Goal: Task Accomplishment & Management: Complete application form

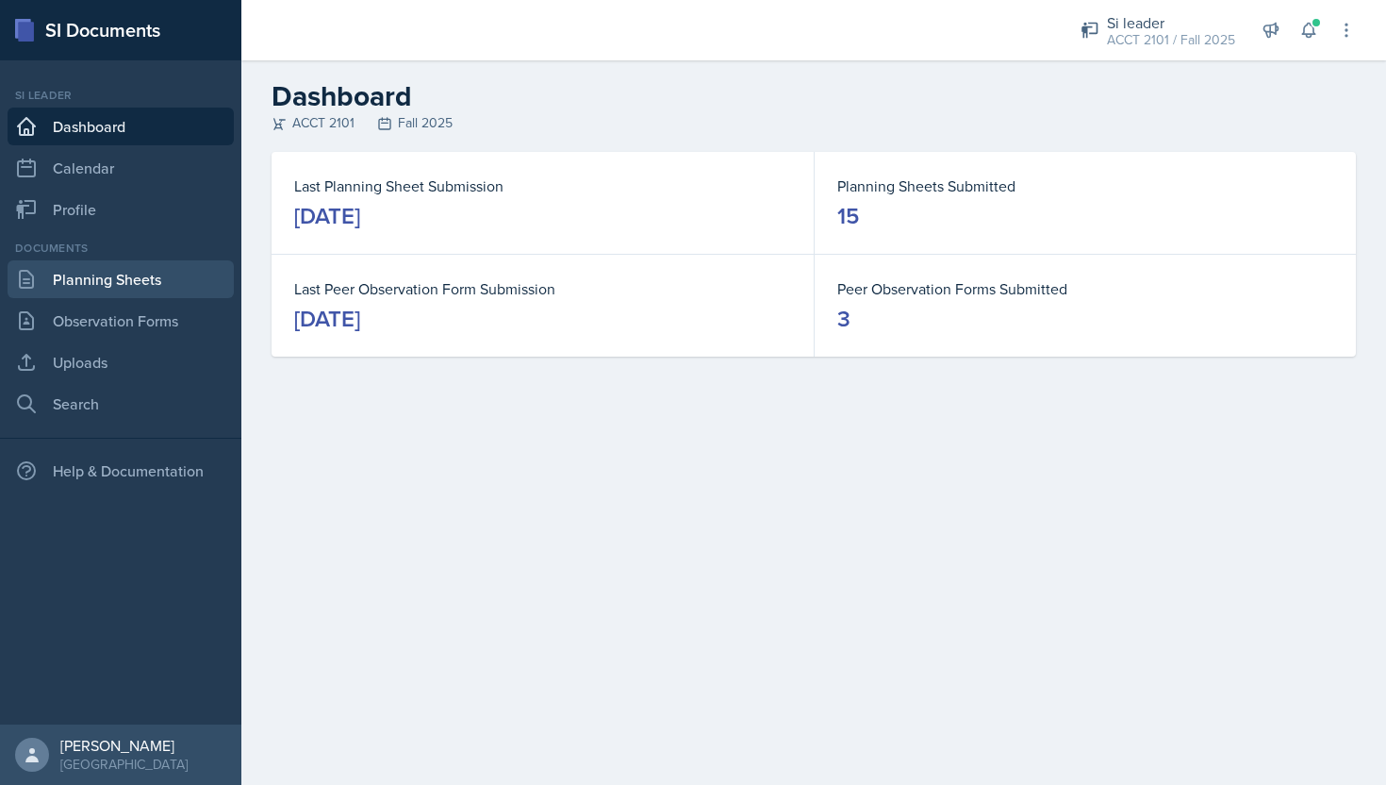
click at [162, 278] on link "Planning Sheets" at bounding box center [121, 279] width 226 height 38
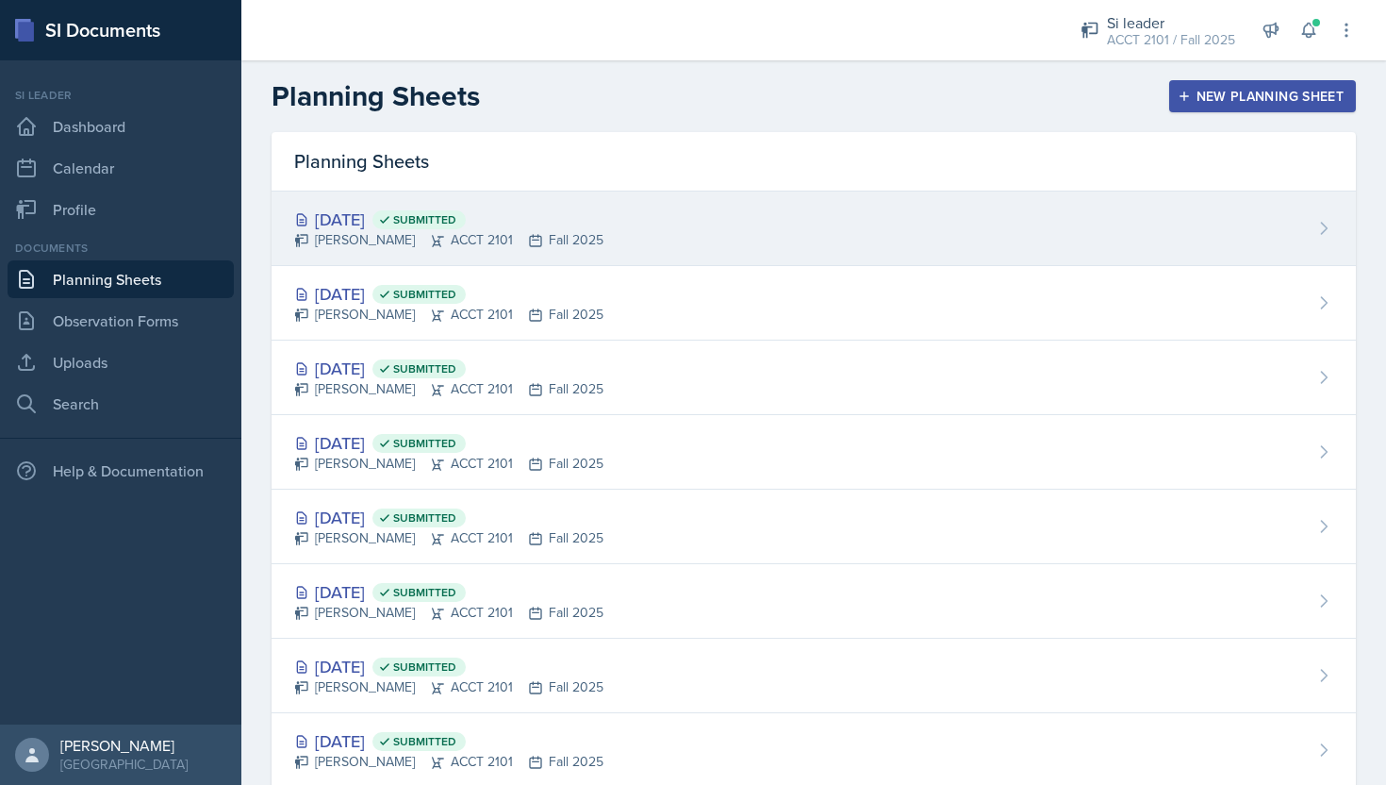
click at [538, 262] on div "[DATE] Submitted [PERSON_NAME] ACCT 2101 Fall 2025" at bounding box center [814, 228] width 1085 height 75
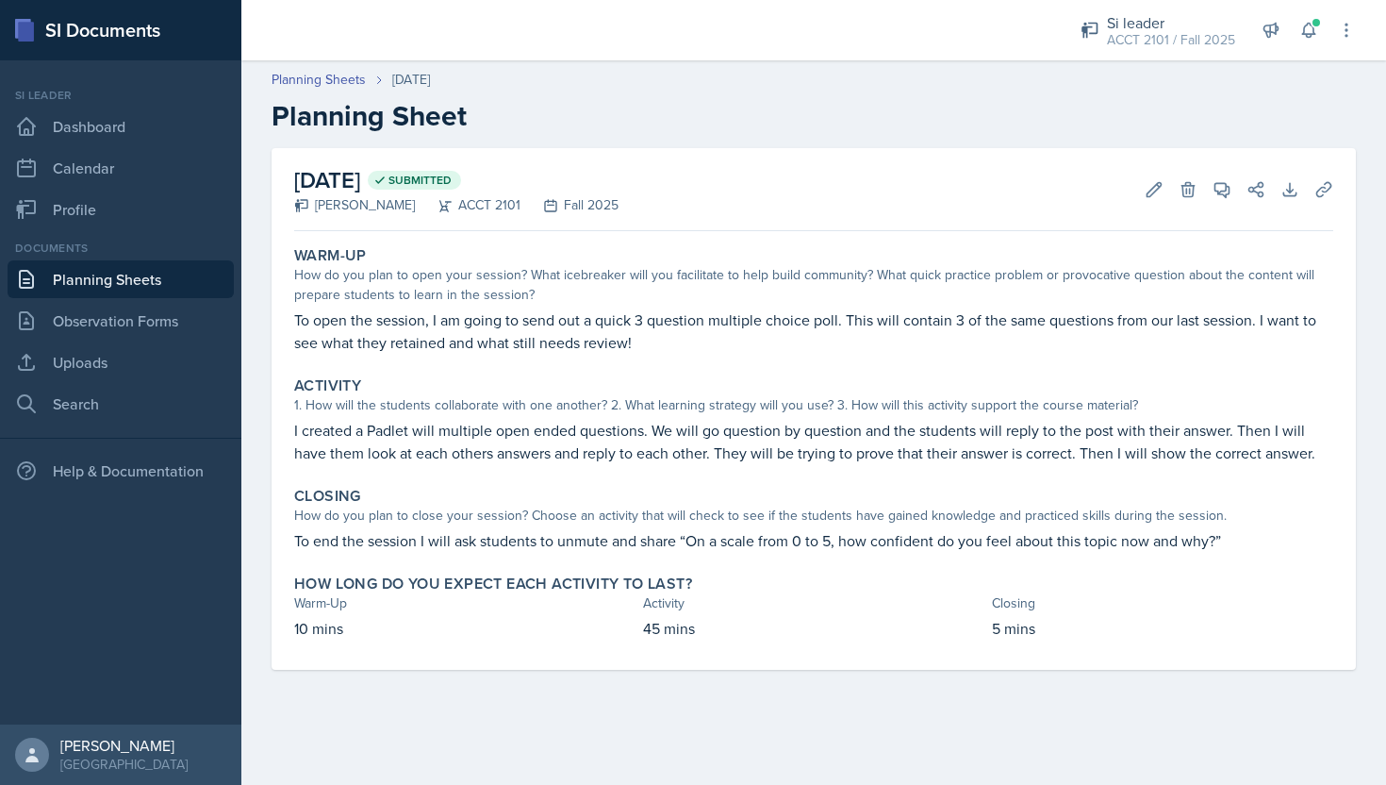
click at [168, 273] on link "Planning Sheets" at bounding box center [121, 279] width 226 height 38
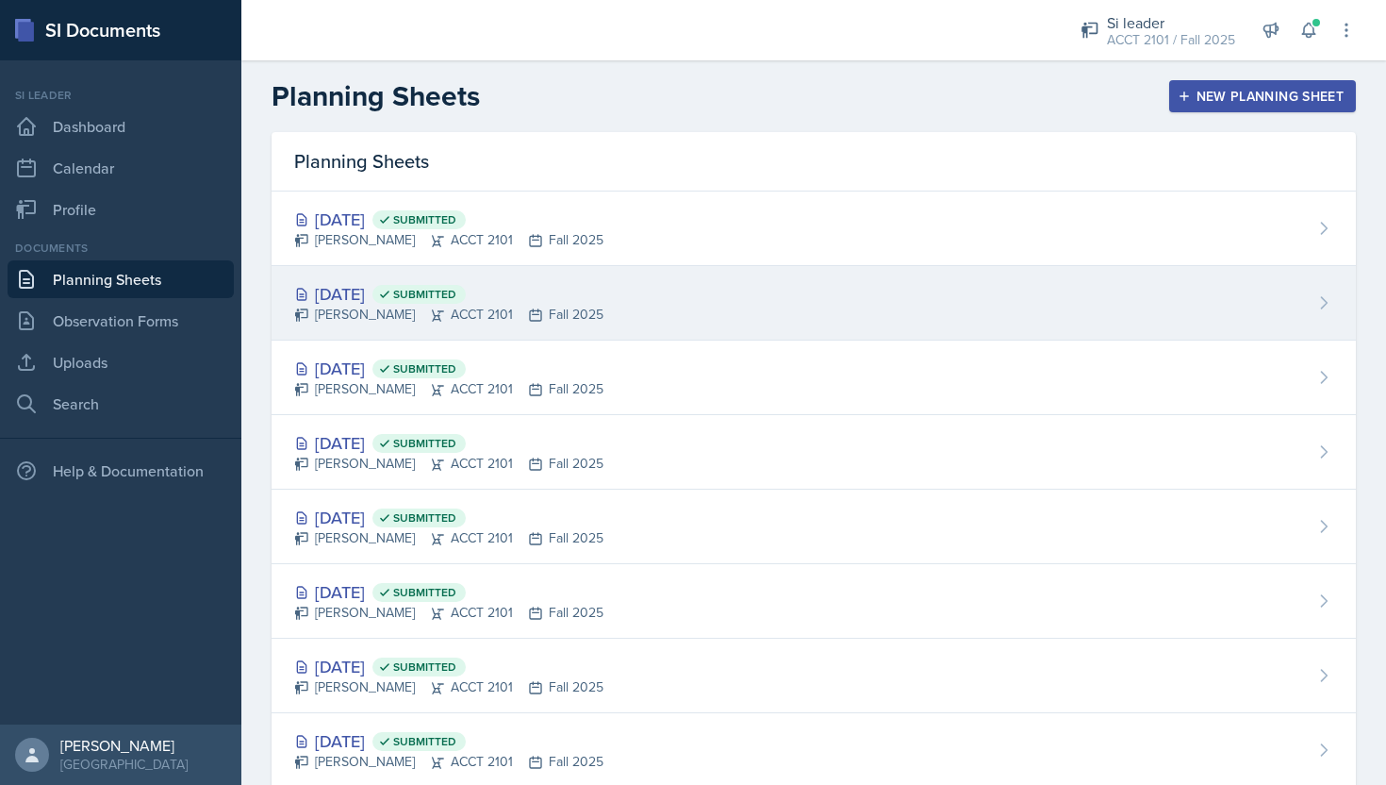
click at [419, 321] on div "[PERSON_NAME] ACCT 2101 Fall 2025" at bounding box center [448, 315] width 309 height 20
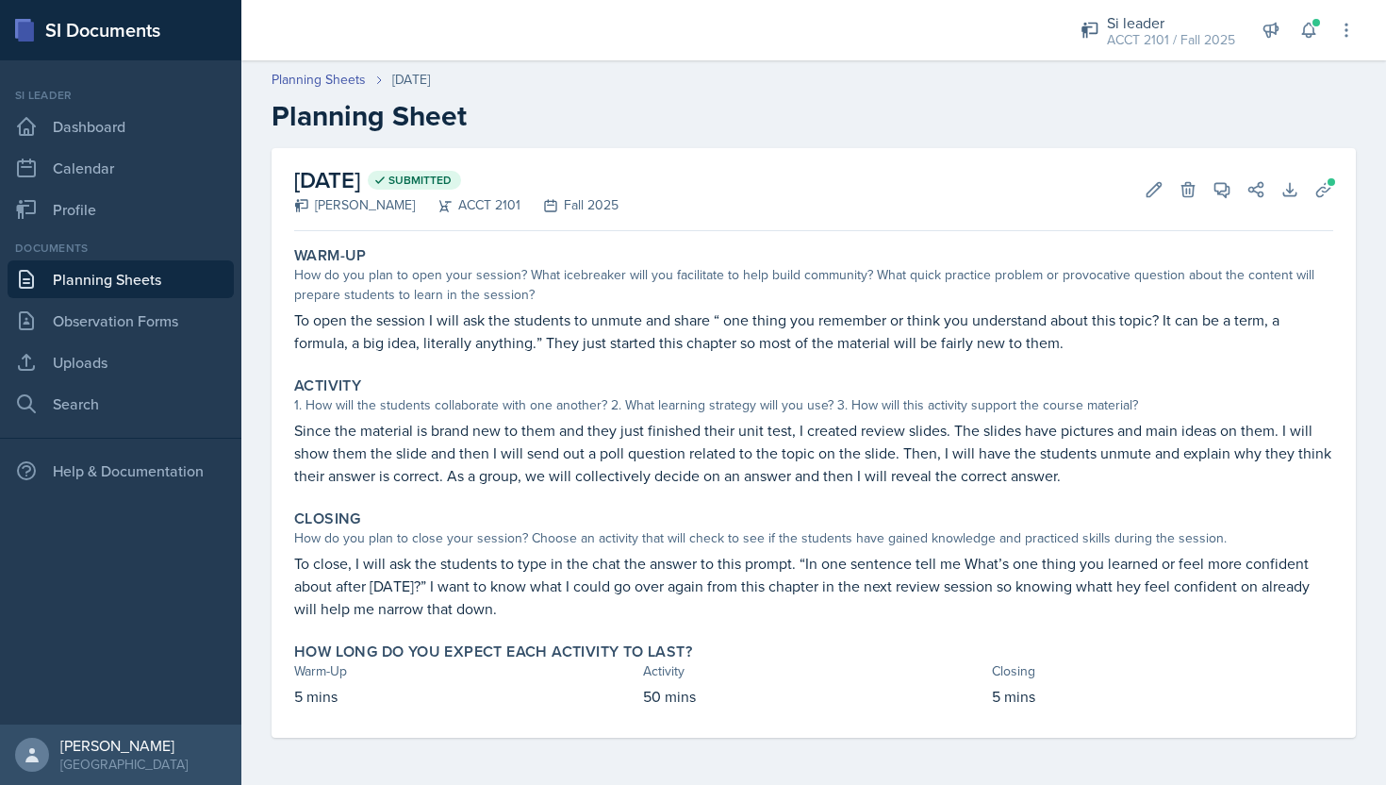
click at [224, 271] on link "Planning Sheets" at bounding box center [121, 279] width 226 height 38
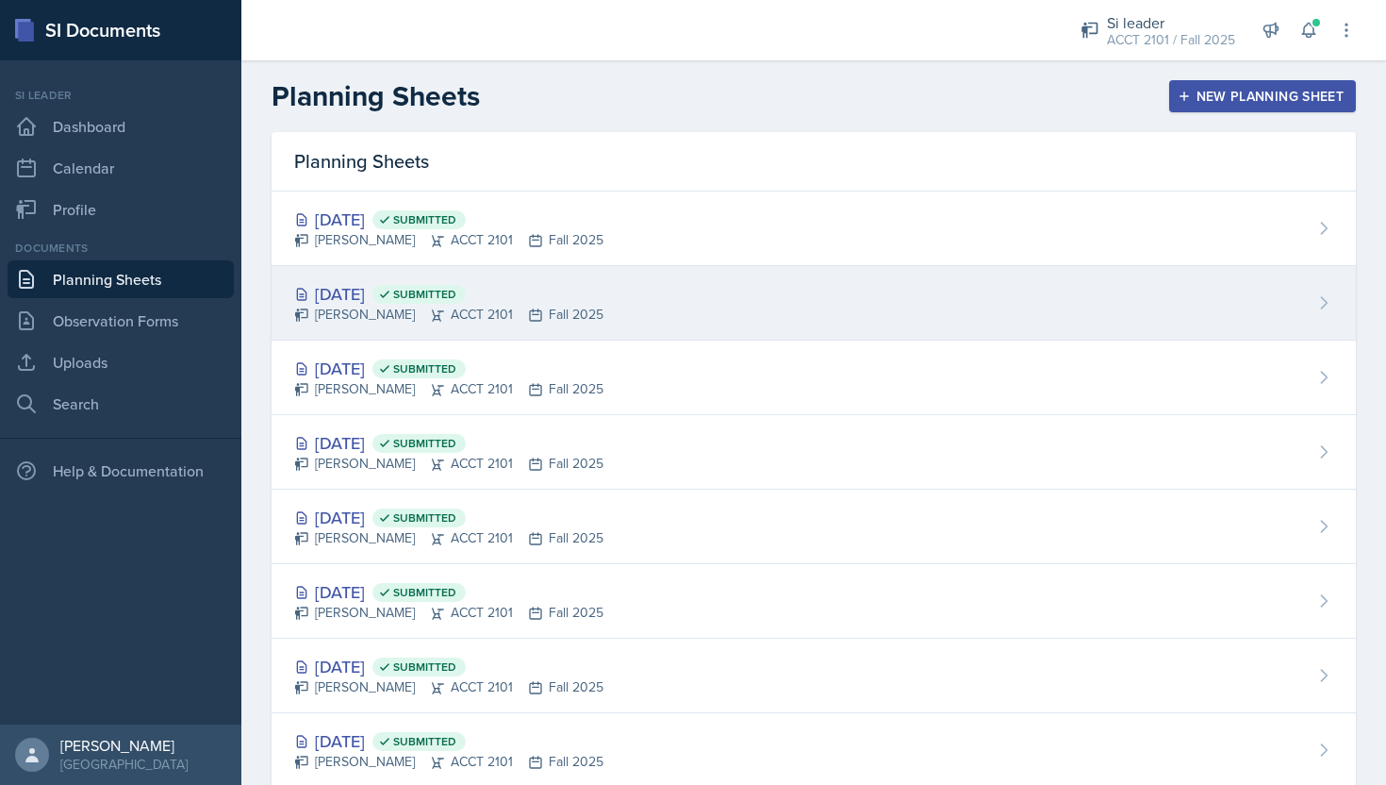
click at [552, 290] on div "[DATE] Submitted" at bounding box center [448, 293] width 309 height 25
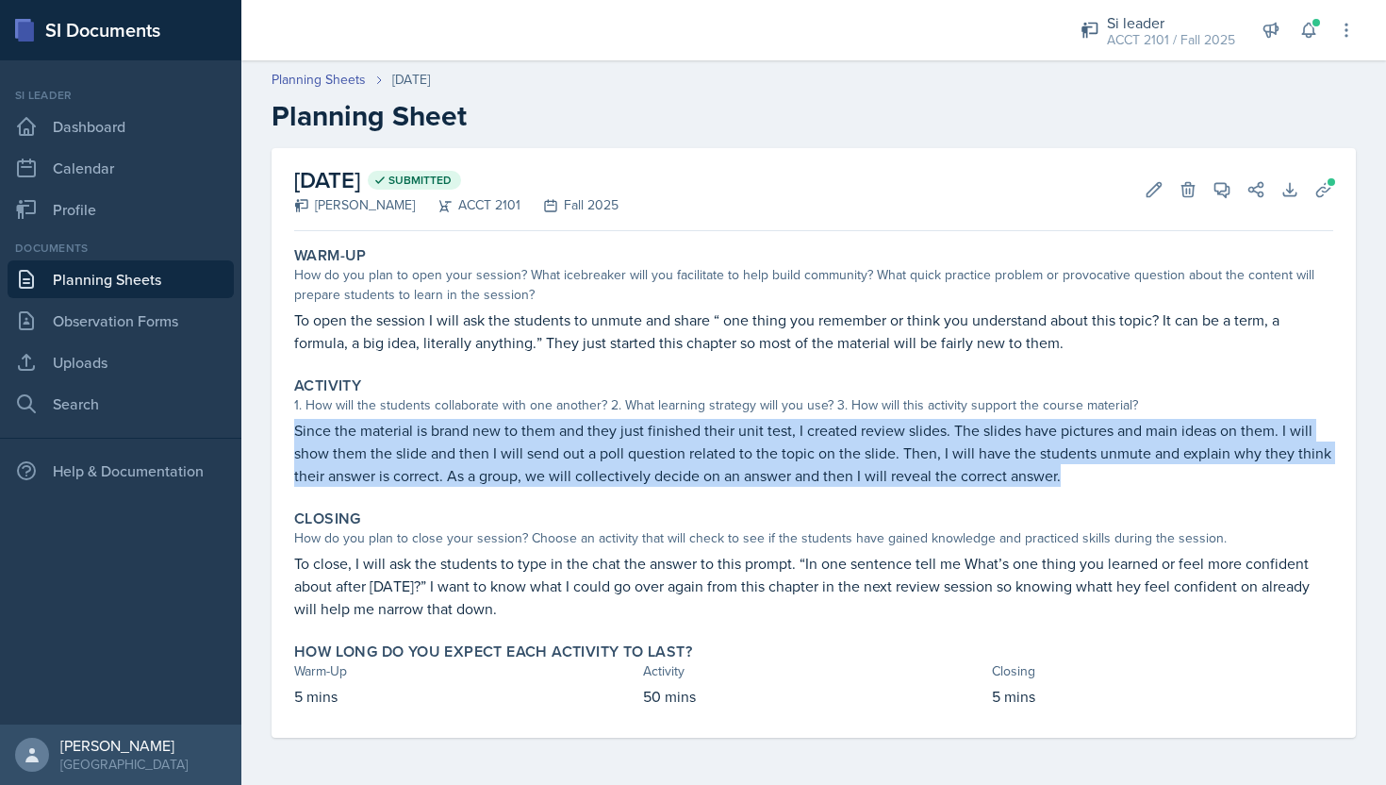
drag, startPoint x: 294, startPoint y: 427, endPoint x: 1060, endPoint y: 480, distance: 767.6
click at [1061, 480] on p "Since the material is brand new to them and they just finished their unit test,…" at bounding box center [813, 453] width 1039 height 68
copy p "Since the material is brand new to them and they just finished their unit test,…"
click at [176, 286] on link "Planning Sheets" at bounding box center [121, 279] width 226 height 38
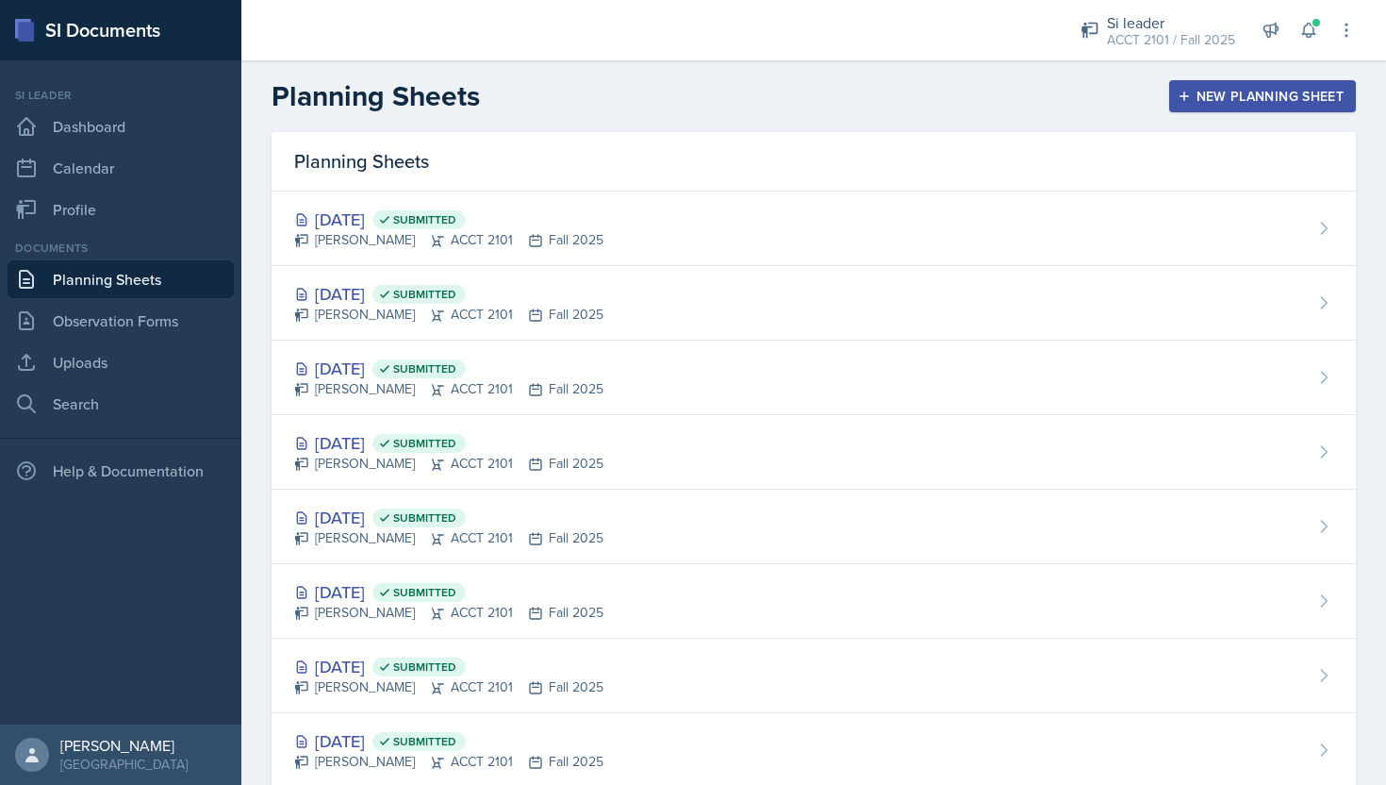
click at [1324, 89] on div "New Planning Sheet" at bounding box center [1263, 96] width 162 height 15
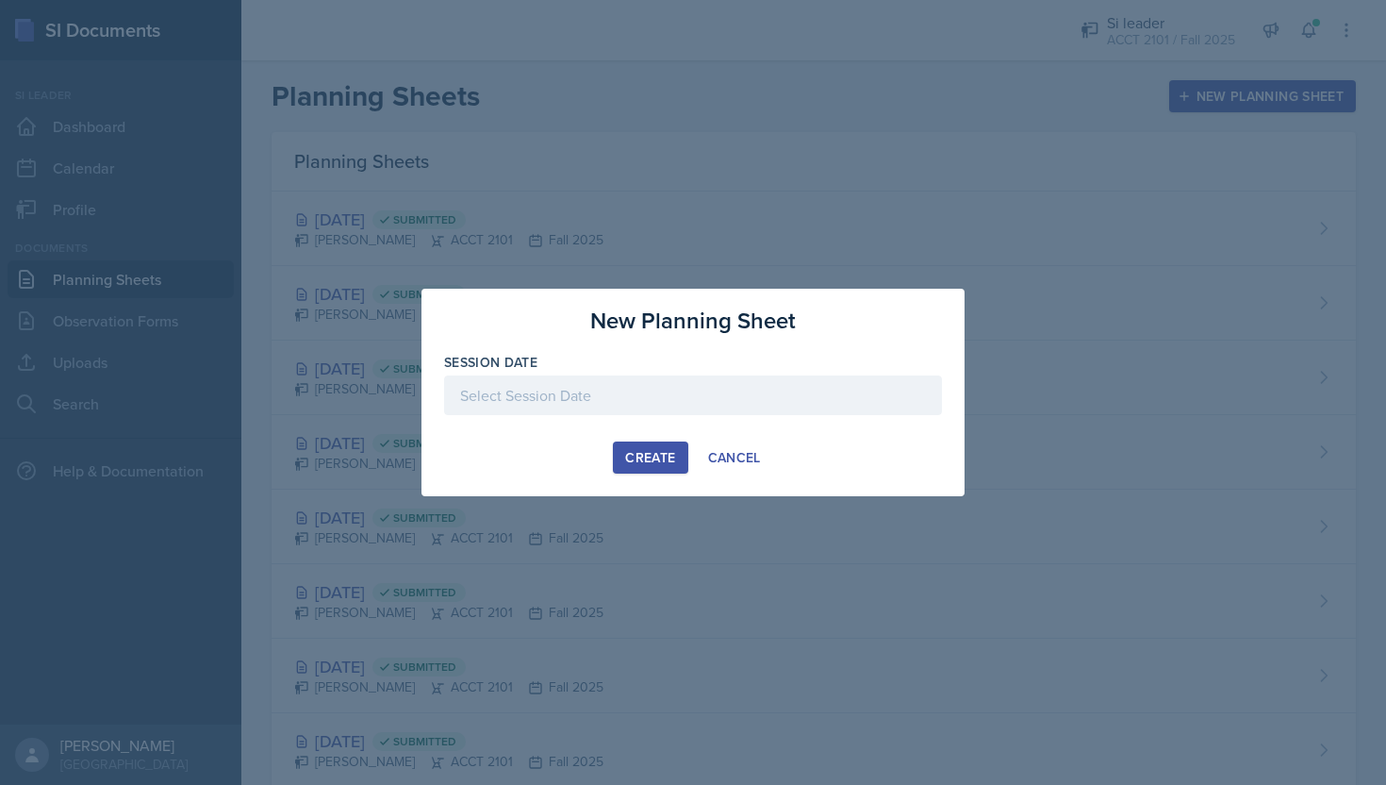
click at [647, 397] on div at bounding box center [693, 395] width 498 height 40
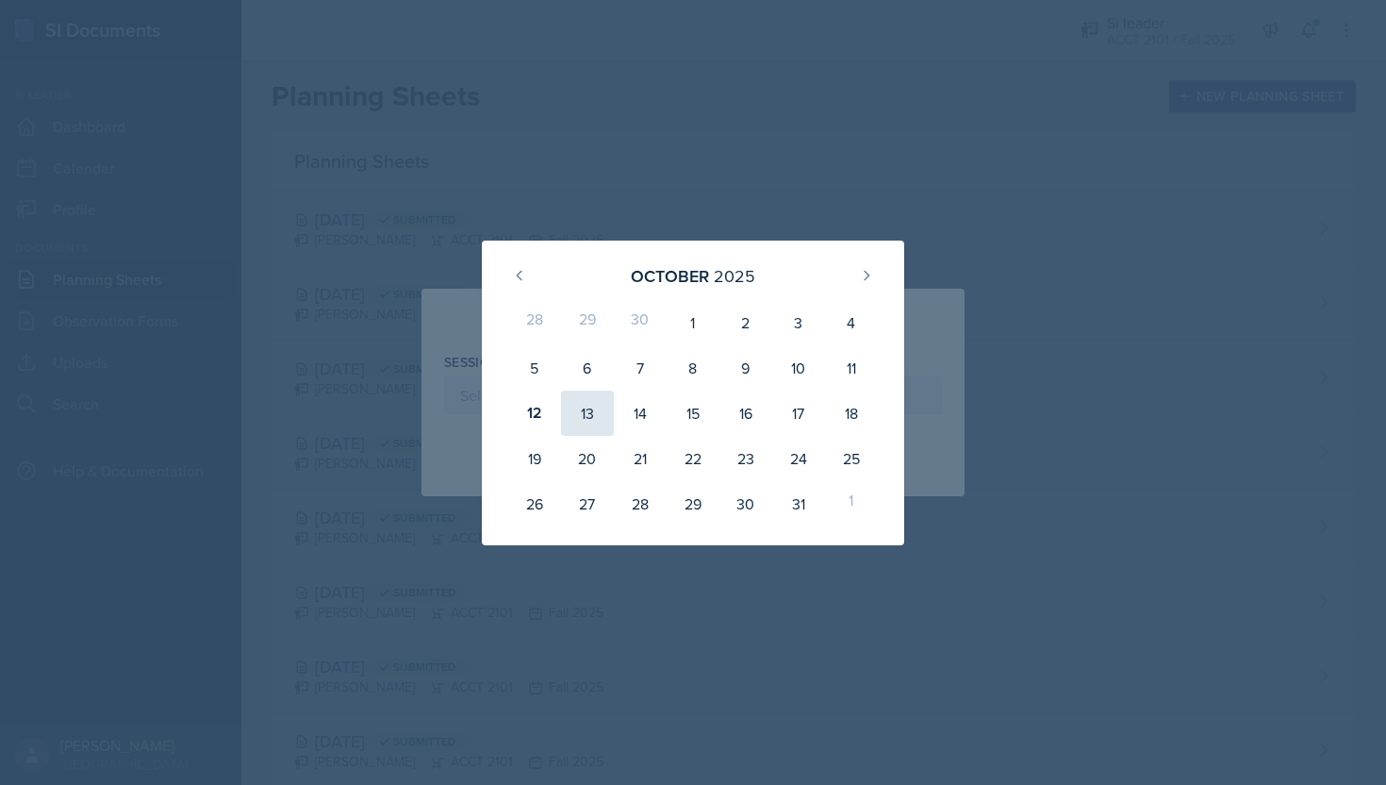
click at [595, 412] on div "13" at bounding box center [587, 412] width 53 height 45
type input "[DATE]"
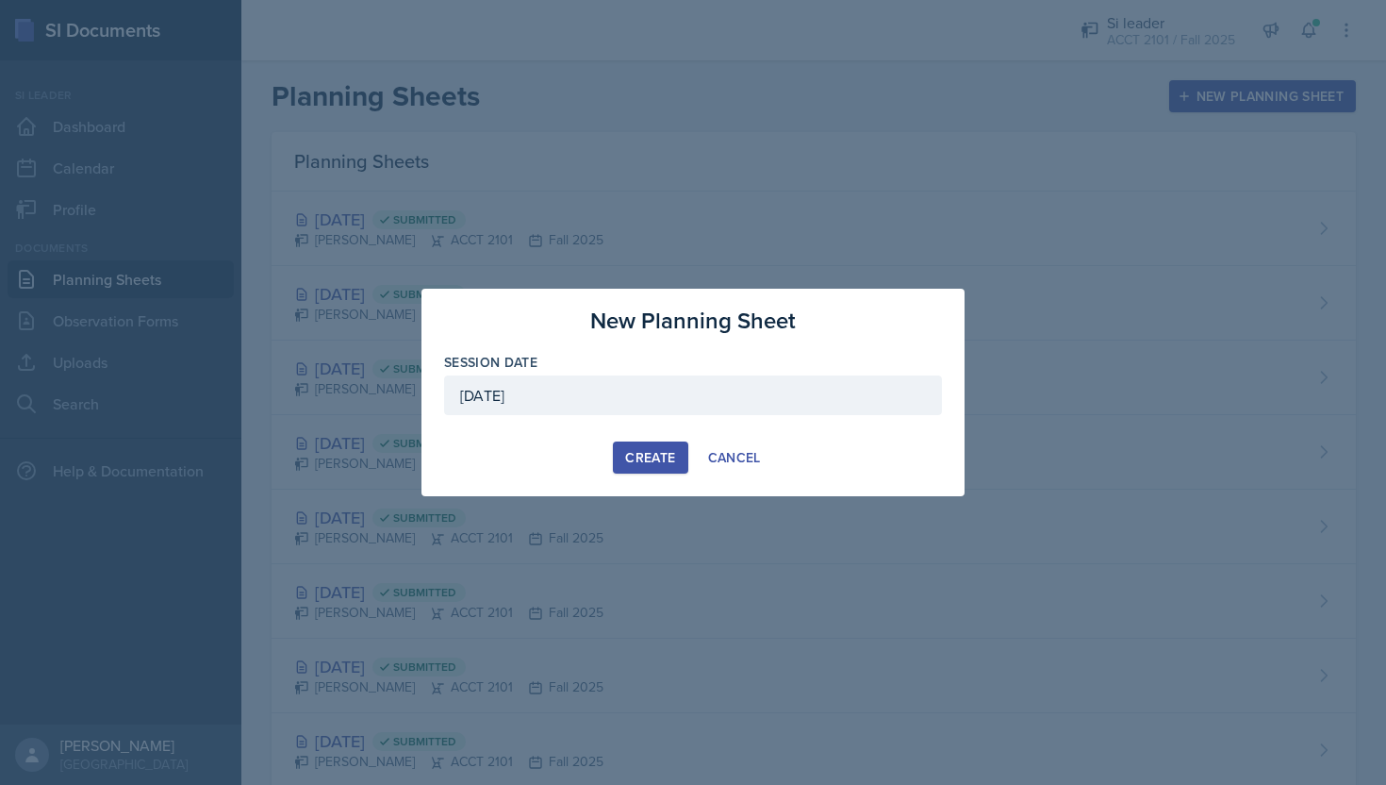
click at [674, 460] on div "Create" at bounding box center [650, 457] width 50 height 15
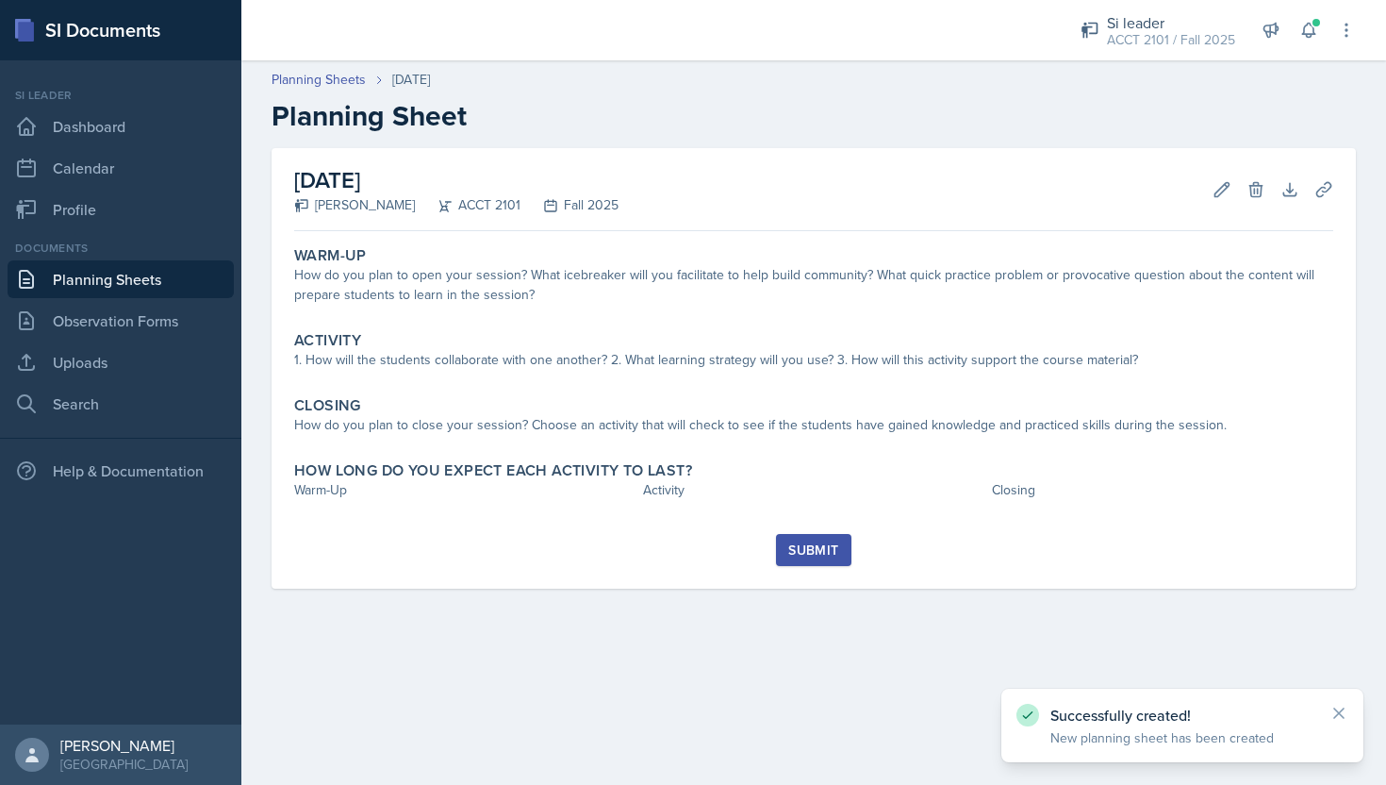
click at [630, 431] on div "How do you plan to close your session? Choose an activity that will check to se…" at bounding box center [813, 425] width 1039 height 20
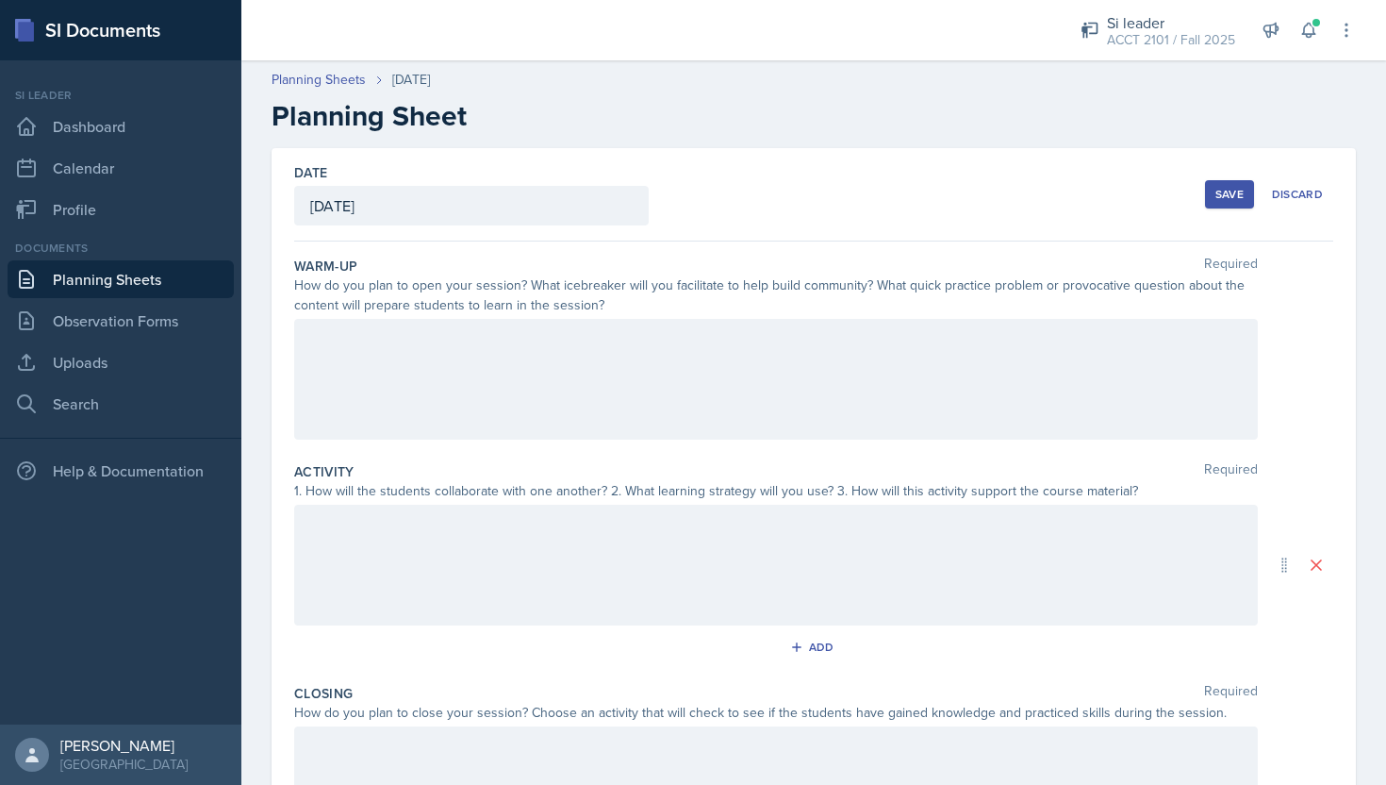
click at [649, 637] on div "Add" at bounding box center [813, 651] width 1039 height 36
click at [617, 601] on div at bounding box center [776, 565] width 964 height 121
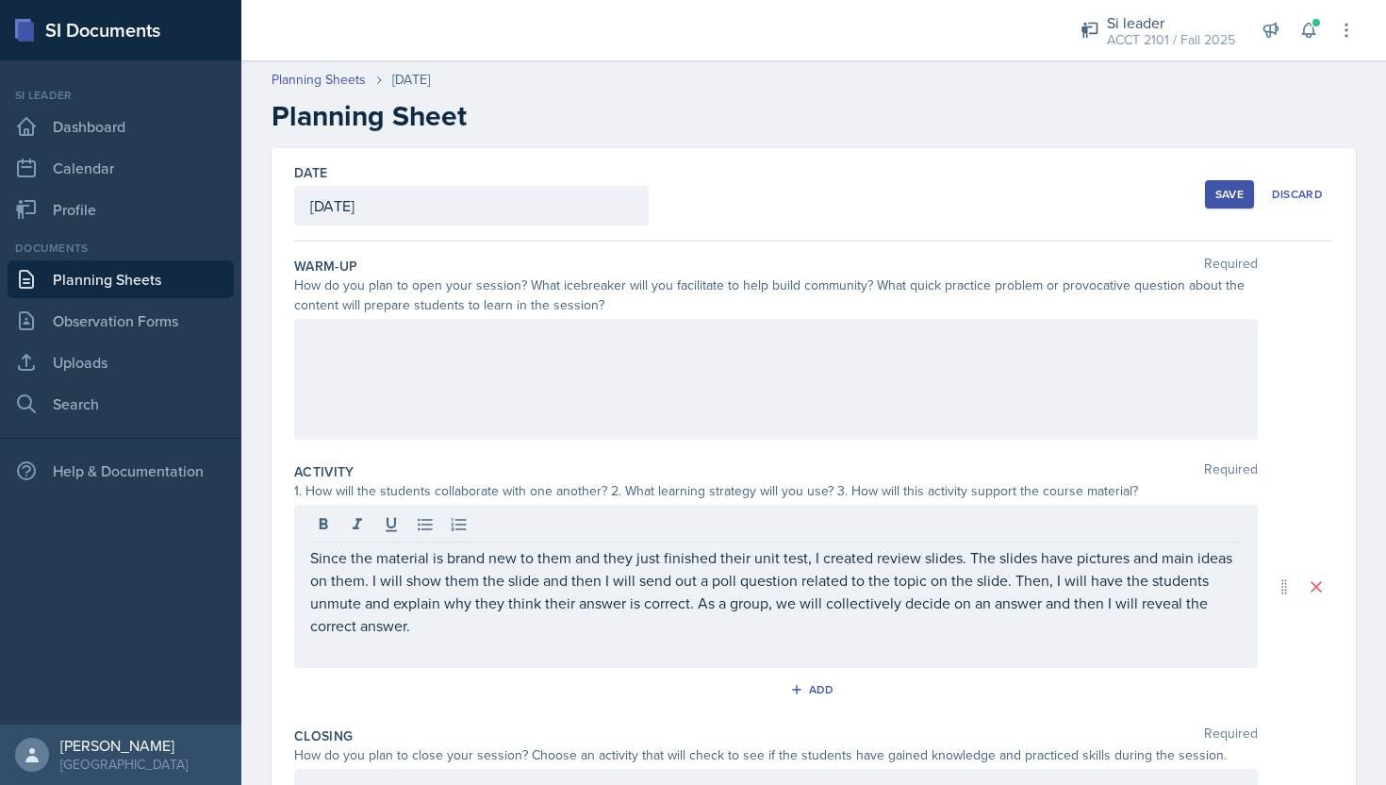
click at [598, 375] on div at bounding box center [776, 379] width 964 height 121
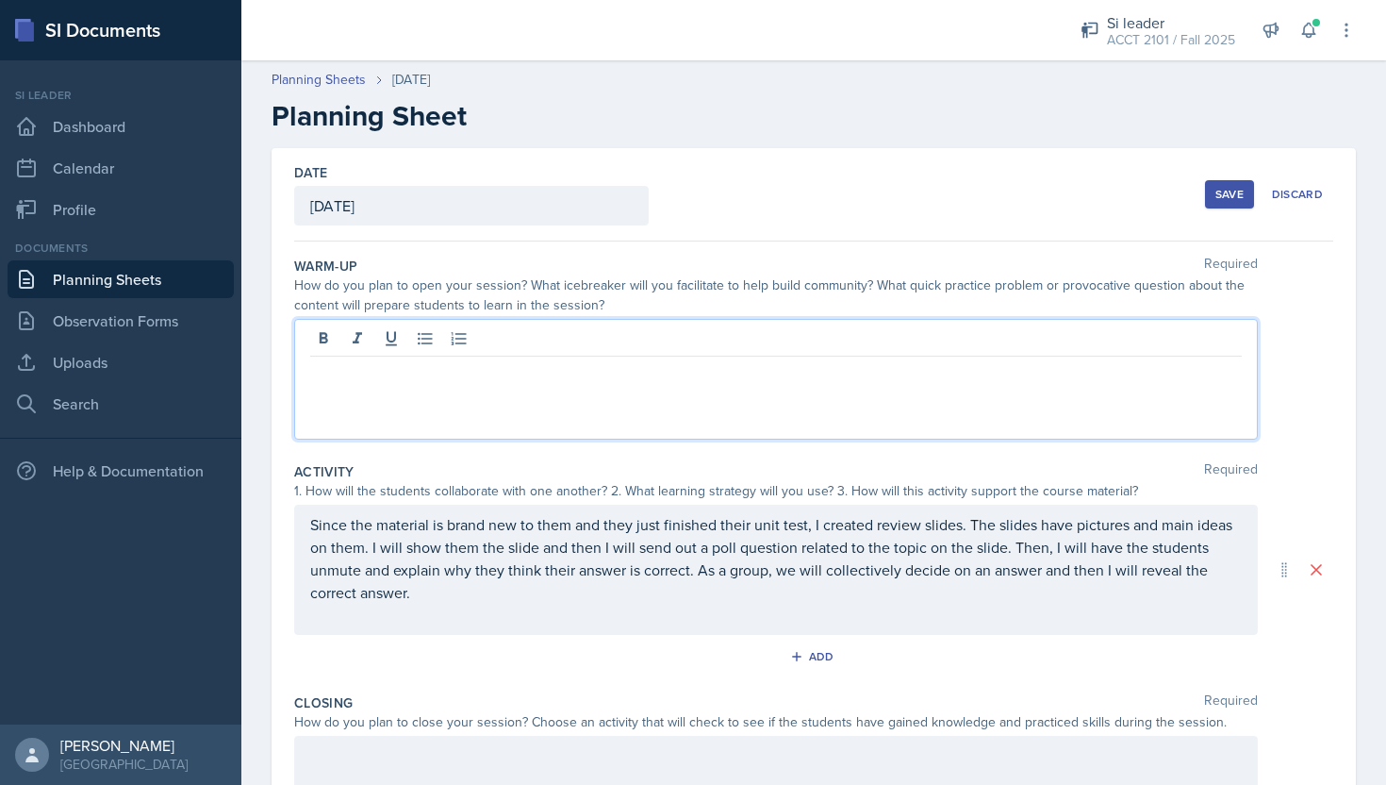
click at [533, 396] on div at bounding box center [776, 379] width 964 height 121
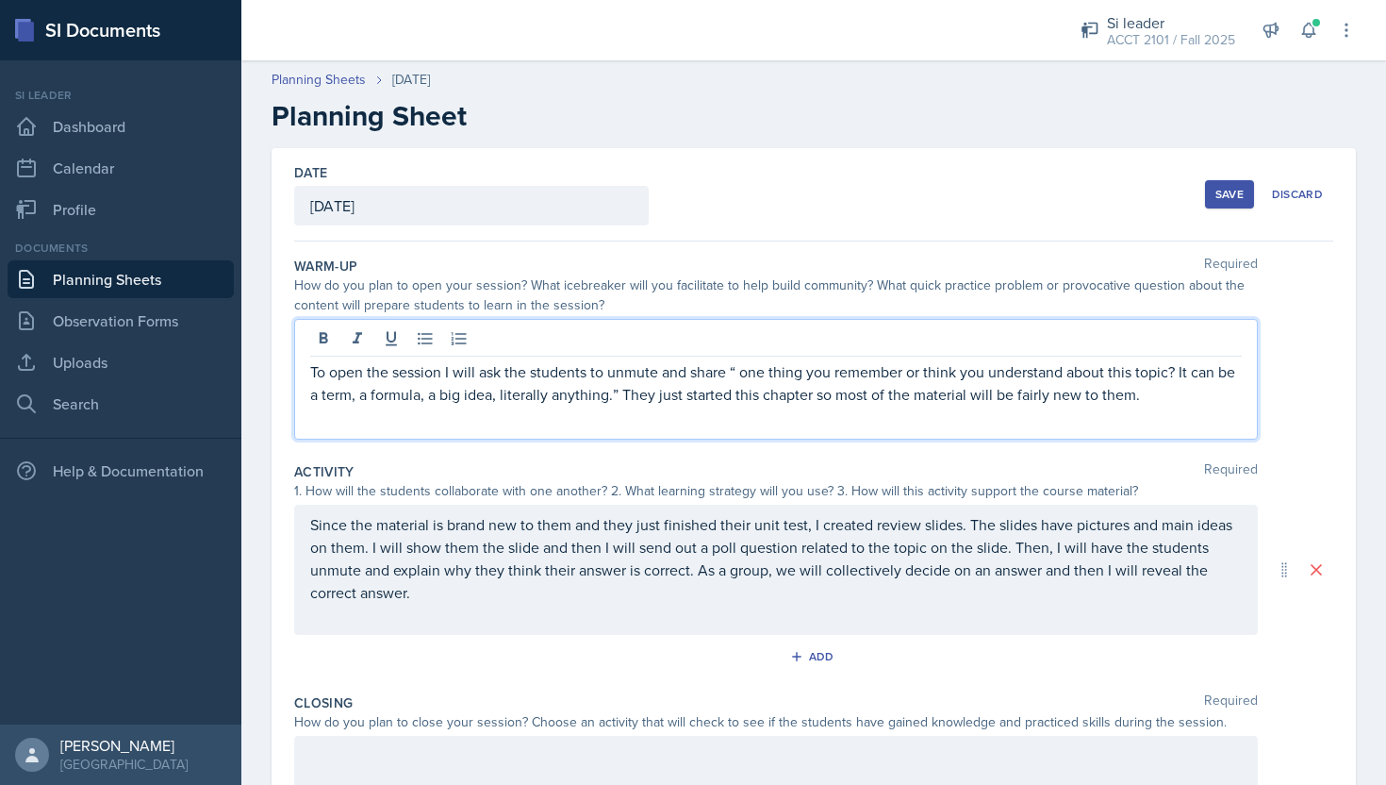
click at [562, 421] on p at bounding box center [776, 417] width 932 height 23
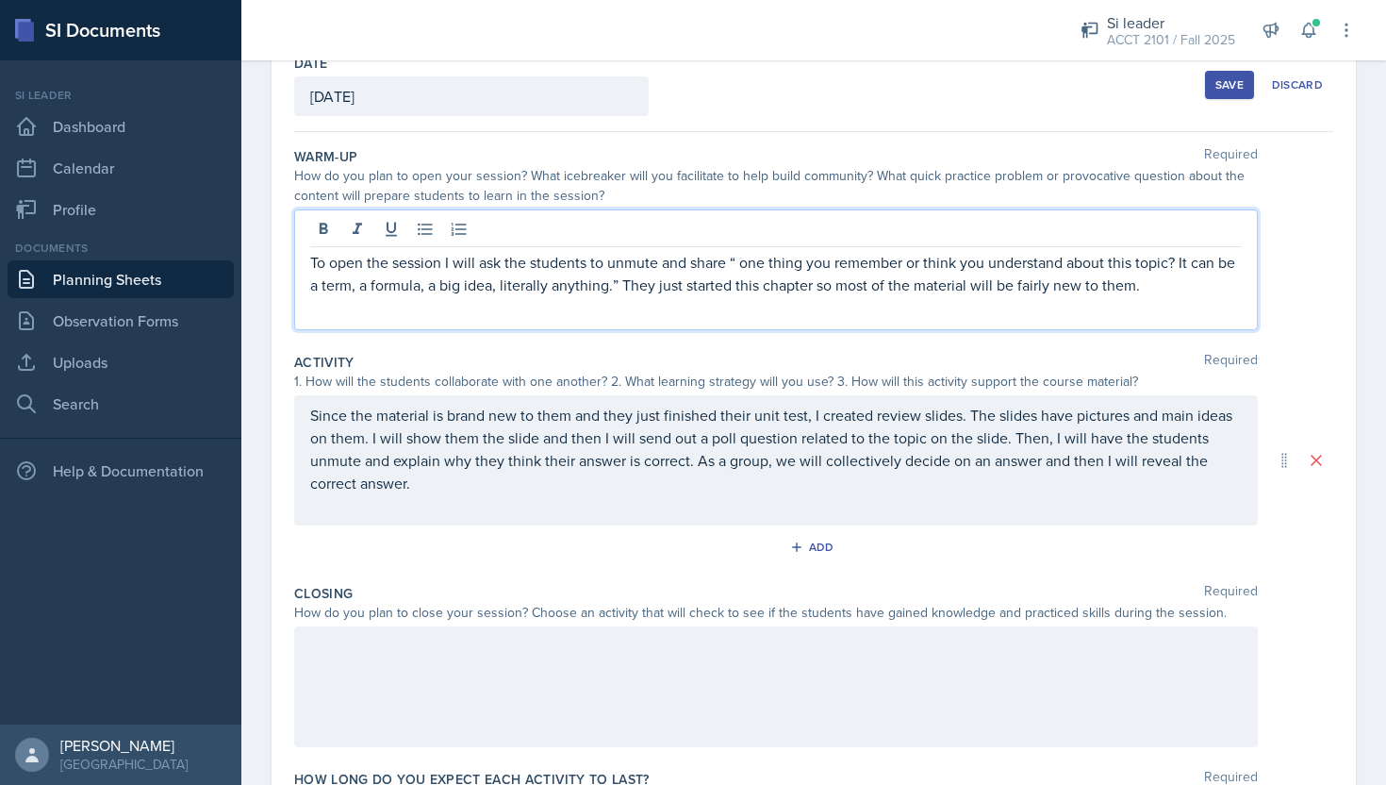
scroll to position [110, 0]
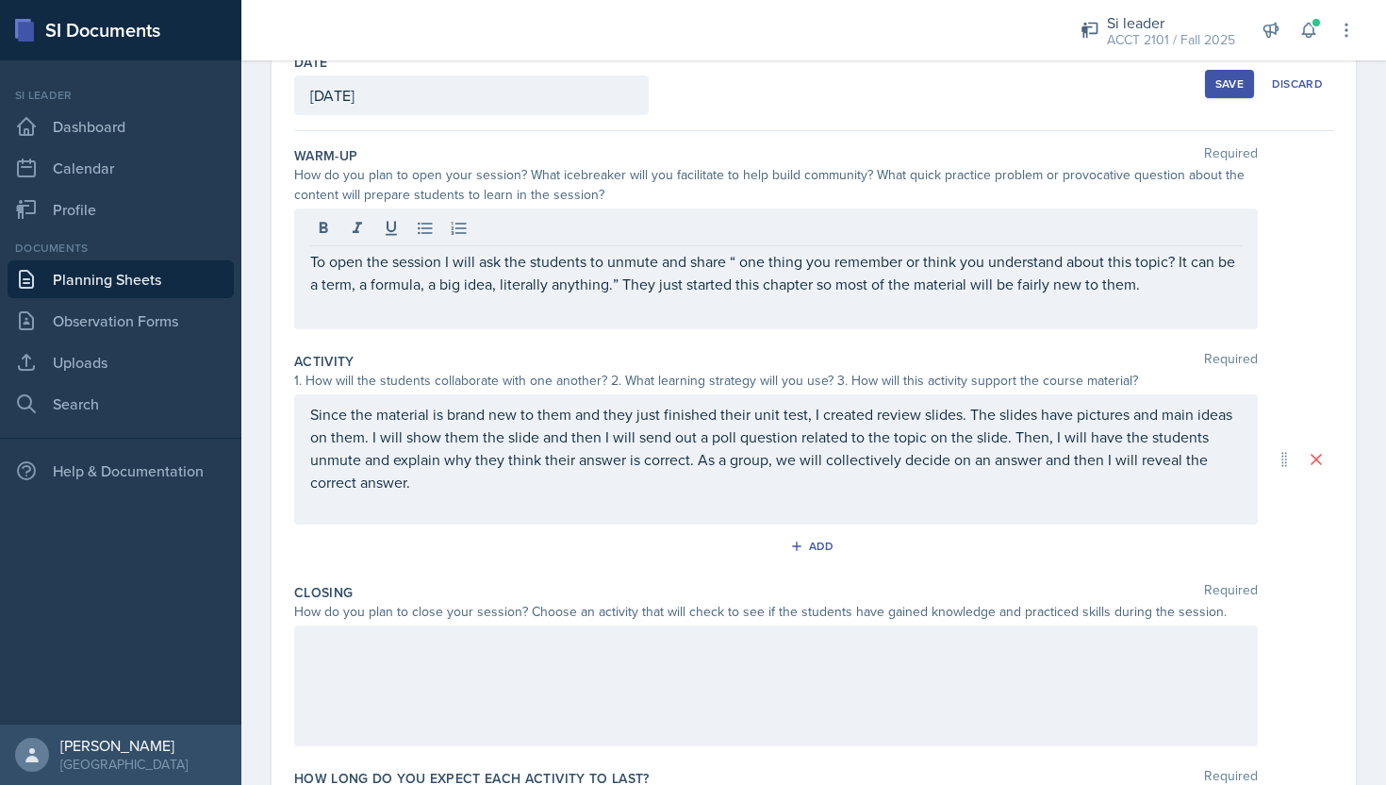
click at [623, 616] on div "How do you plan to close your session? Choose an activity that will check to se…" at bounding box center [776, 612] width 964 height 20
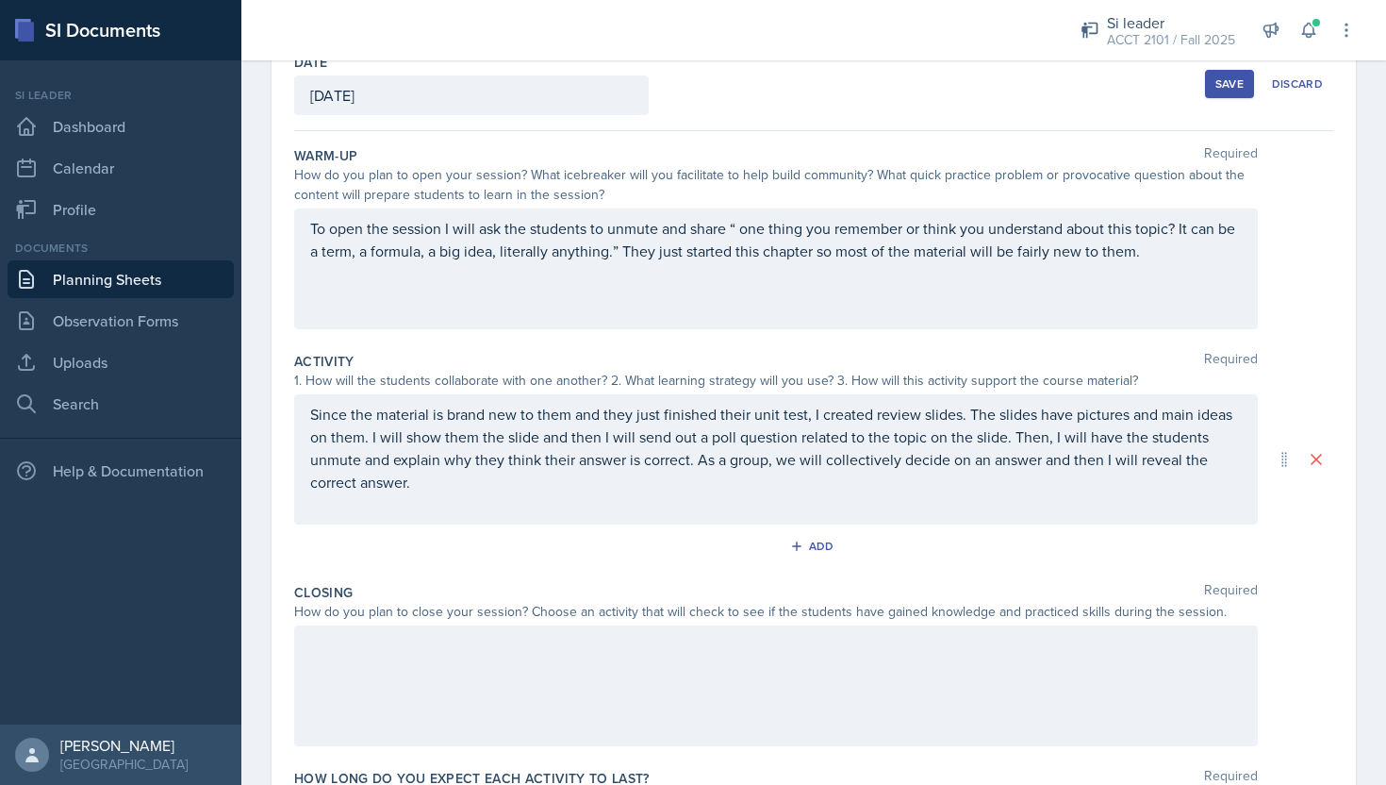
click at [624, 644] on div at bounding box center [776, 685] width 964 height 121
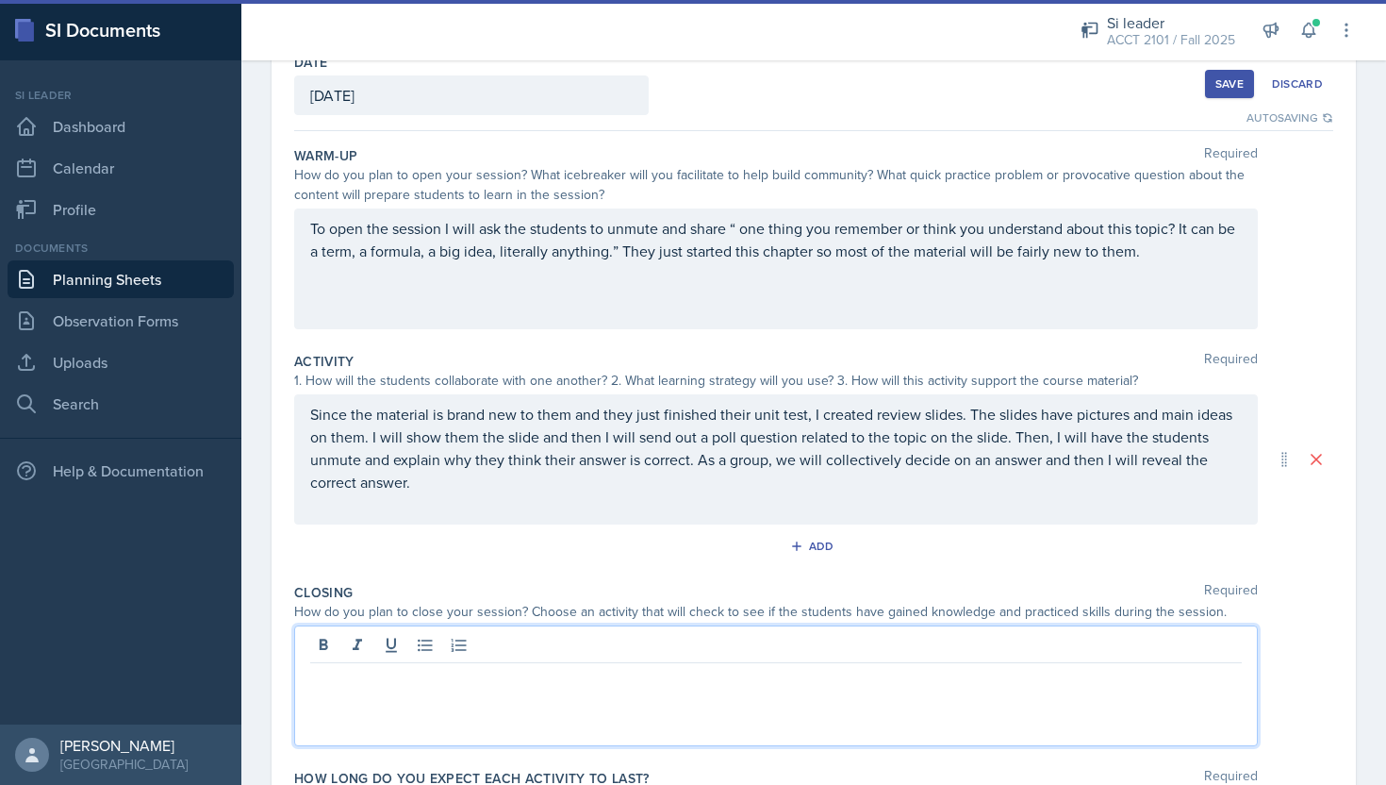
scroll to position [183, 0]
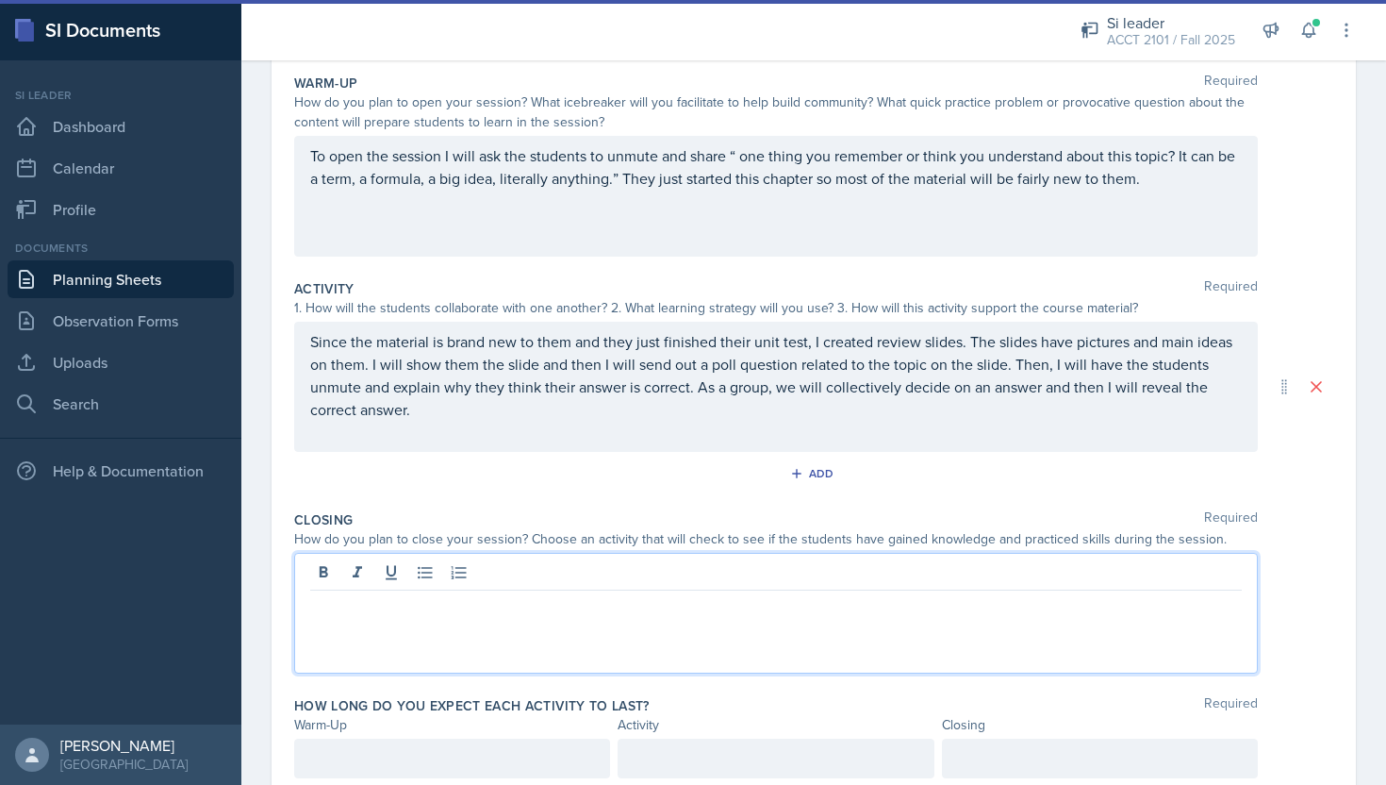
click at [534, 626] on div at bounding box center [776, 613] width 964 height 121
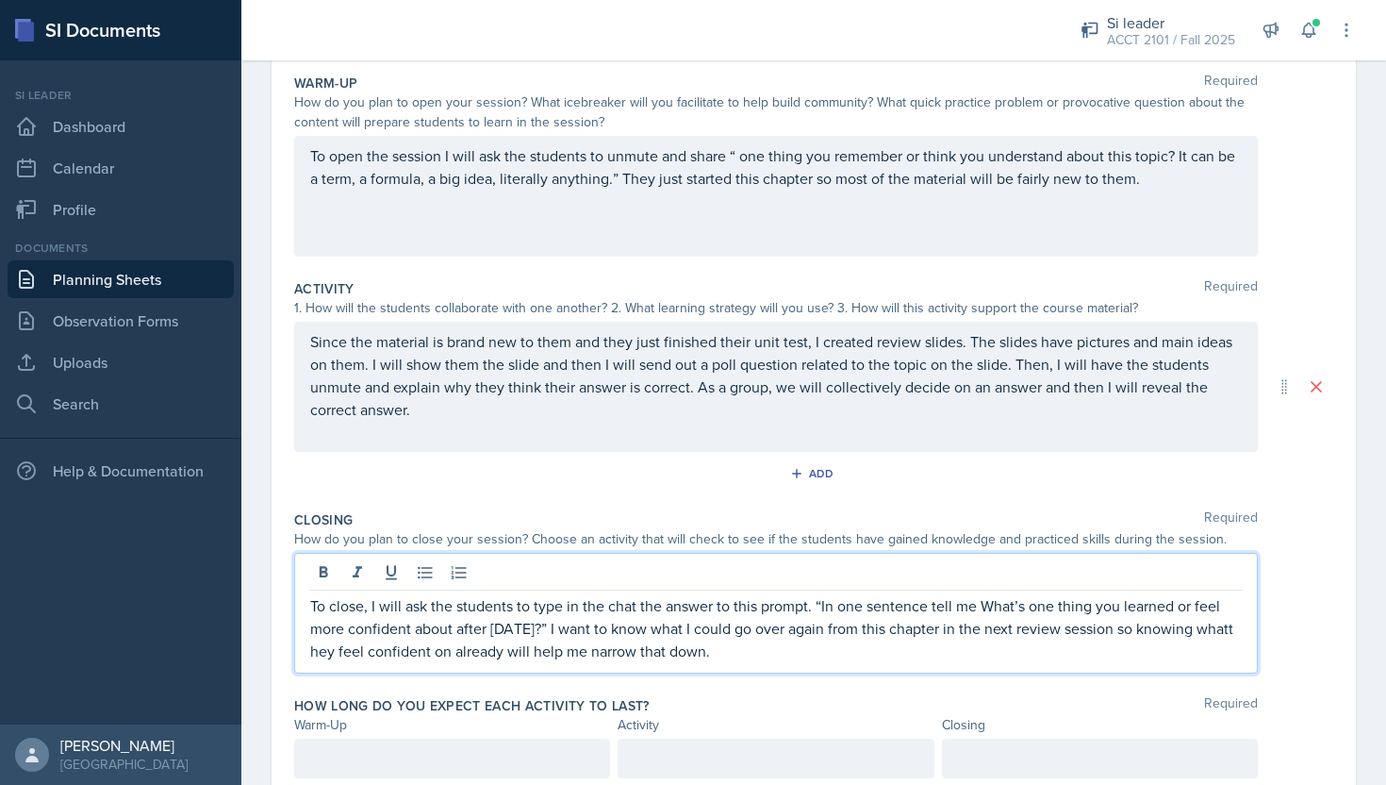
scroll to position [252, 0]
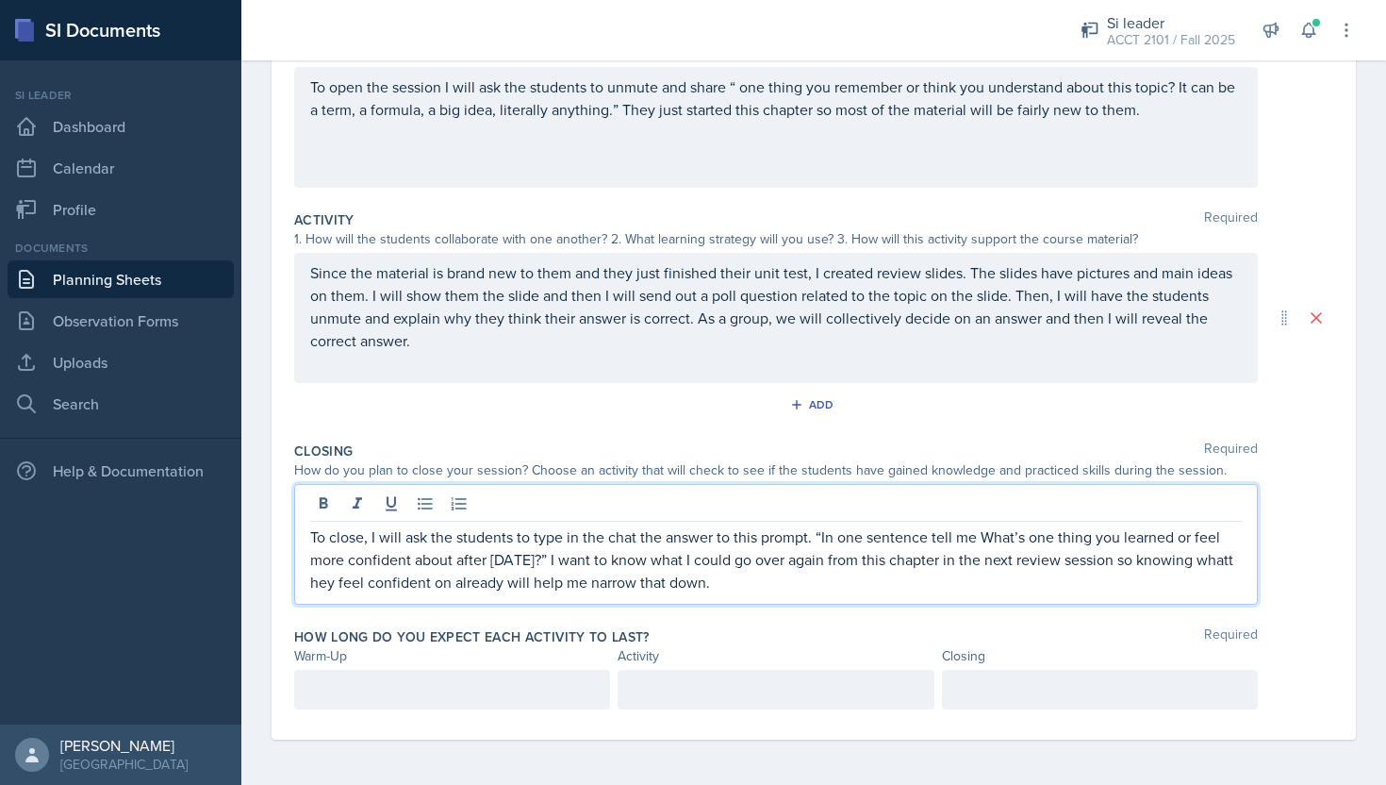
click at [401, 701] on div at bounding box center [452, 690] width 316 height 40
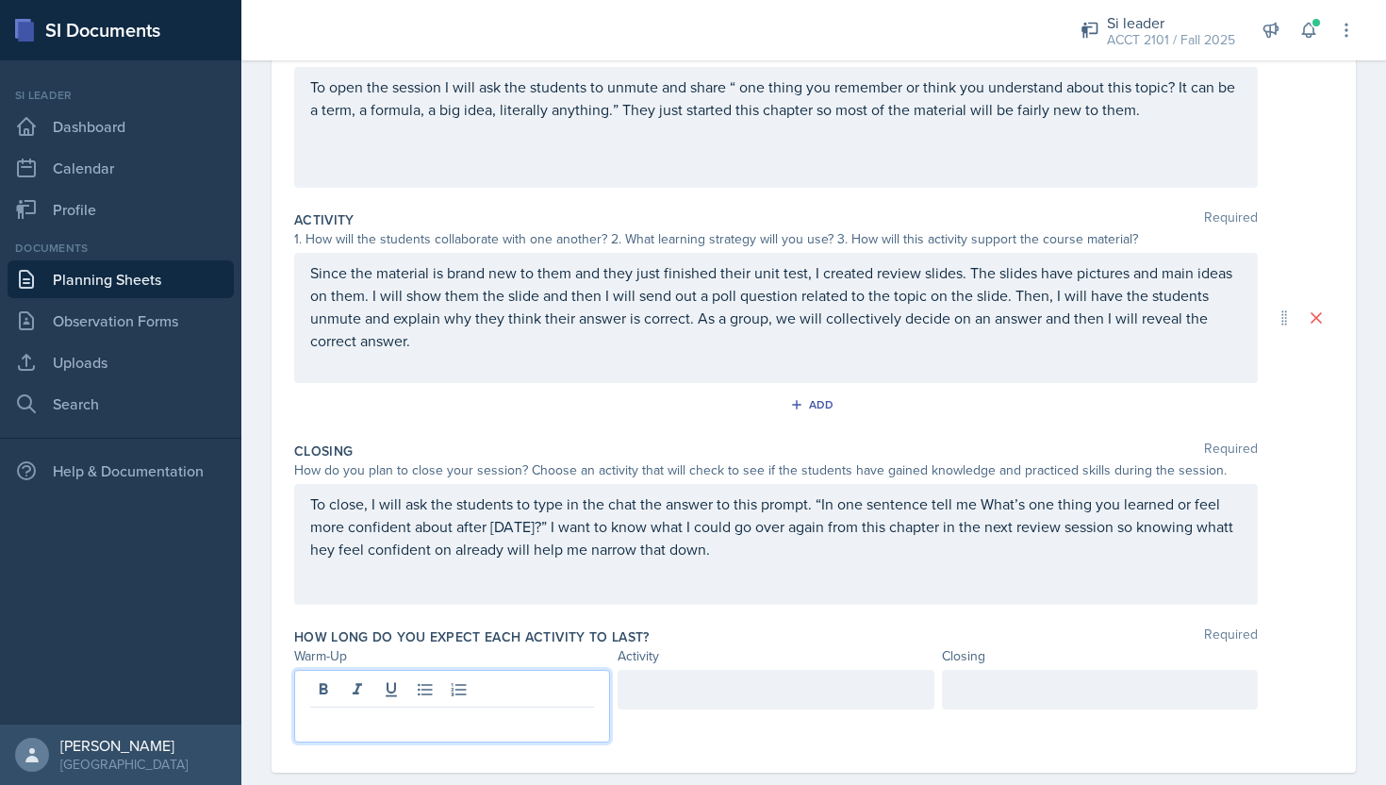
scroll to position [285, 0]
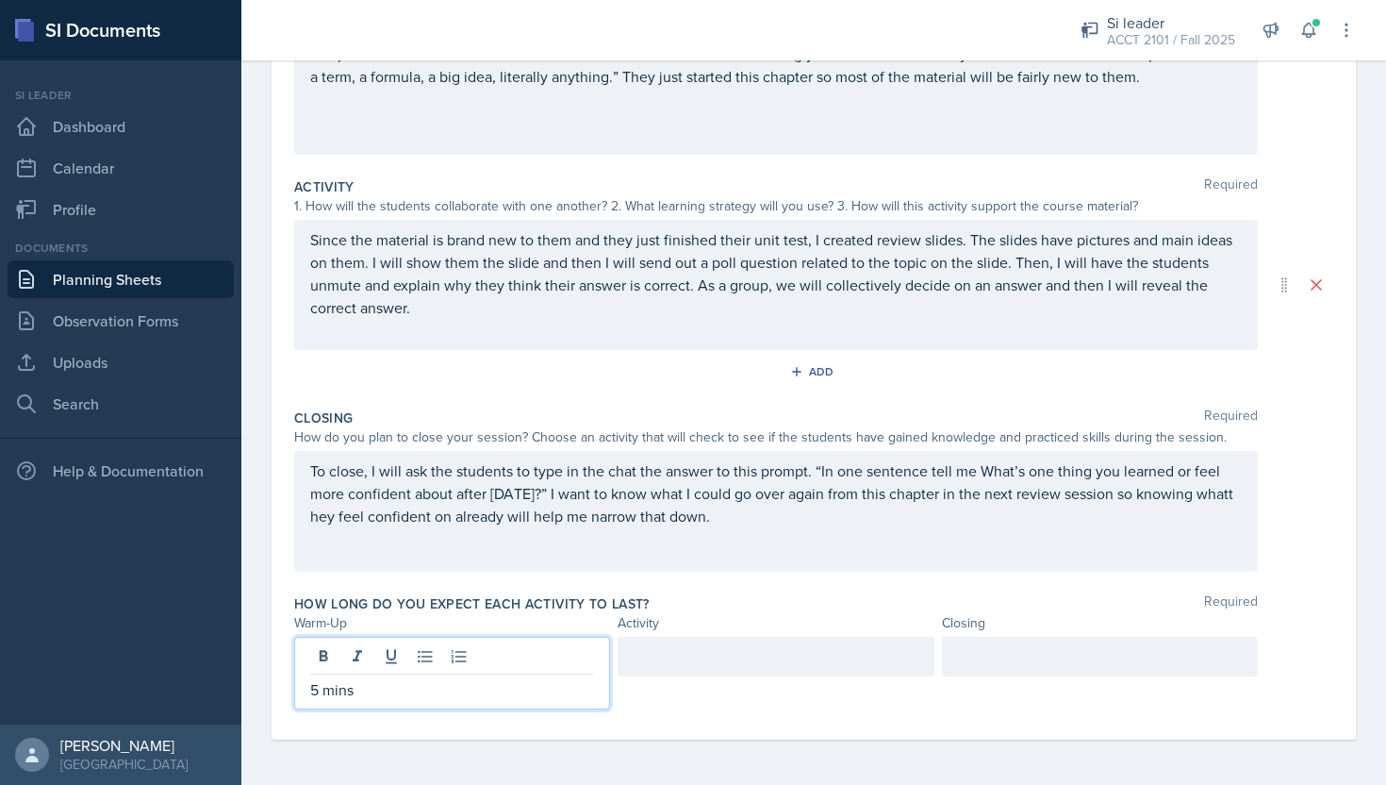
click at [659, 650] on div at bounding box center [776, 657] width 316 height 40
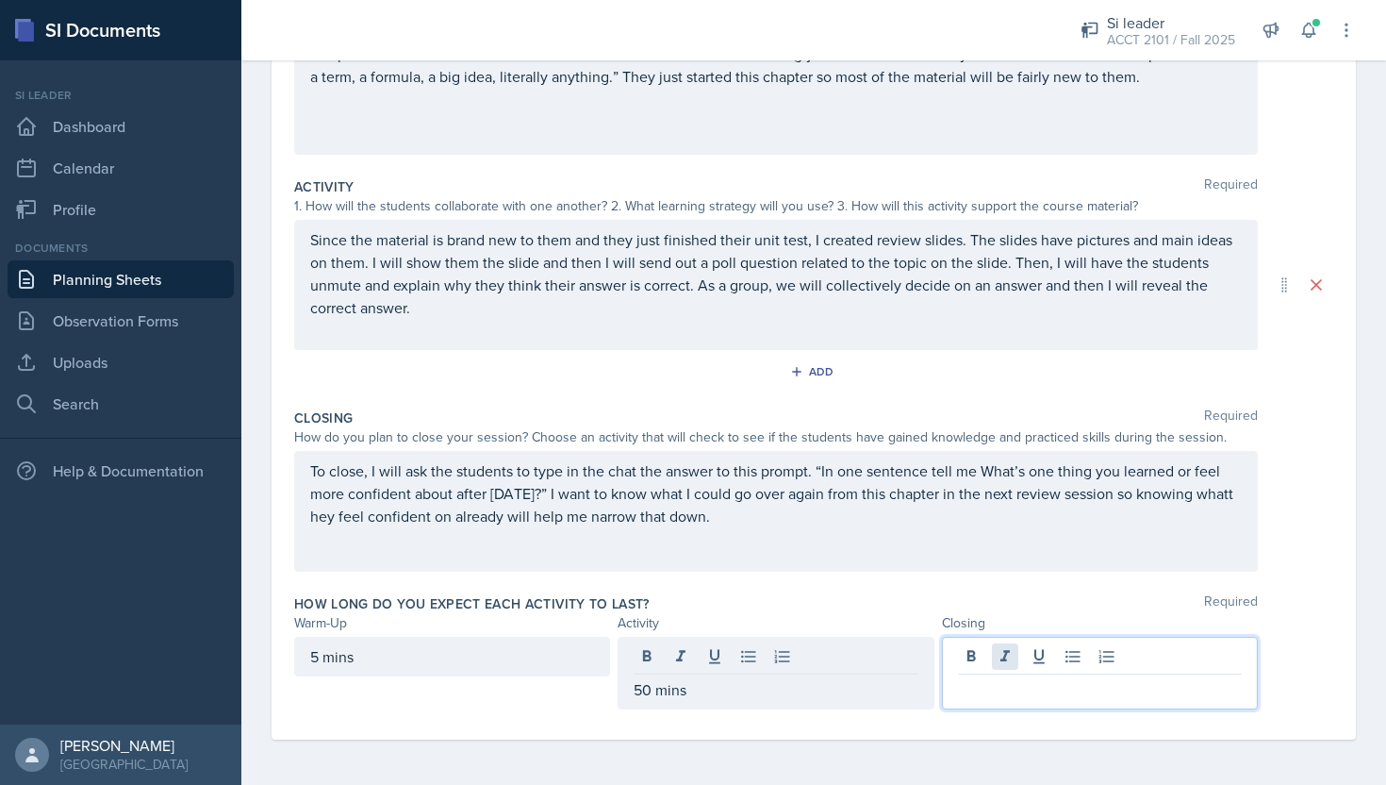
click at [995, 654] on div at bounding box center [1100, 673] width 316 height 73
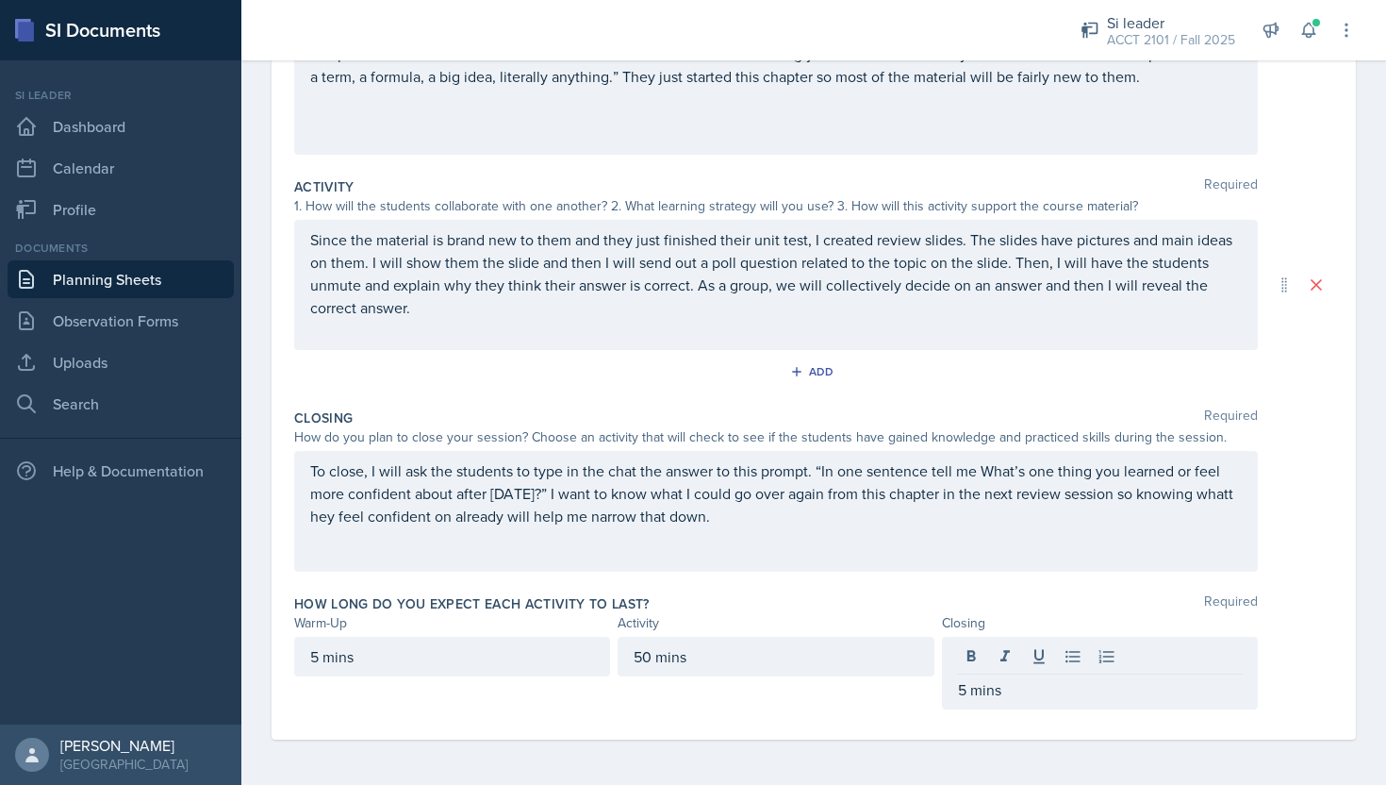
click at [856, 622] on div "Activity" at bounding box center [776, 623] width 316 height 20
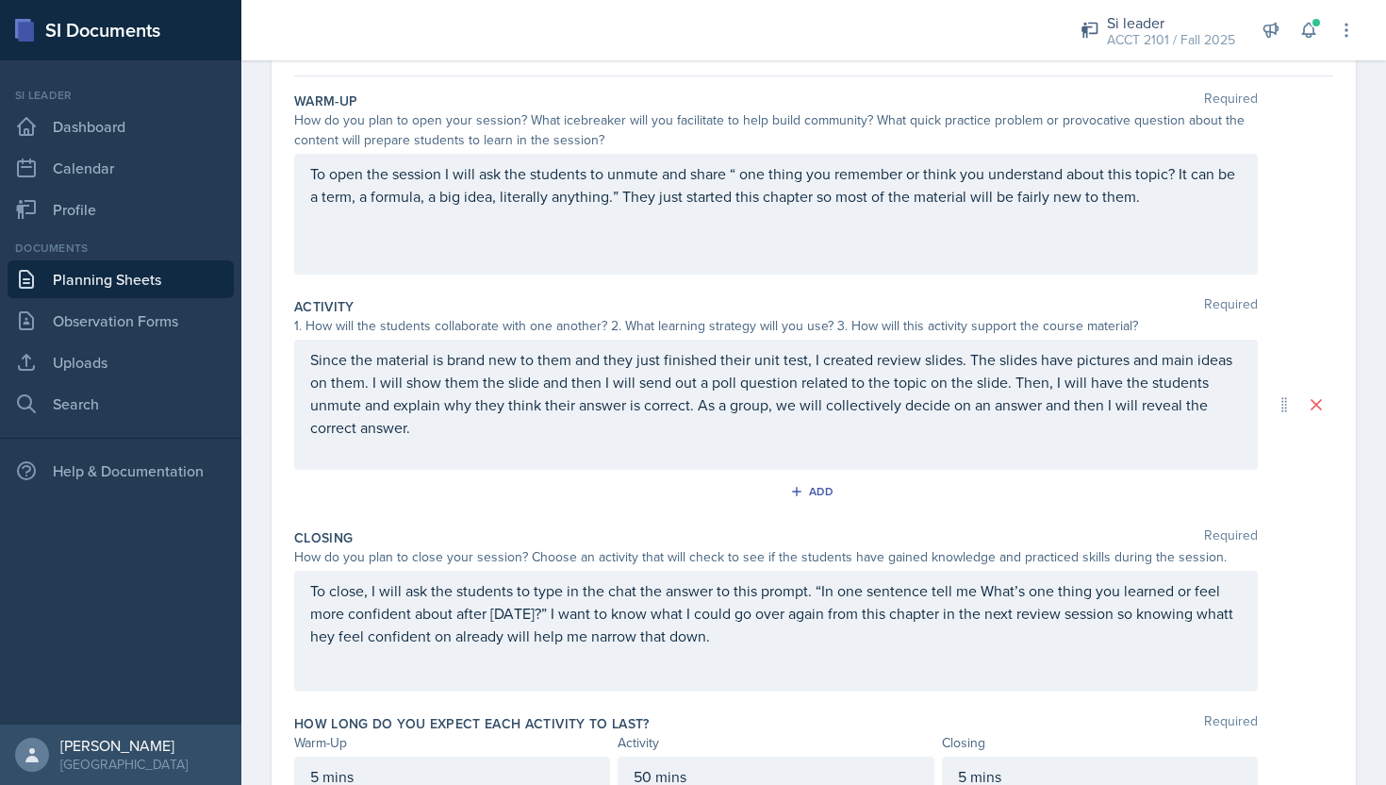
scroll to position [161, 0]
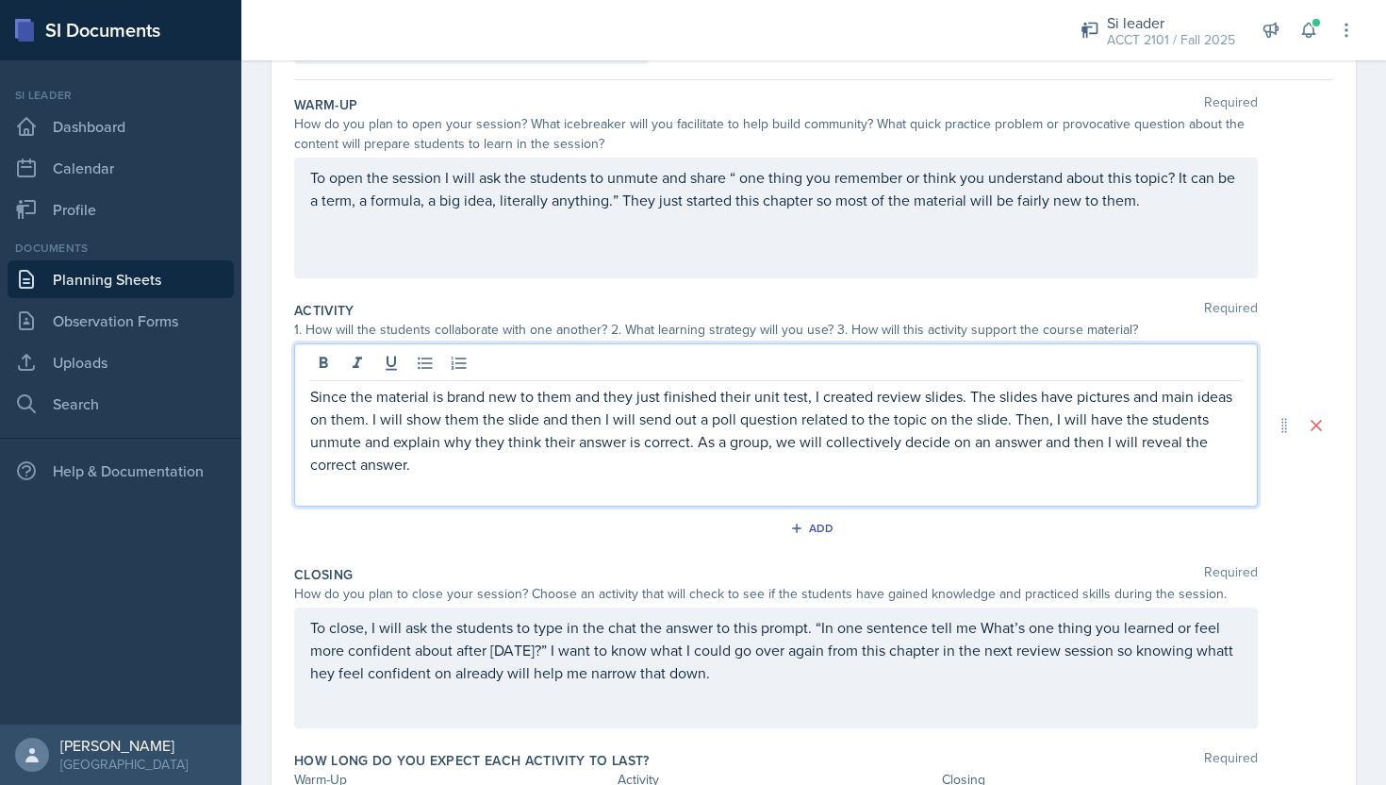
click at [363, 394] on p "Since the material is brand new to them and they just finished their unit test,…" at bounding box center [776, 430] width 932 height 91
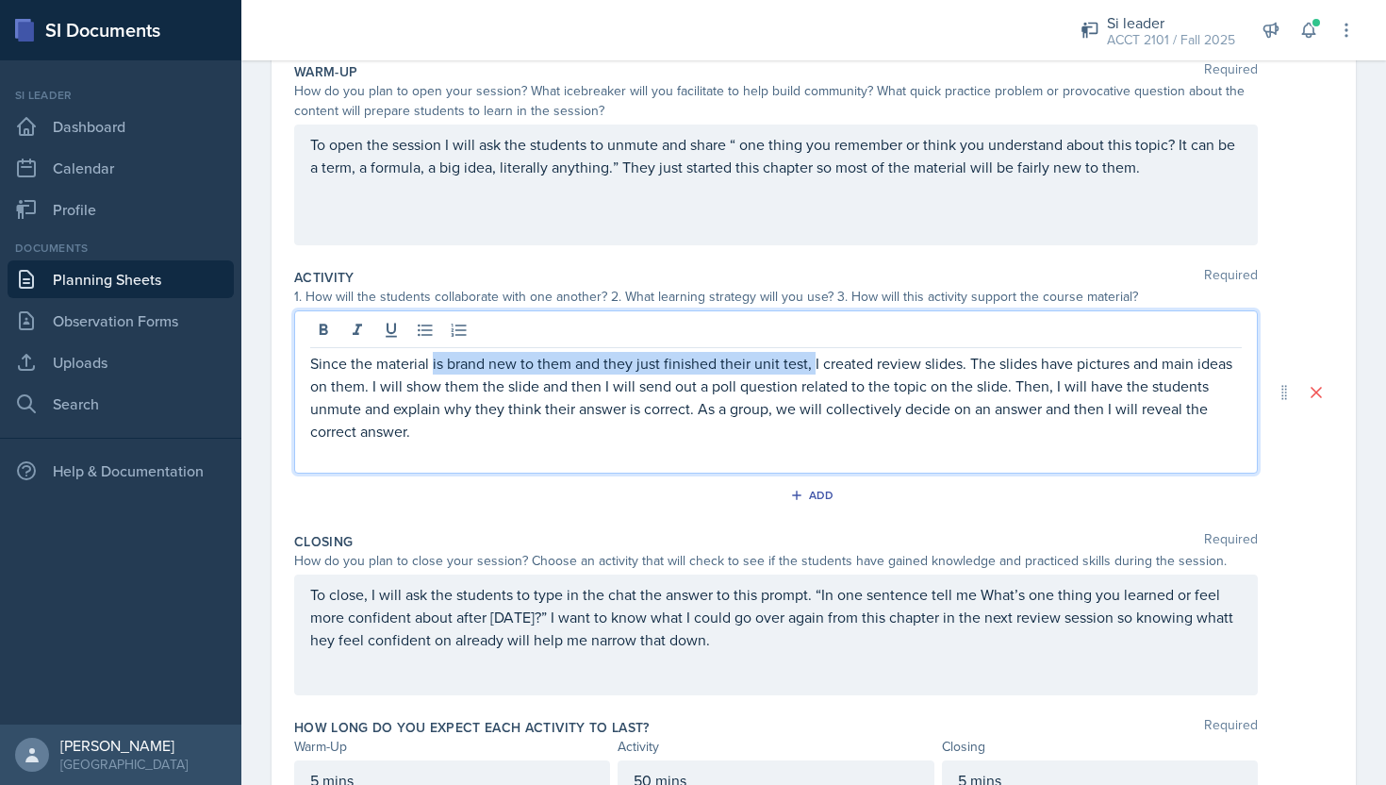
drag, startPoint x: 815, startPoint y: 364, endPoint x: 431, endPoint y: 355, distance: 383.9
click at [431, 355] on p "Since the material is brand new to them and they just finished their unit test,…" at bounding box center [776, 397] width 932 height 91
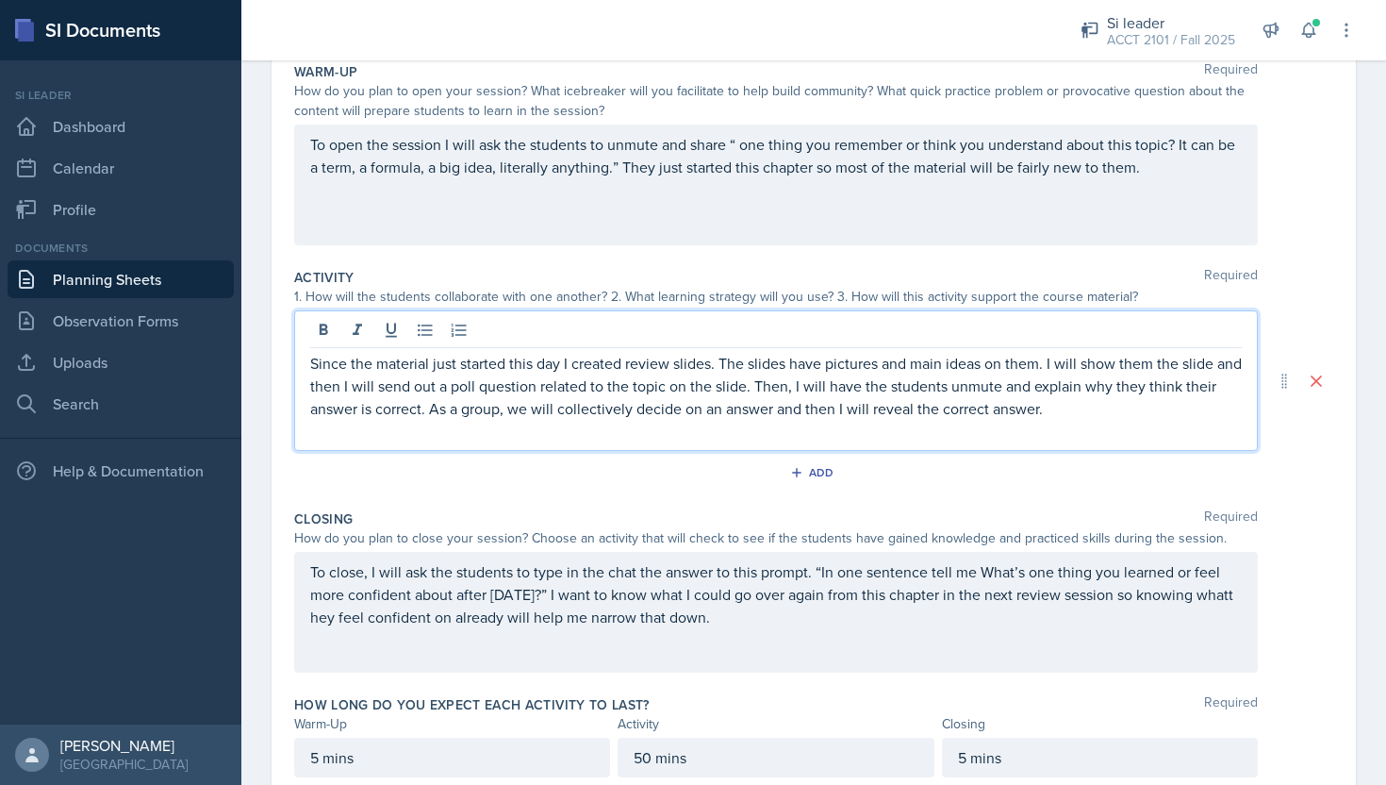
click at [817, 378] on p "Since the material just started this day I created review slides. The slides ha…" at bounding box center [776, 386] width 932 height 68
click at [787, 208] on div "To open the session I will ask the students to unmute and share “ one thing you…" at bounding box center [776, 184] width 964 height 121
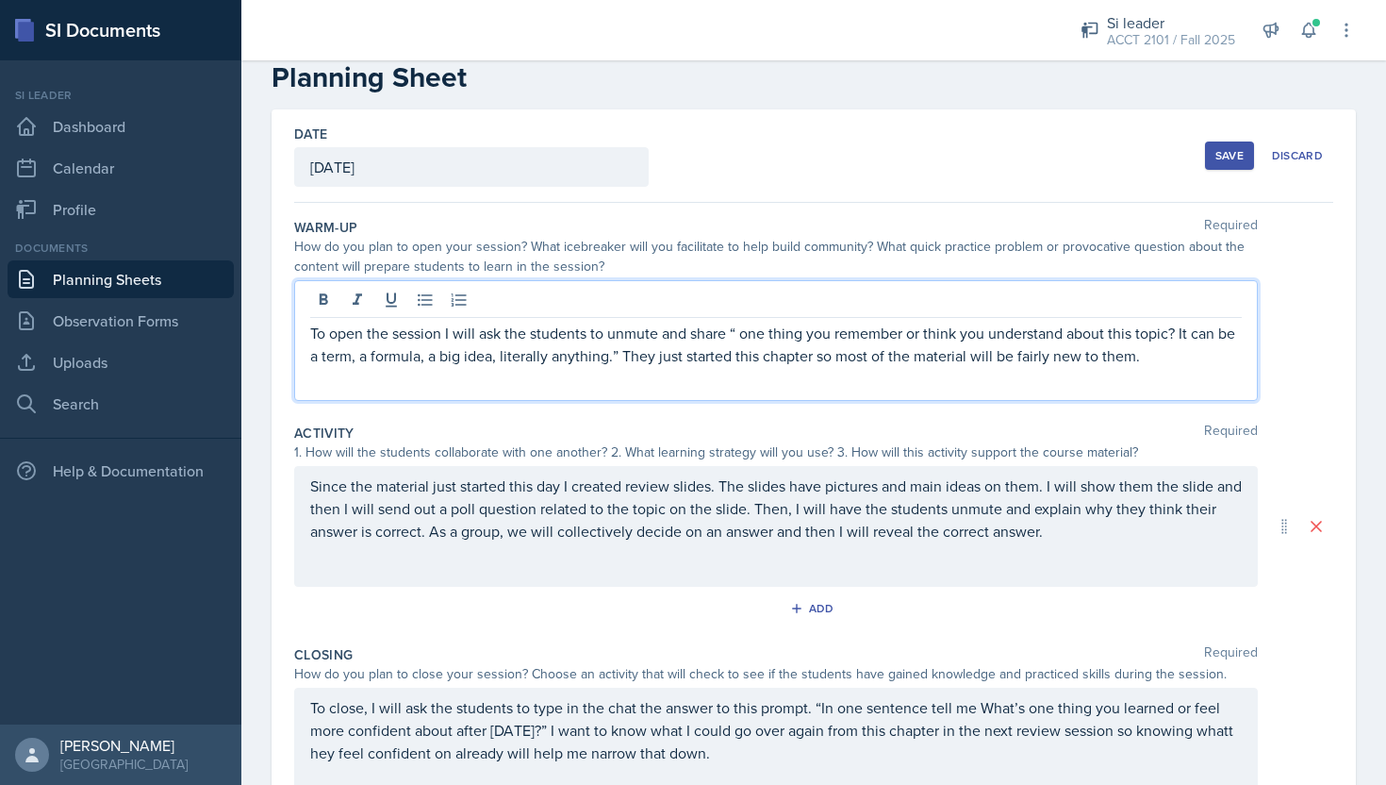
scroll to position [0, 0]
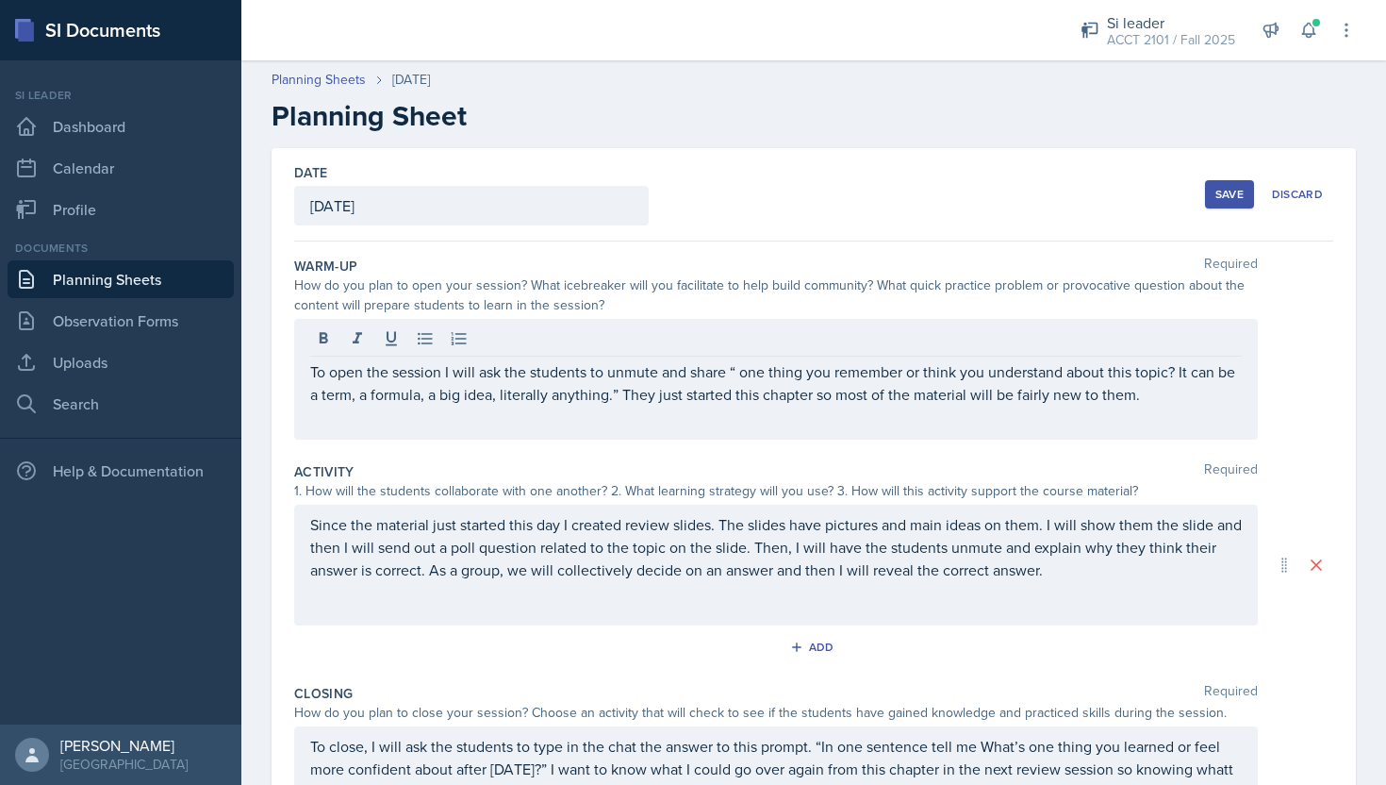
click at [1239, 189] on div "Save" at bounding box center [1230, 194] width 28 height 15
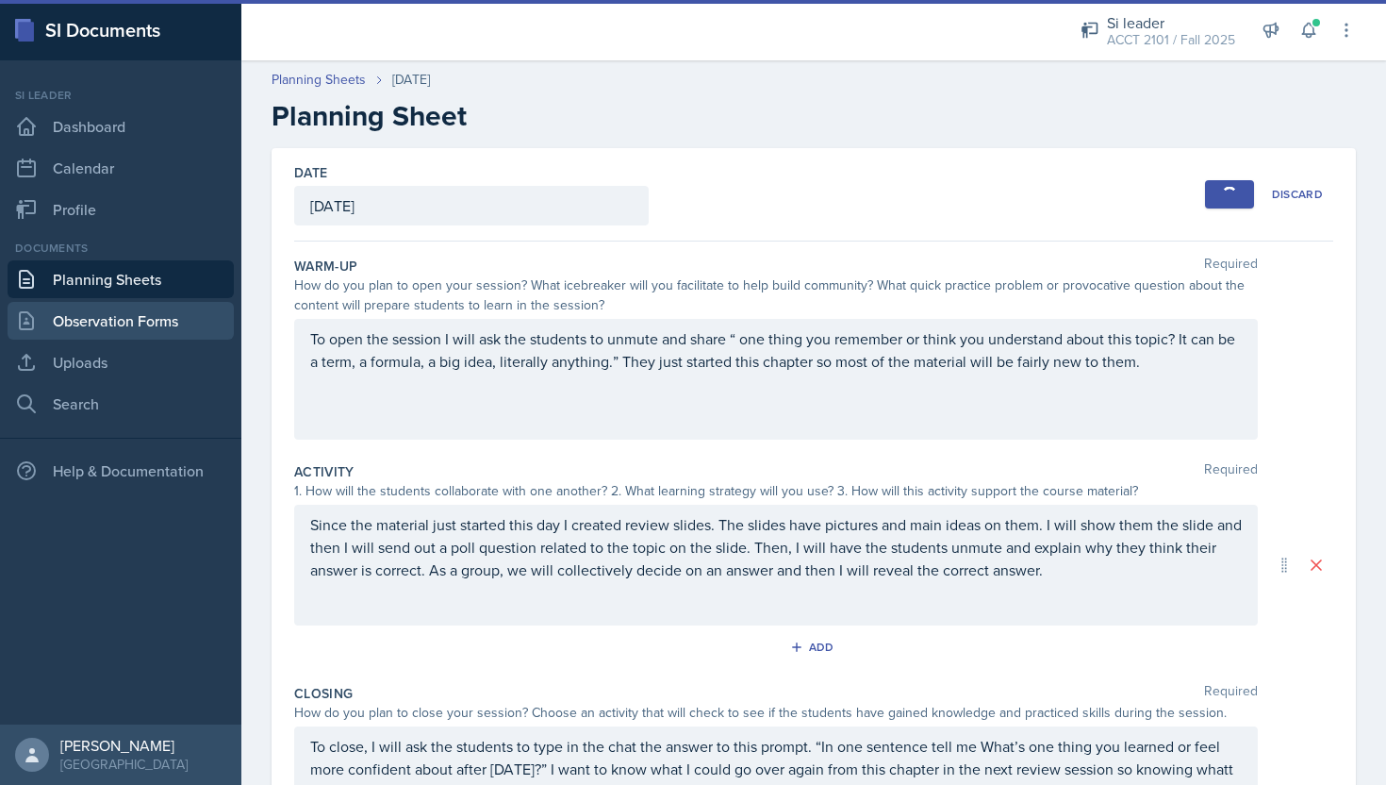
click at [153, 329] on link "Observation Forms" at bounding box center [121, 321] width 226 height 38
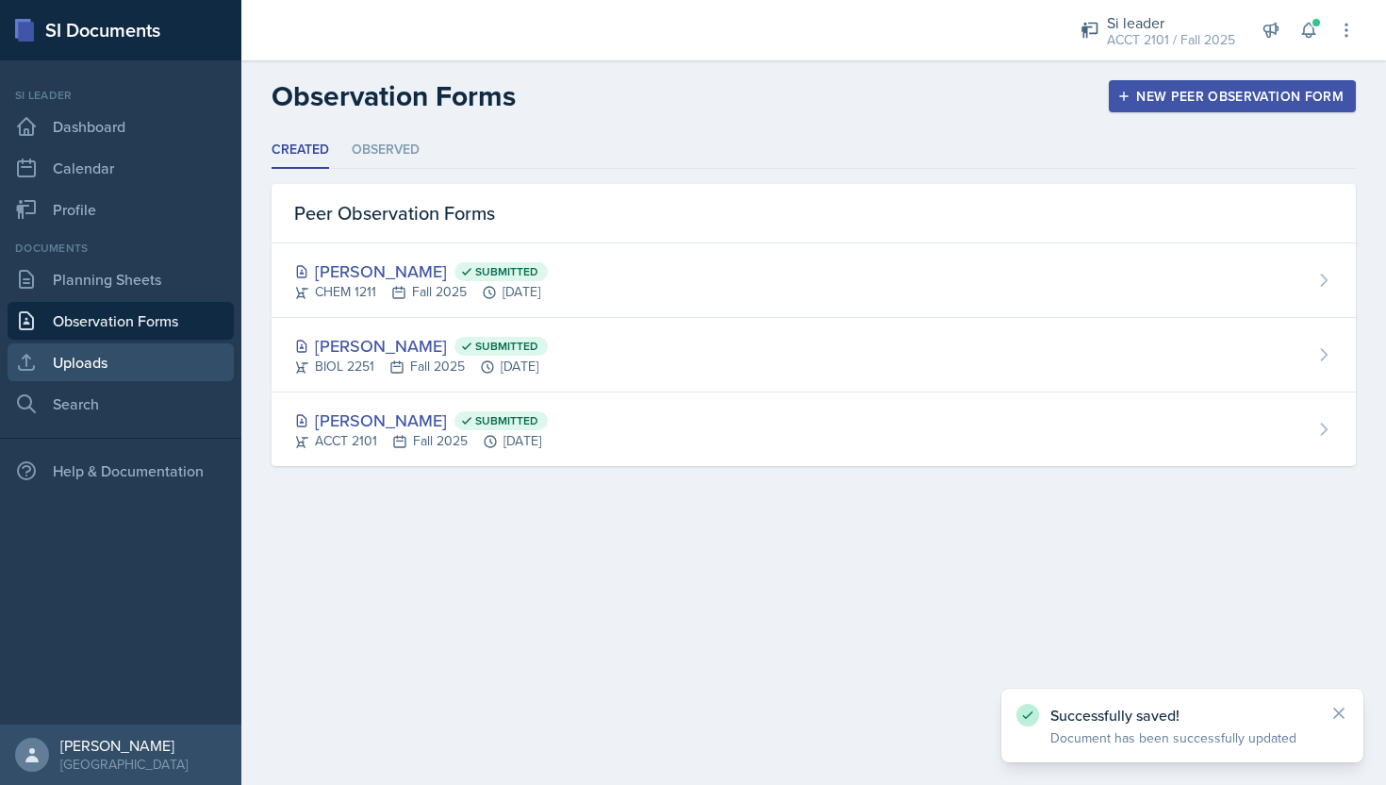
click at [179, 345] on link "Uploads" at bounding box center [121, 362] width 226 height 38
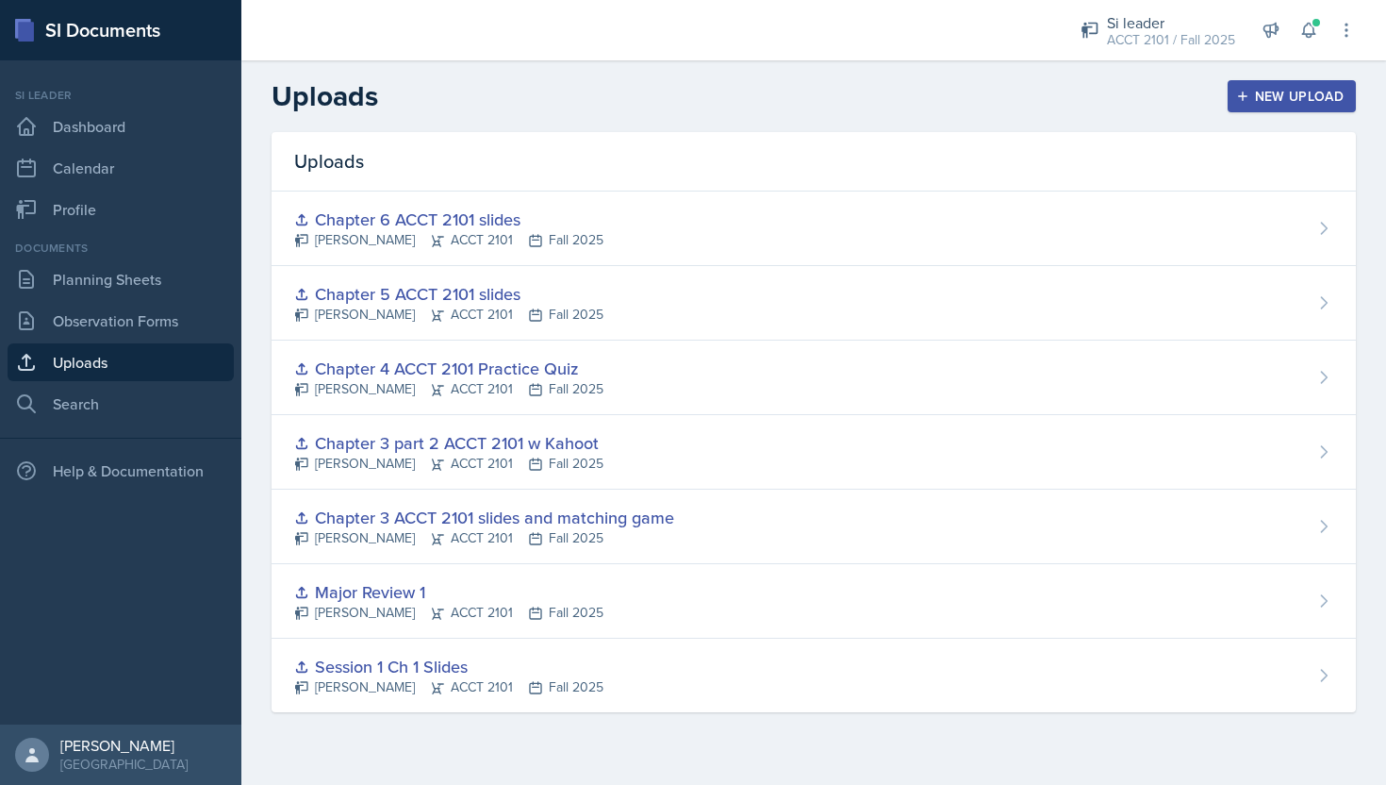
click at [1248, 75] on header "Uploads New Upload" at bounding box center [813, 96] width 1145 height 72
click at [1252, 96] on div "New Upload" at bounding box center [1292, 96] width 105 height 15
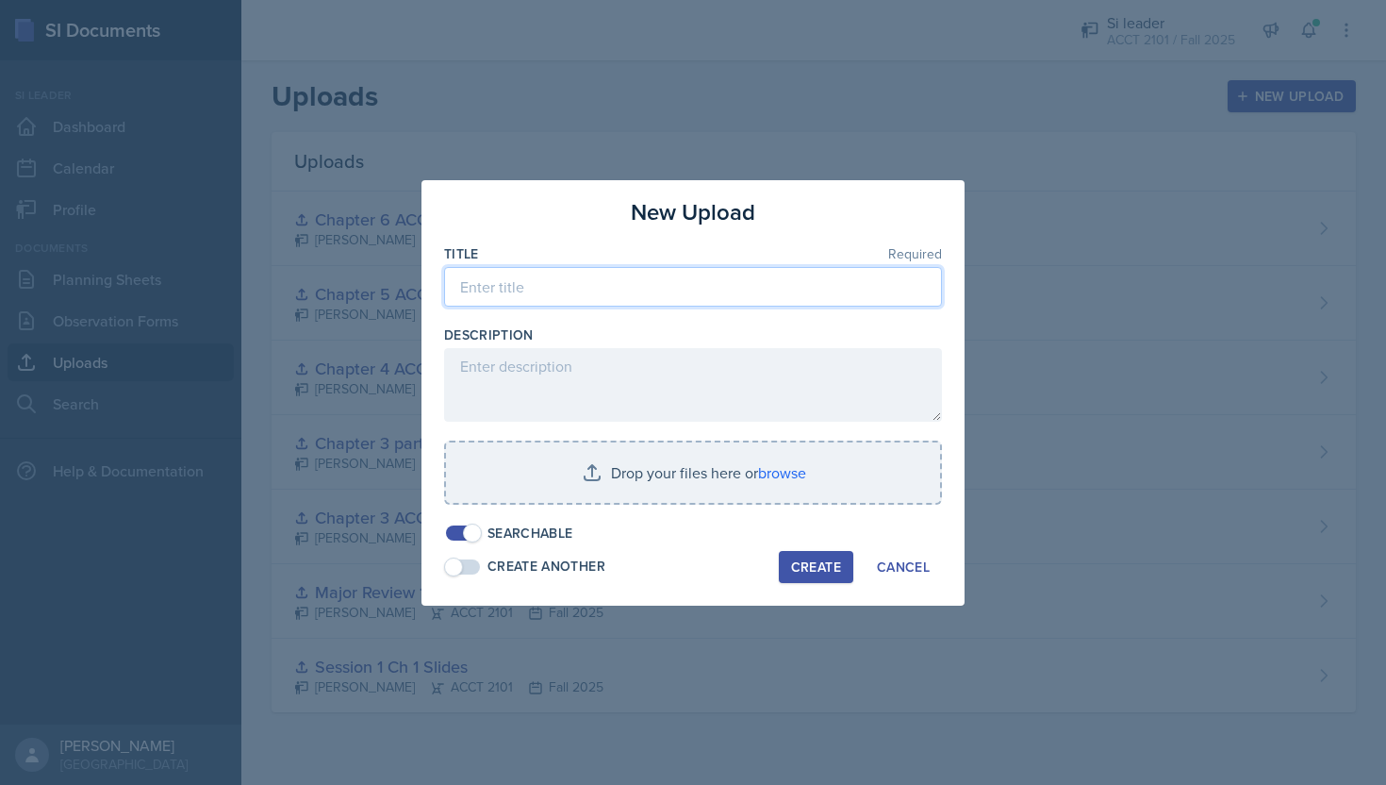
click at [720, 297] on input at bounding box center [693, 287] width 498 height 40
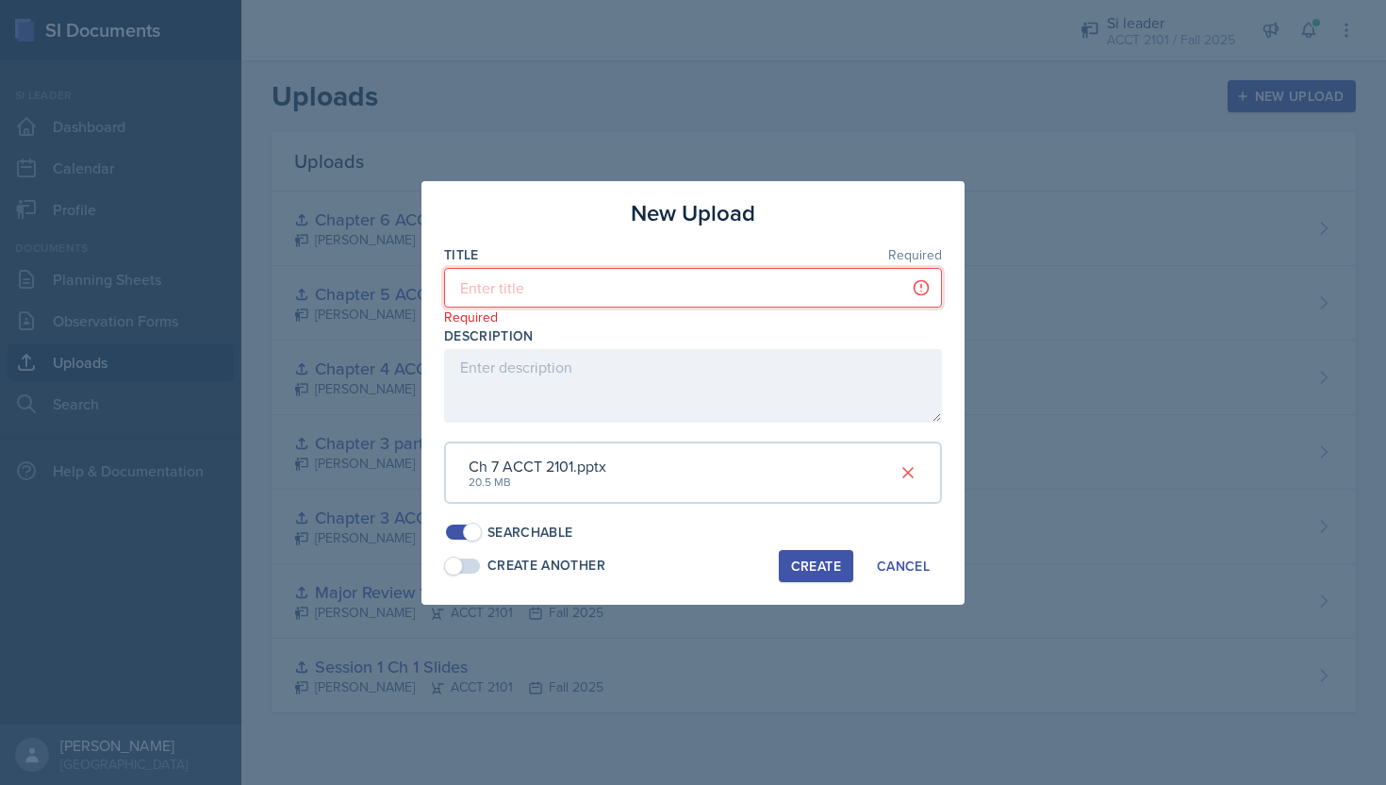
click at [604, 286] on input at bounding box center [693, 288] width 498 height 40
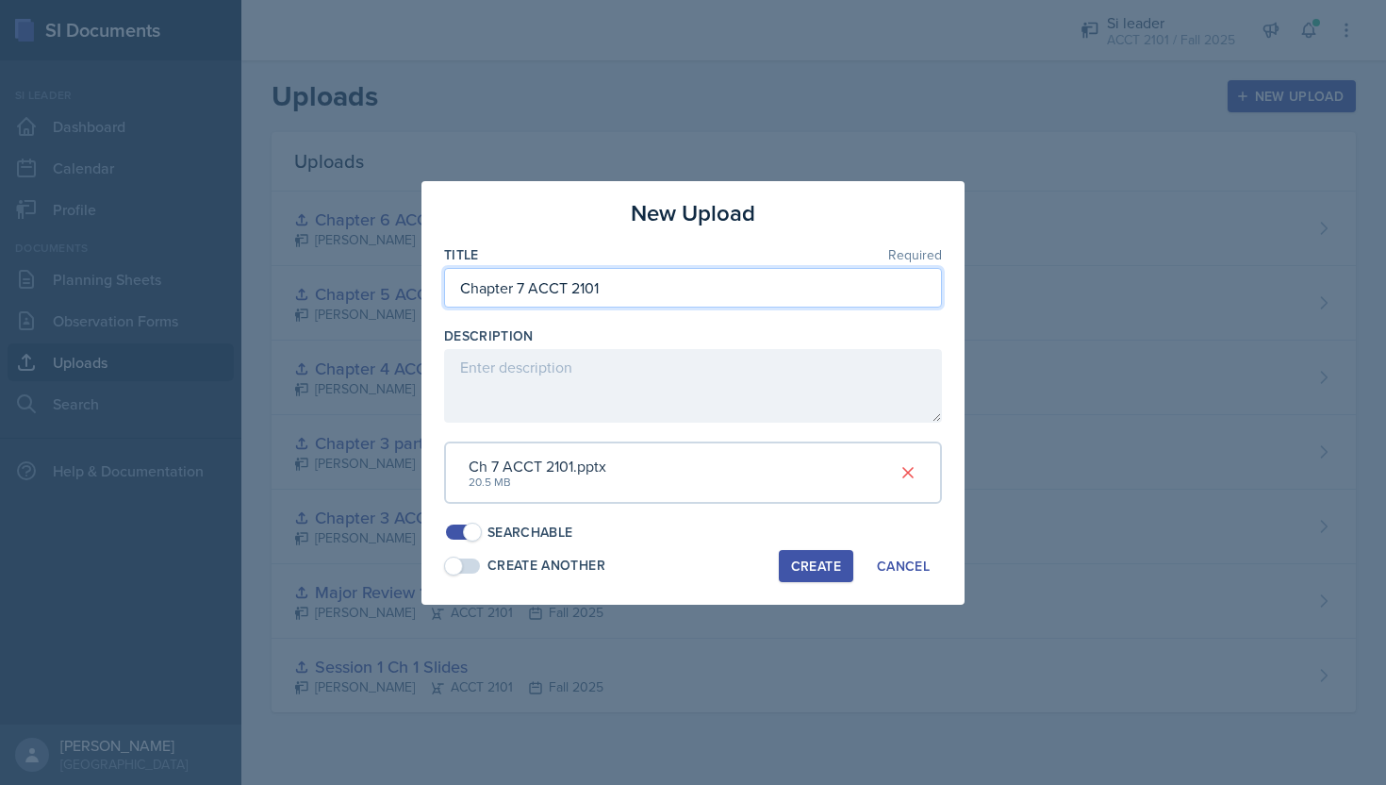
type input "Chapter 7 ACCT 2101"
click at [815, 554] on button "Create" at bounding box center [816, 566] width 75 height 32
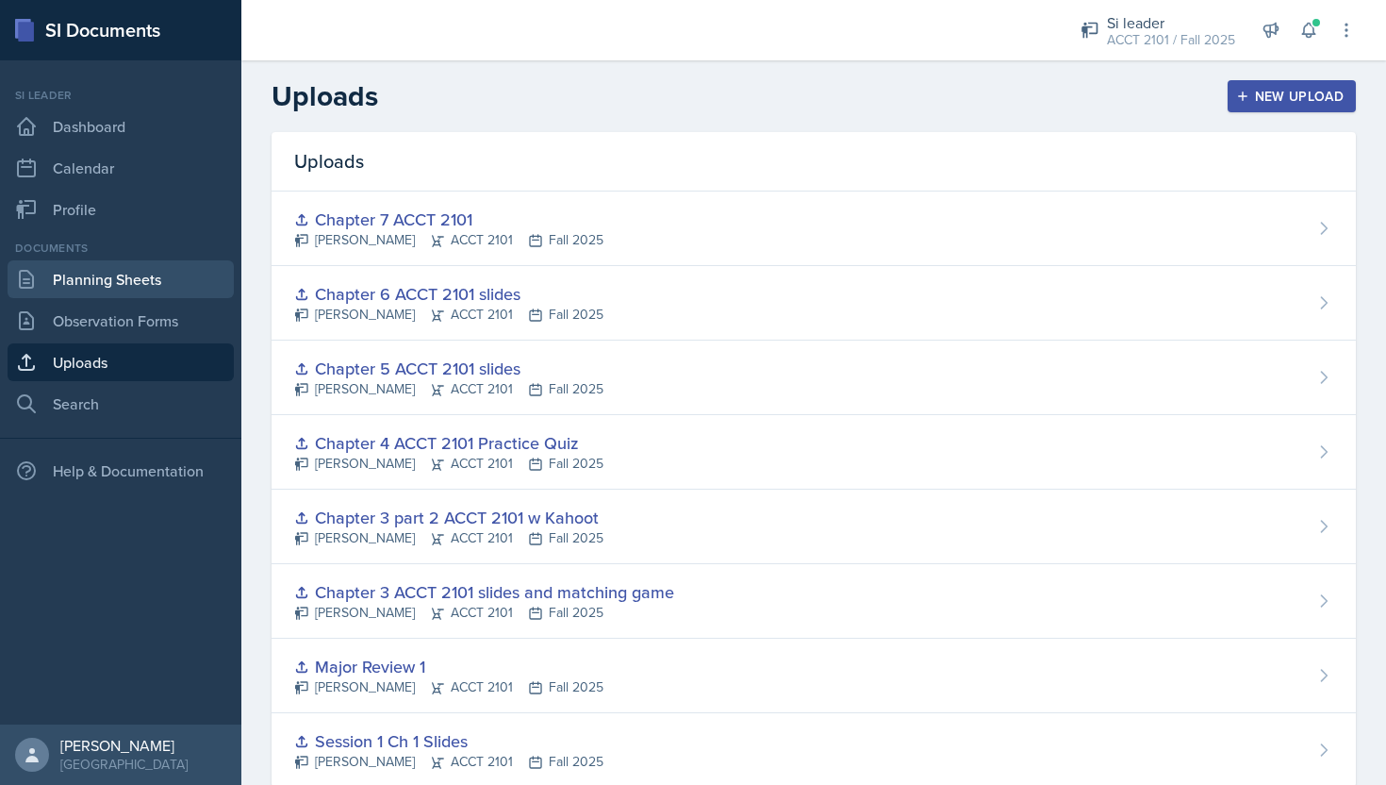
click at [191, 285] on link "Planning Sheets" at bounding box center [121, 279] width 226 height 38
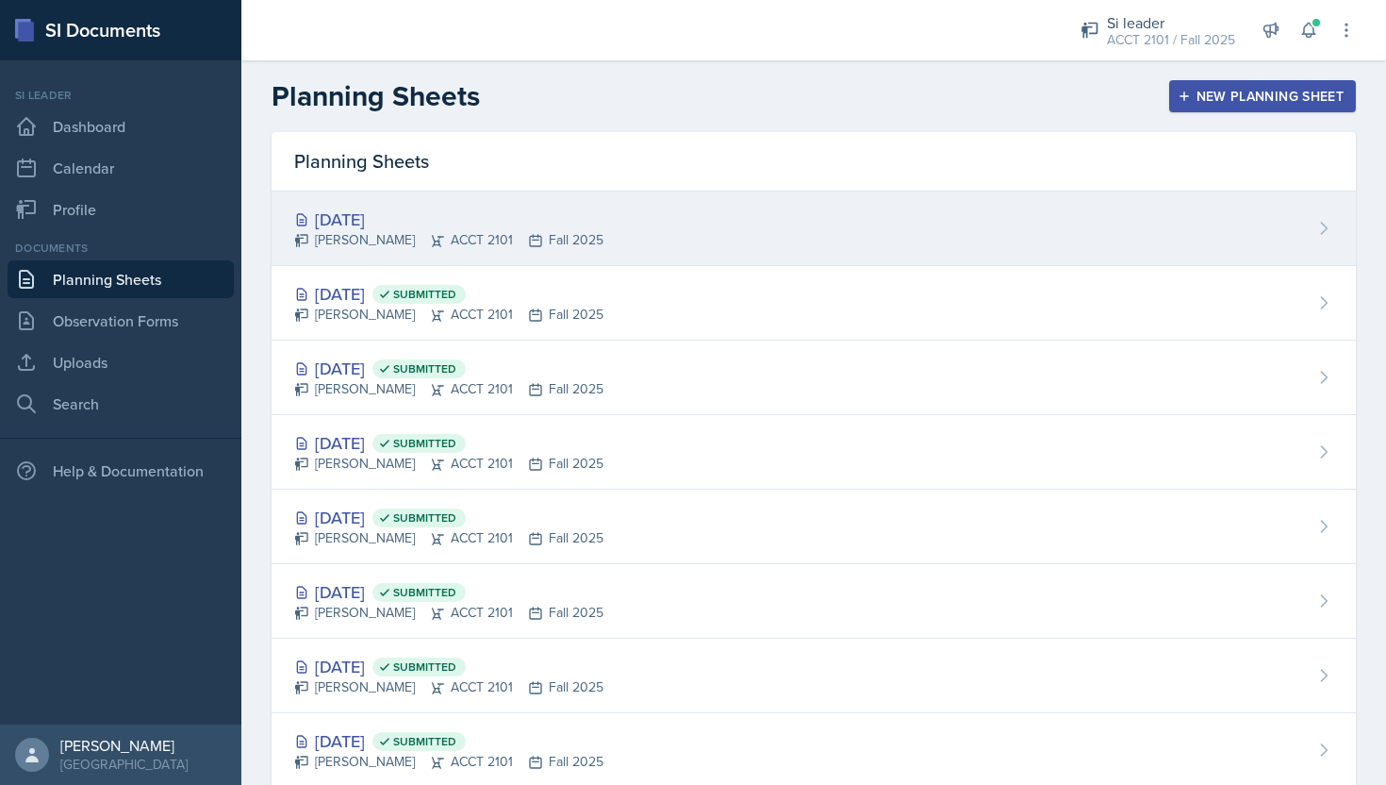
click at [549, 248] on div "[PERSON_NAME] ACCT 2101 Fall 2025" at bounding box center [448, 240] width 309 height 20
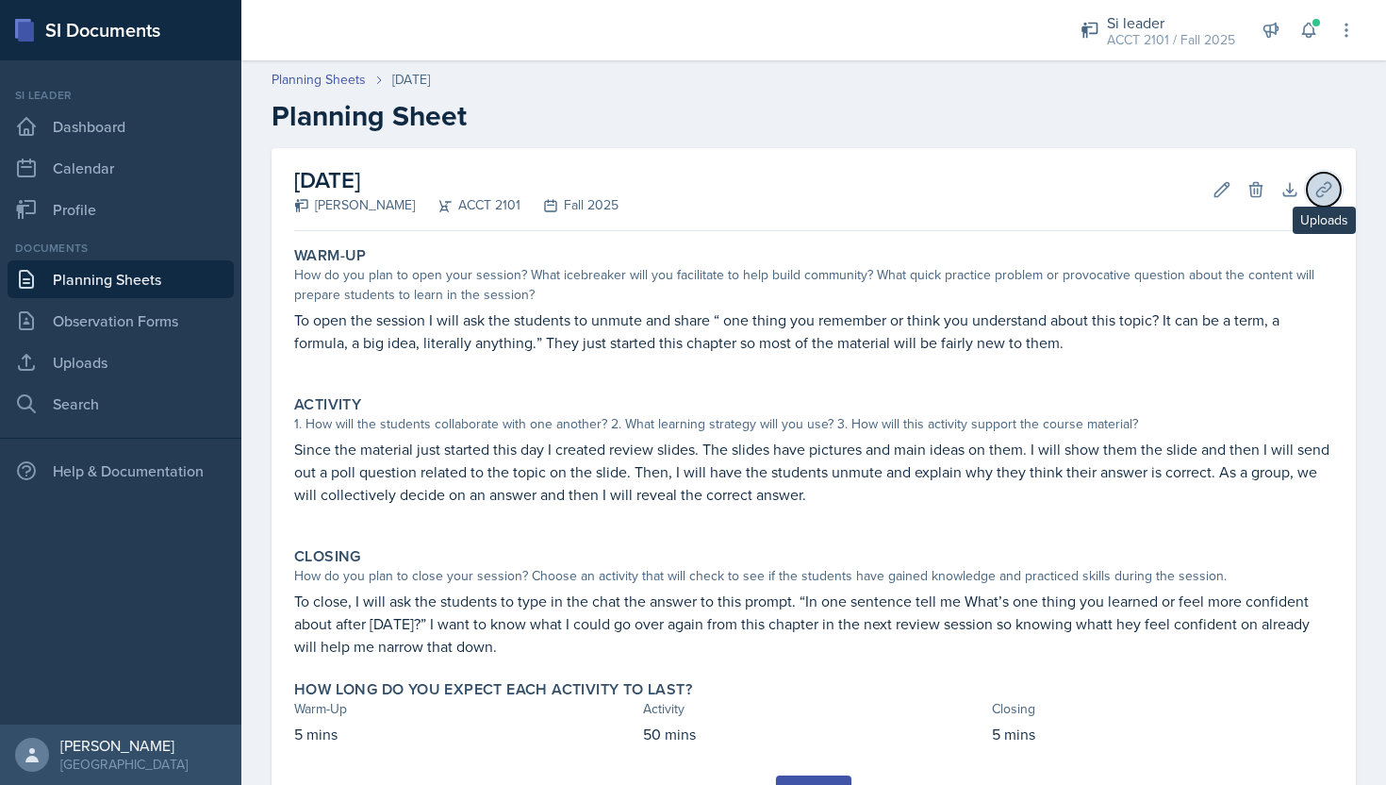
click at [1325, 183] on icon at bounding box center [1323, 189] width 14 height 14
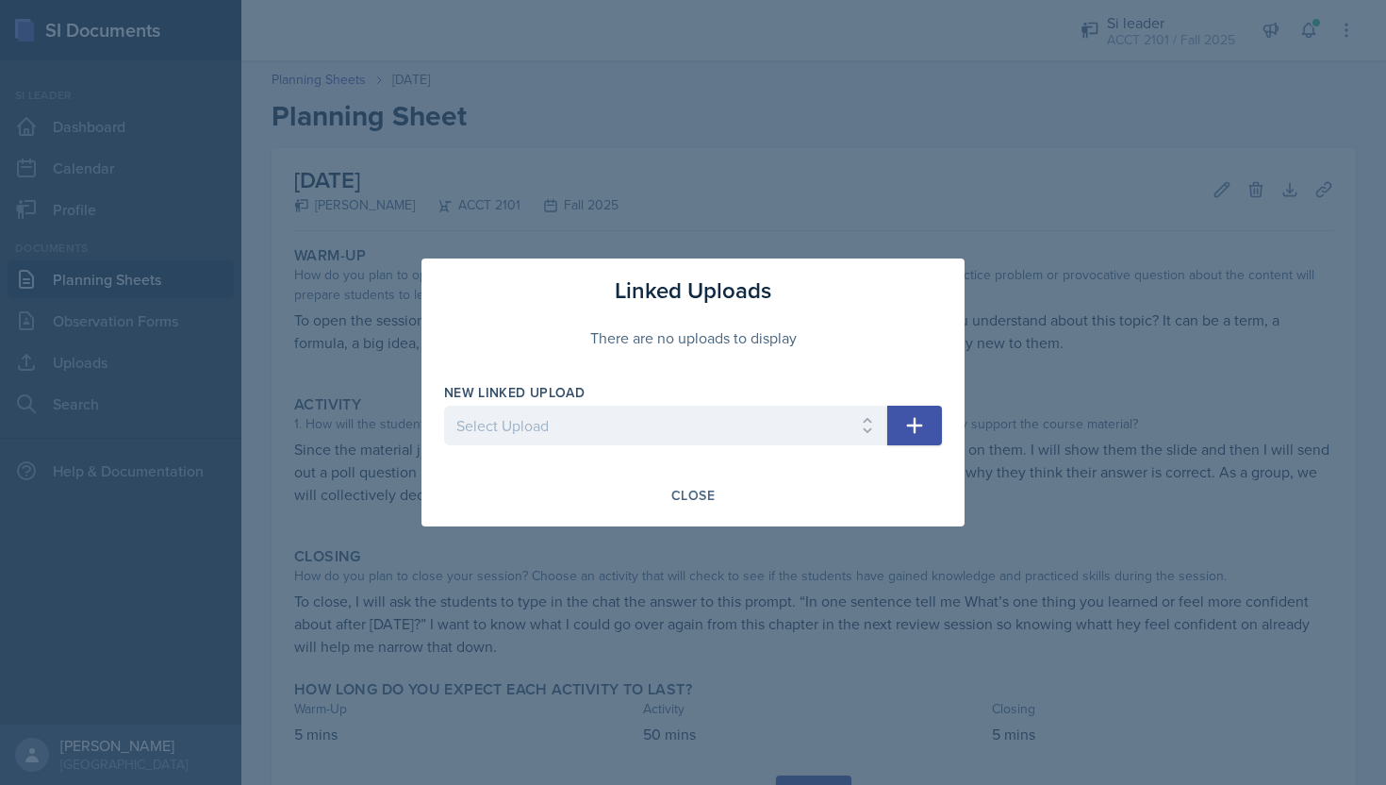
click at [730, 468] on div "Linked Uploads There are no uploads to display New Linked Upload Select Upload …" at bounding box center [693, 392] width 543 height 268
click at [739, 439] on select "Select Upload Session 1 Ch 1 Slides Major Review 1 Chapter 3 ACCT 2101 slides a…" at bounding box center [665, 426] width 443 height 40
select select "7318454e-2985-4b19-b0d4-36493c4abc67"
click at [936, 431] on button "button" at bounding box center [914, 426] width 55 height 40
select select
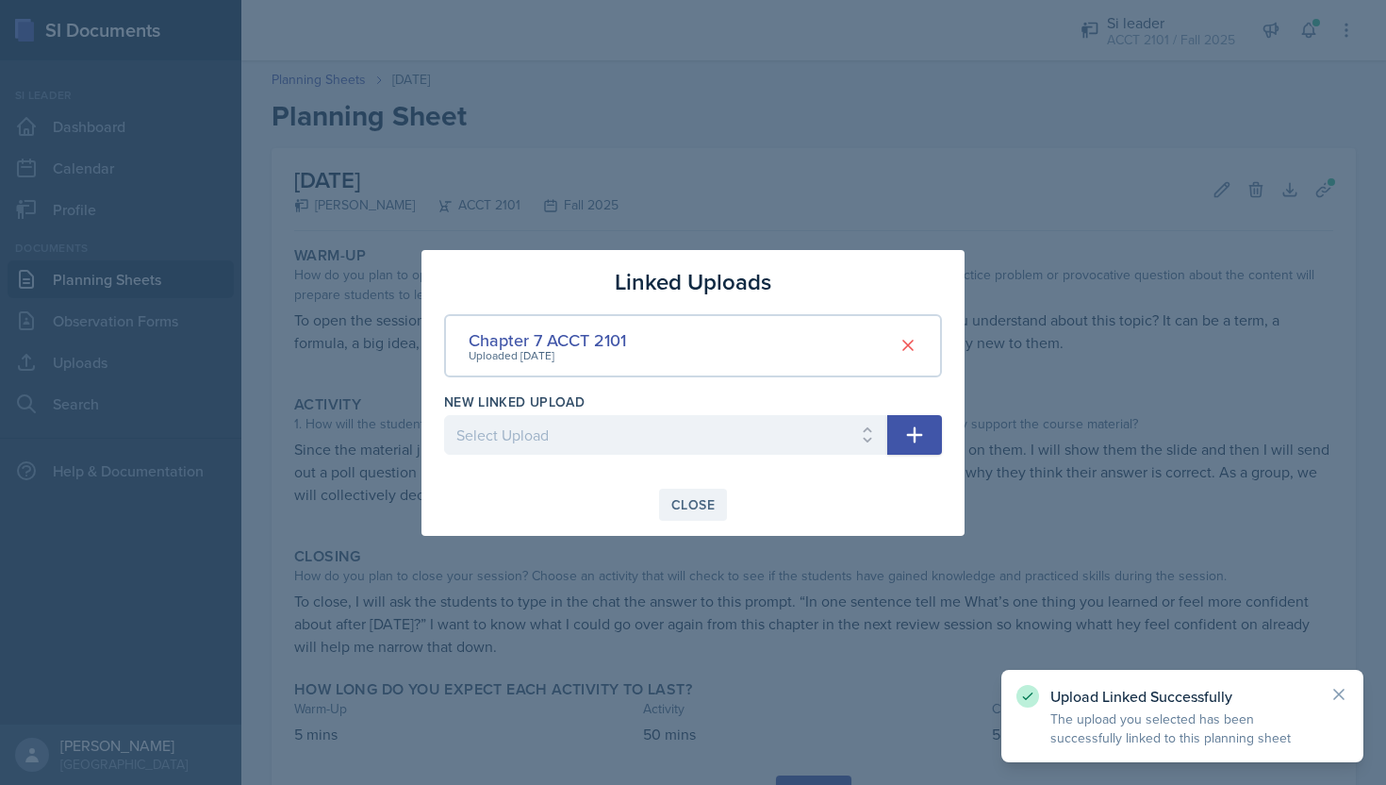
click at [691, 510] on div "Close" at bounding box center [692, 504] width 43 height 15
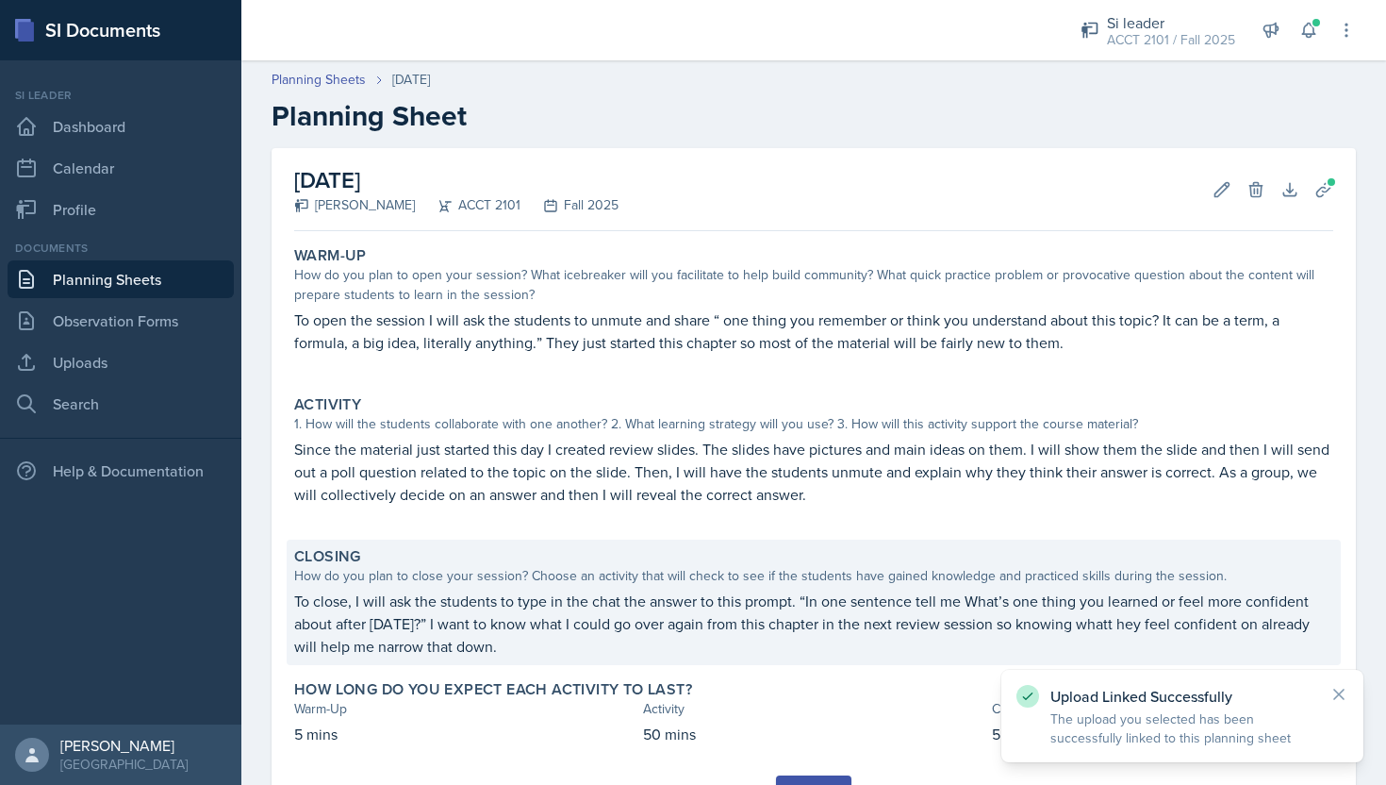
scroll to position [91, 0]
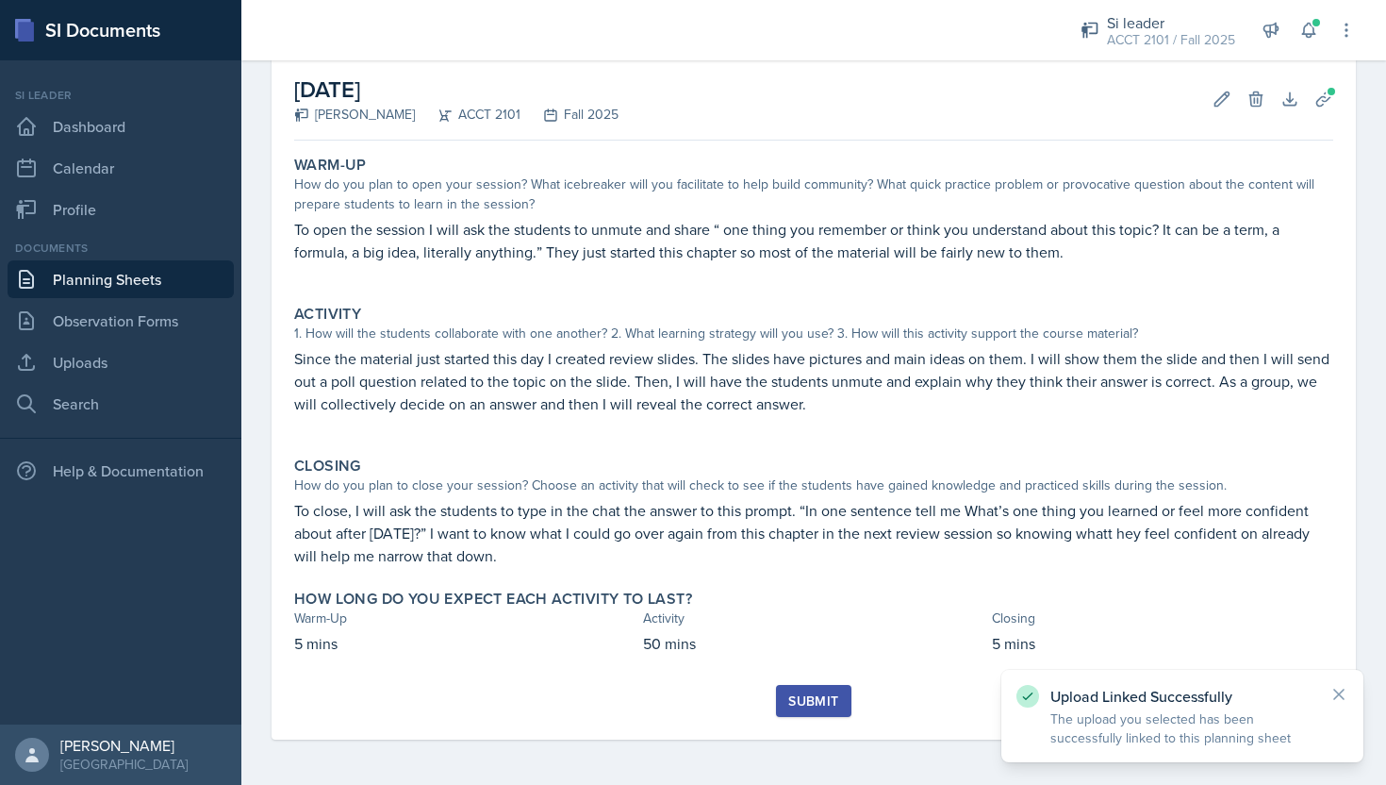
click at [826, 712] on button "Submit" at bounding box center [813, 701] width 75 height 32
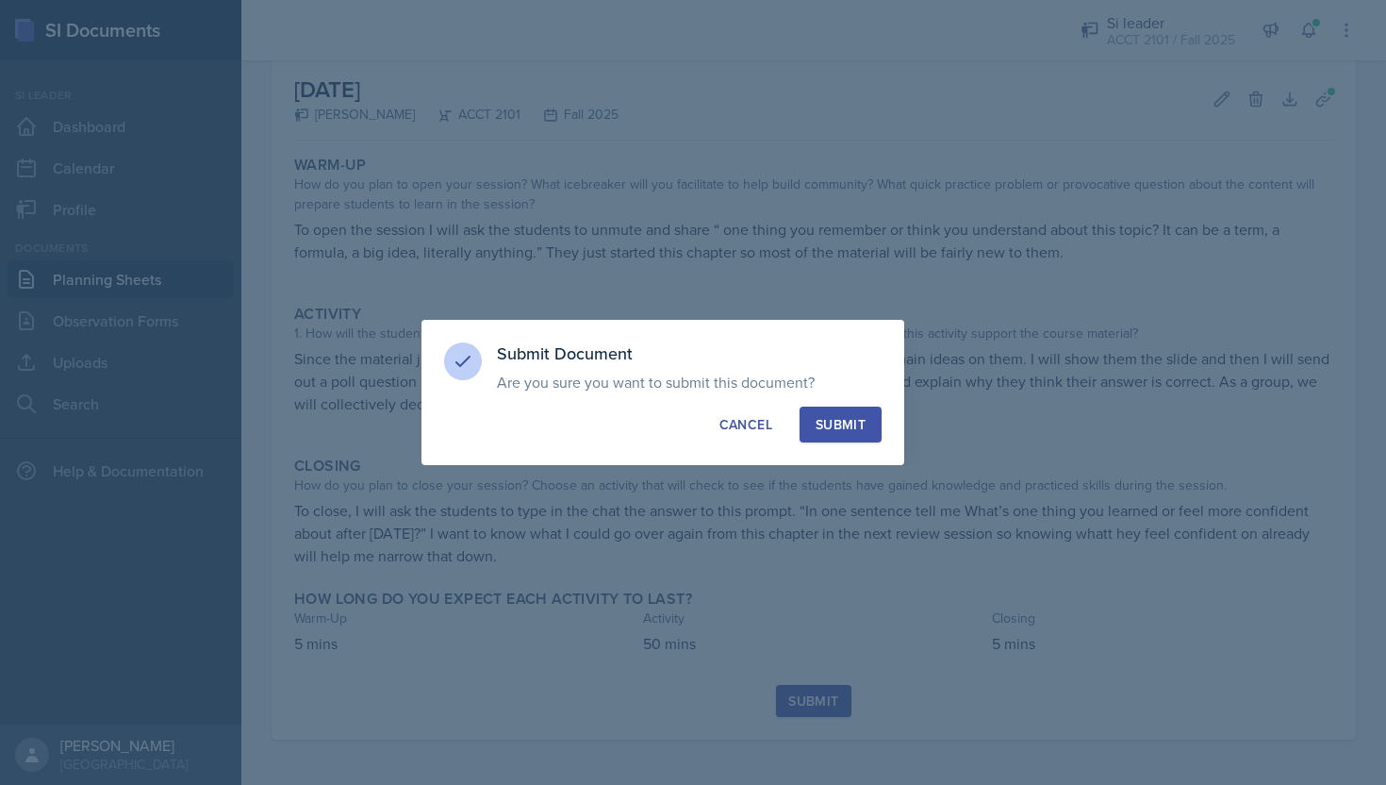
click at [834, 430] on div "Submit" at bounding box center [841, 424] width 50 height 19
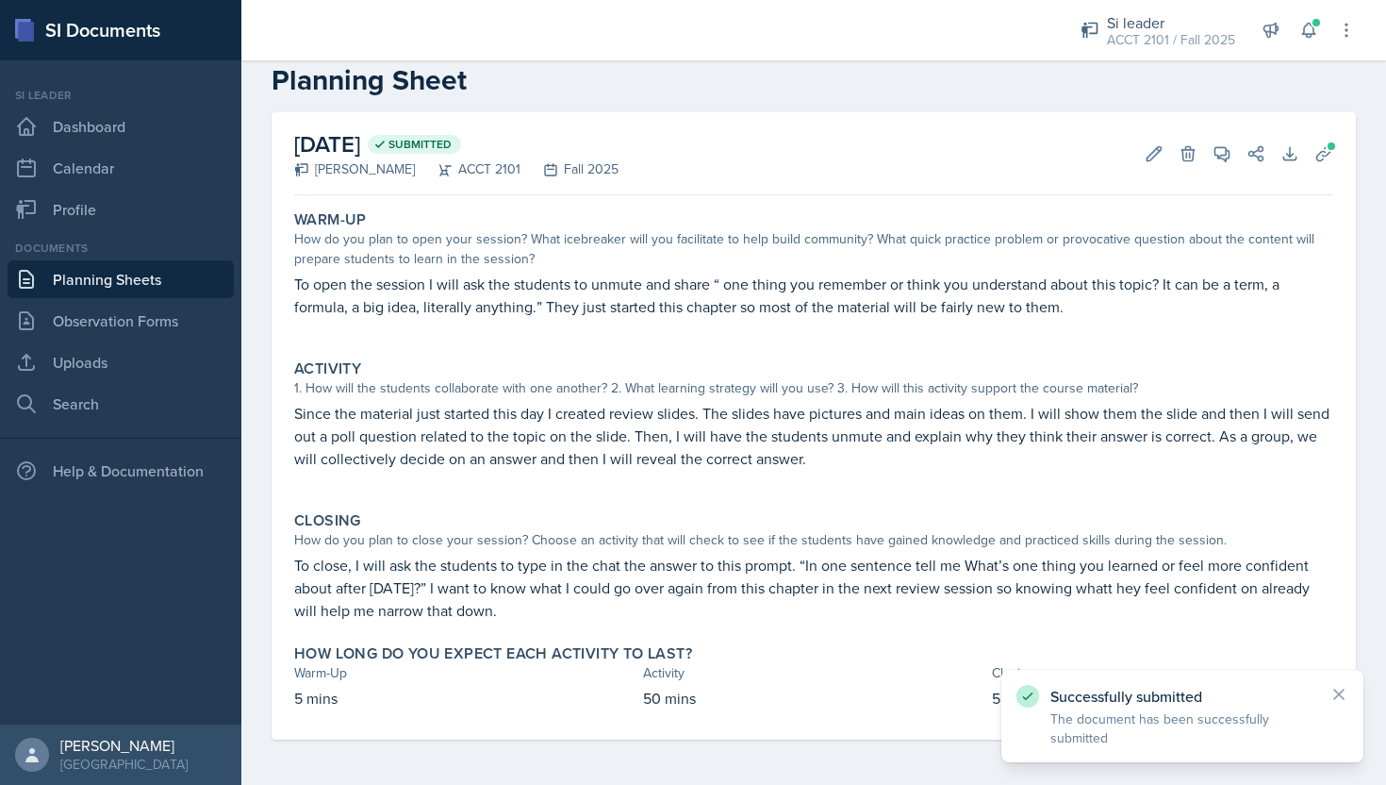
scroll to position [36, 0]
click at [111, 290] on link "Planning Sheets" at bounding box center [121, 279] width 226 height 38
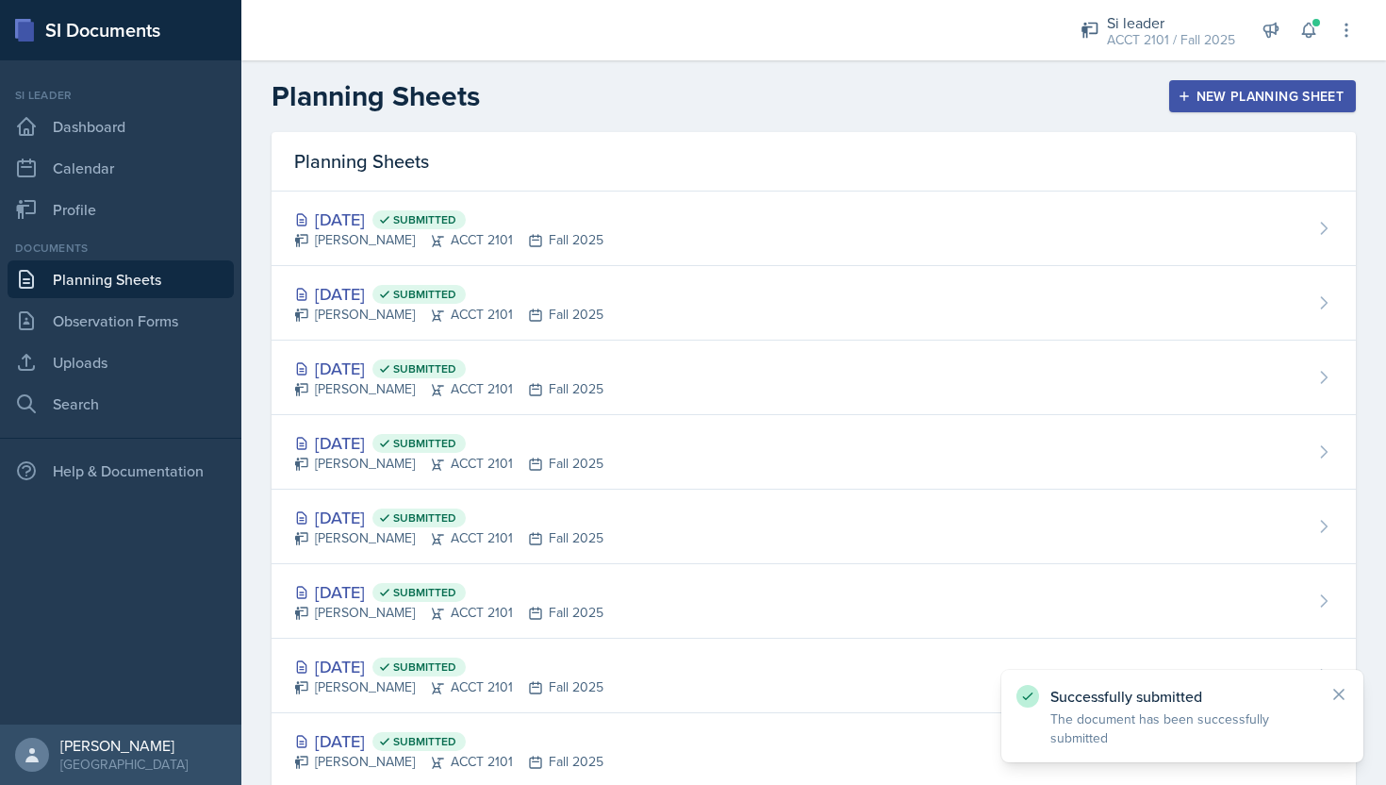
click at [1184, 108] on button "New Planning Sheet" at bounding box center [1262, 96] width 187 height 32
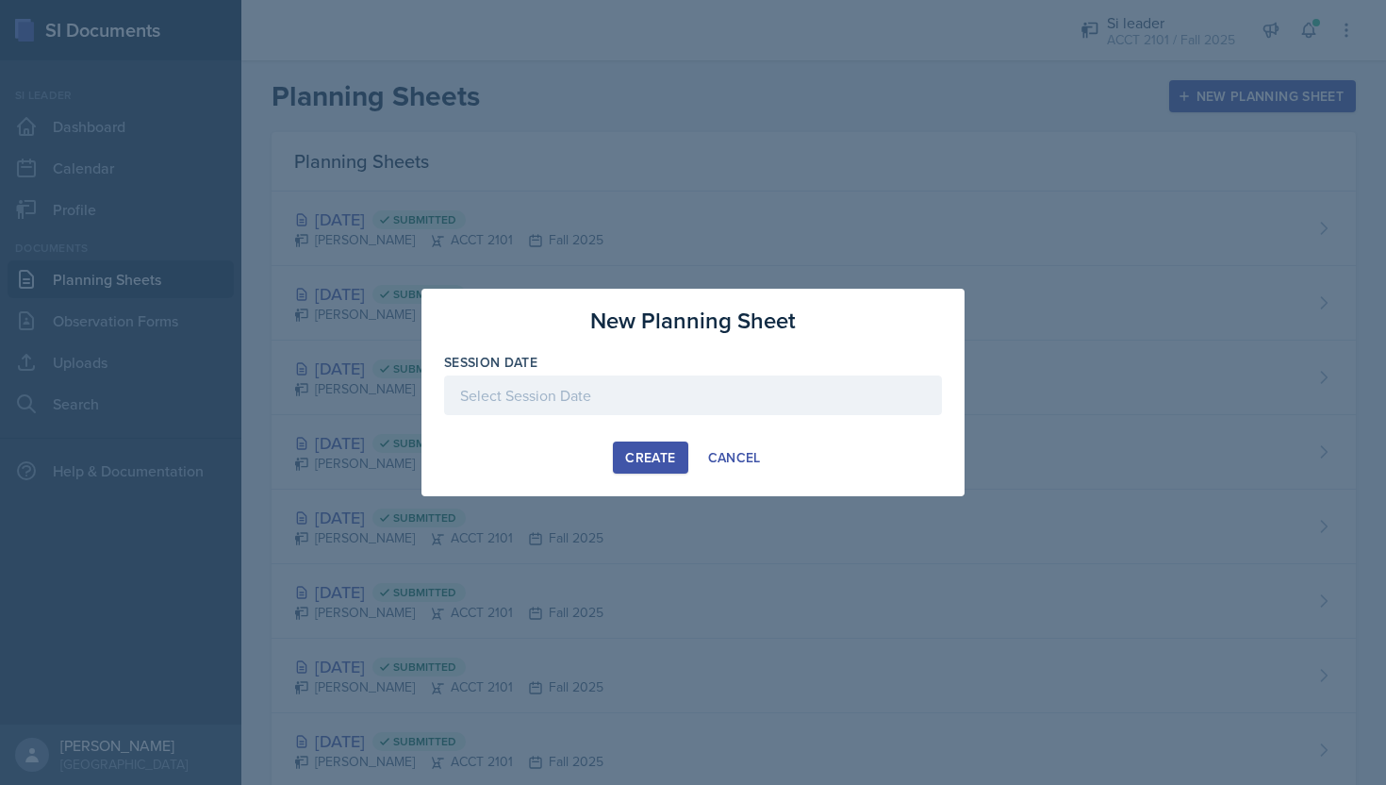
click at [561, 391] on div at bounding box center [693, 395] width 498 height 40
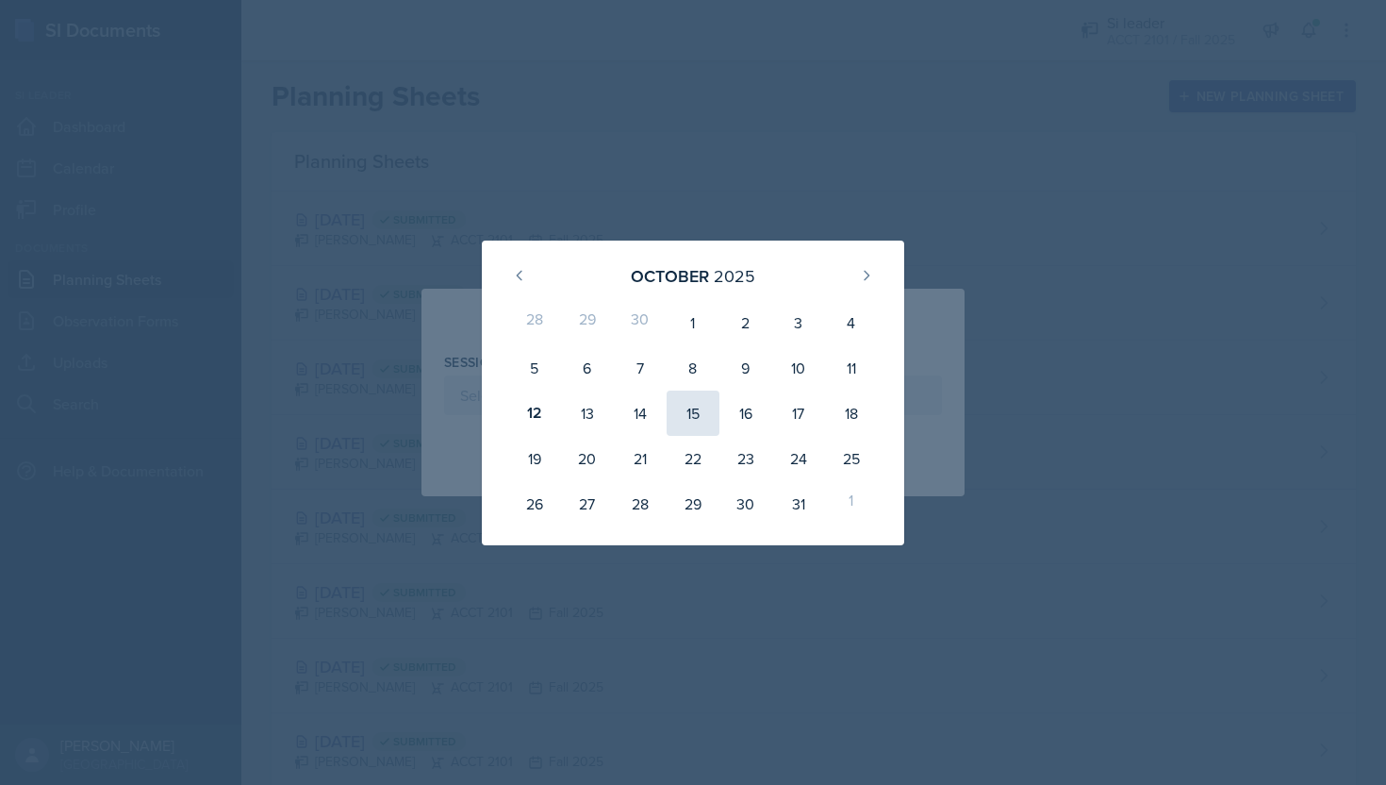
click at [672, 399] on div "15" at bounding box center [693, 412] width 53 height 45
type input "[DATE]"
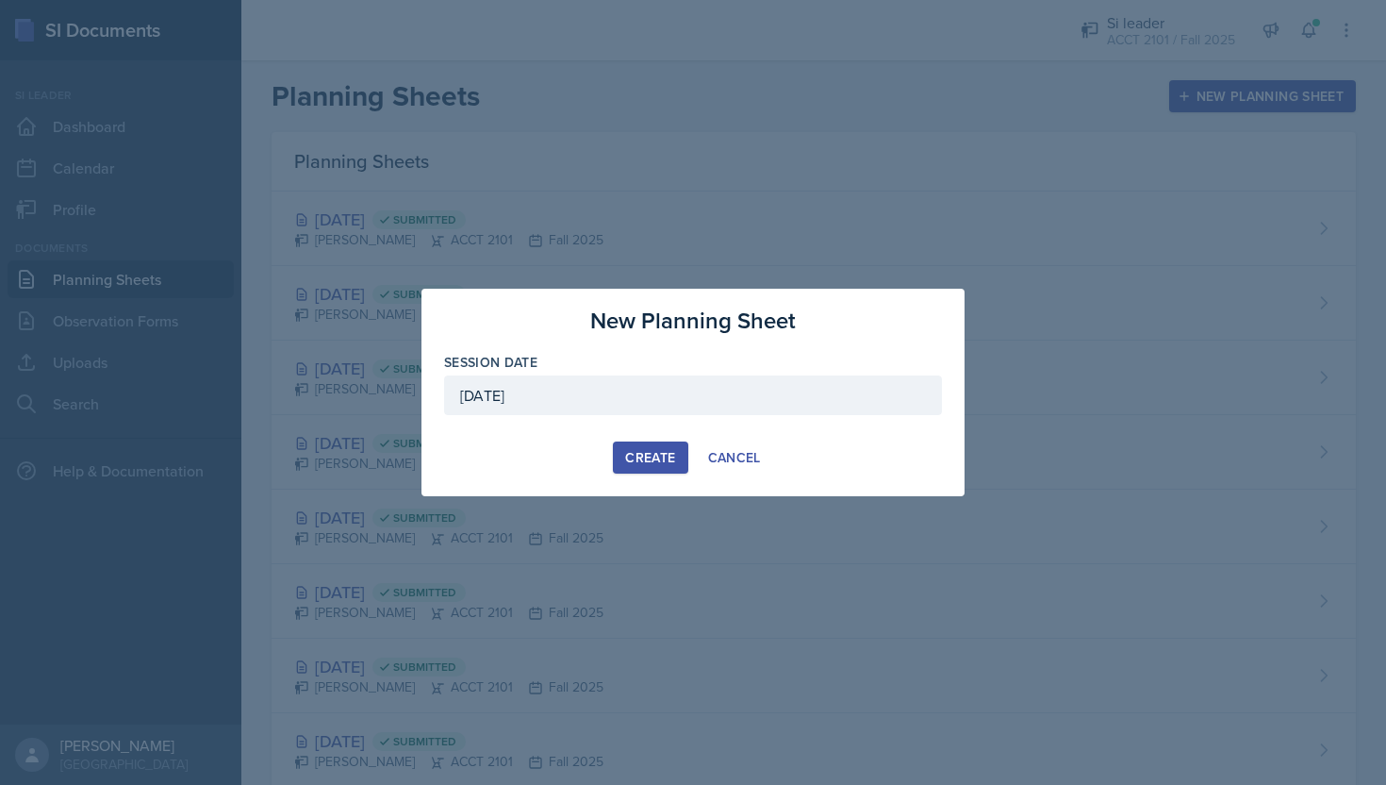
click at [667, 460] on div "Create" at bounding box center [650, 457] width 50 height 15
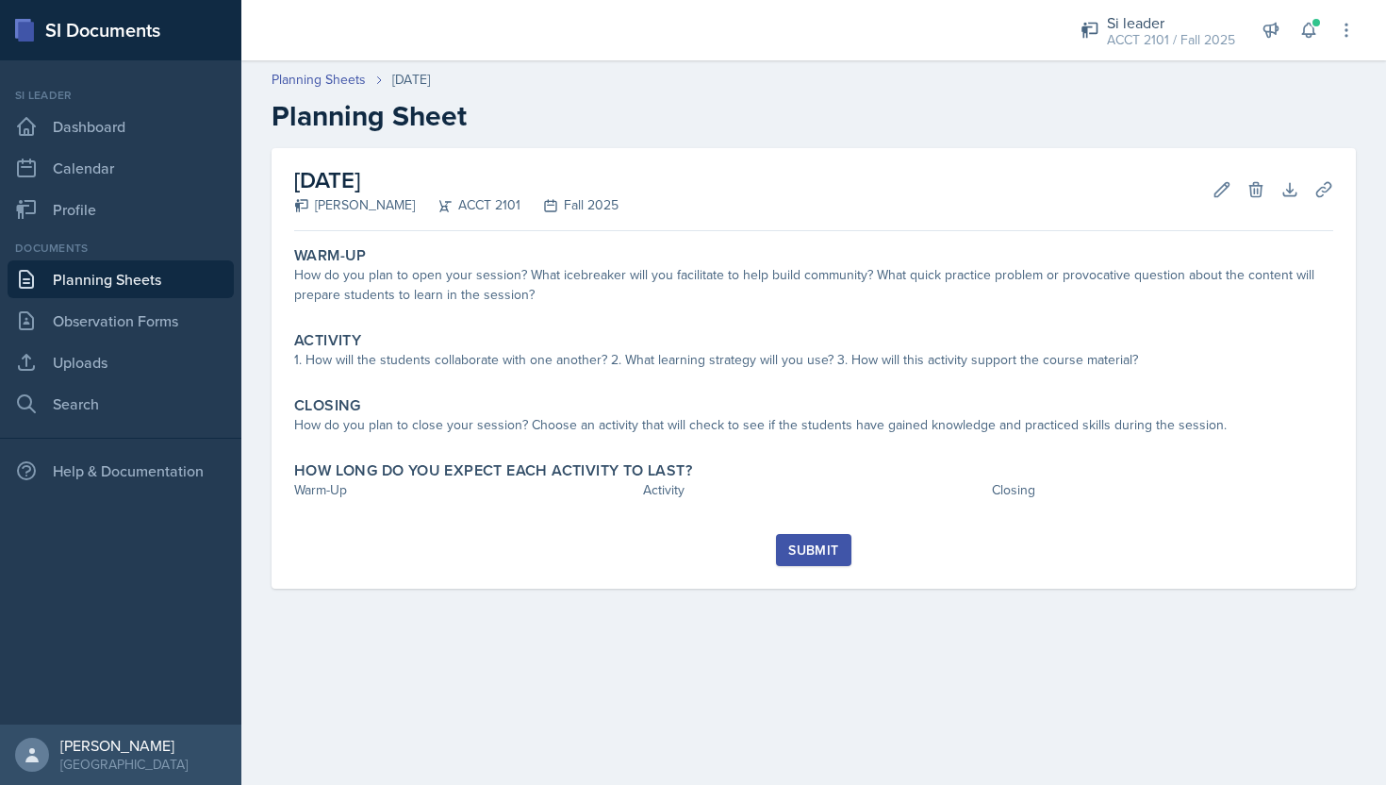
click at [183, 290] on link "Planning Sheets" at bounding box center [121, 279] width 226 height 38
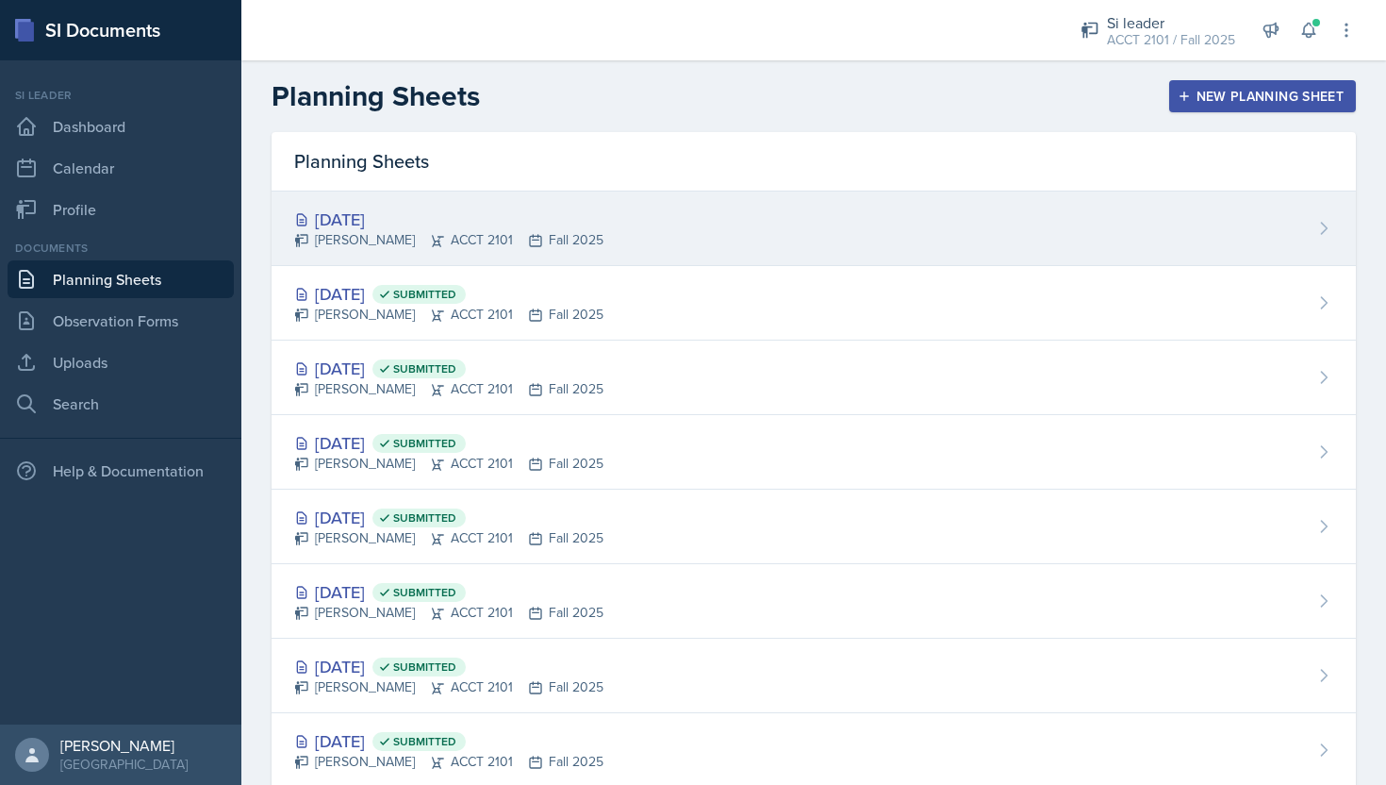
click at [610, 229] on div "[DATE] [PERSON_NAME] ACCT 2101 Fall 2025" at bounding box center [814, 228] width 1085 height 75
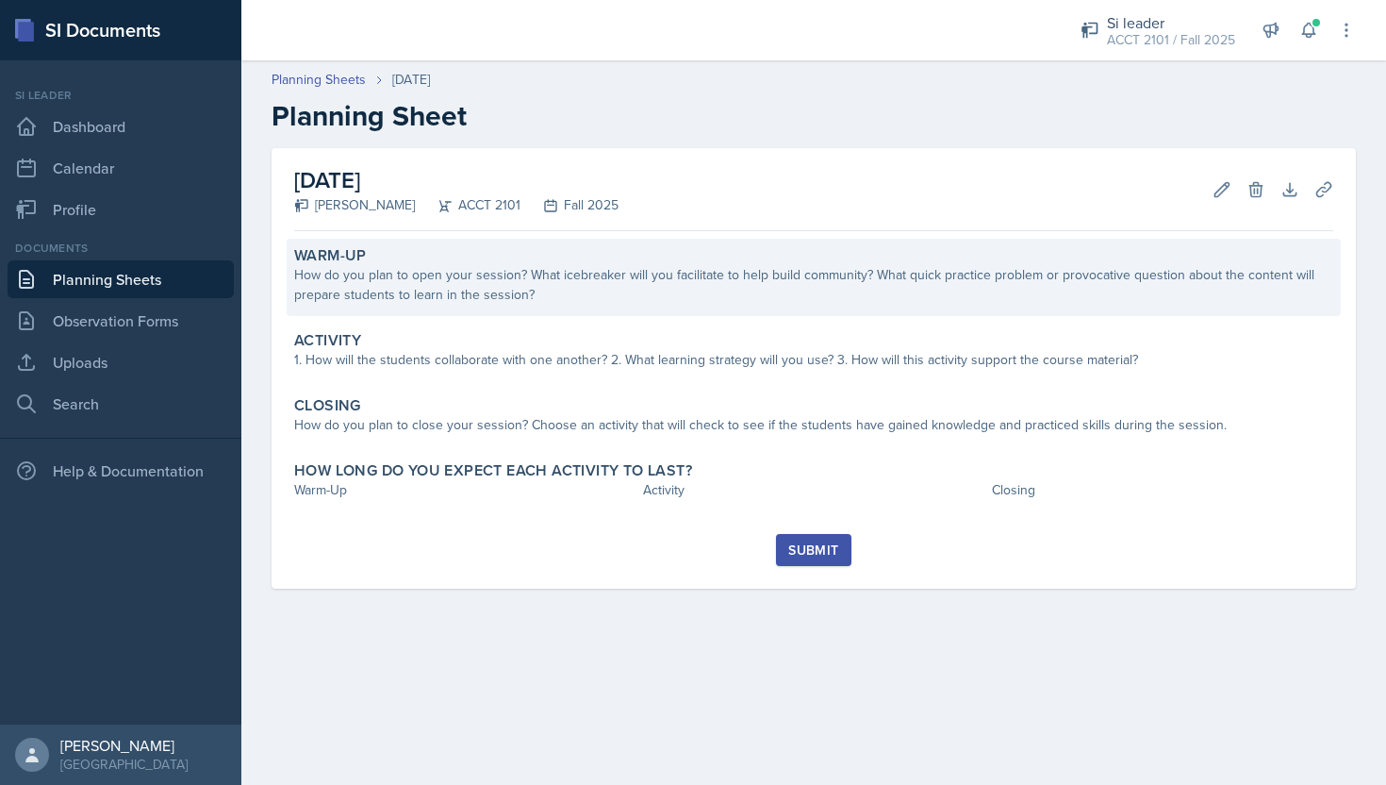
click at [594, 279] on div "How do you plan to open your session? What icebreaker will you facilitate to he…" at bounding box center [813, 285] width 1039 height 40
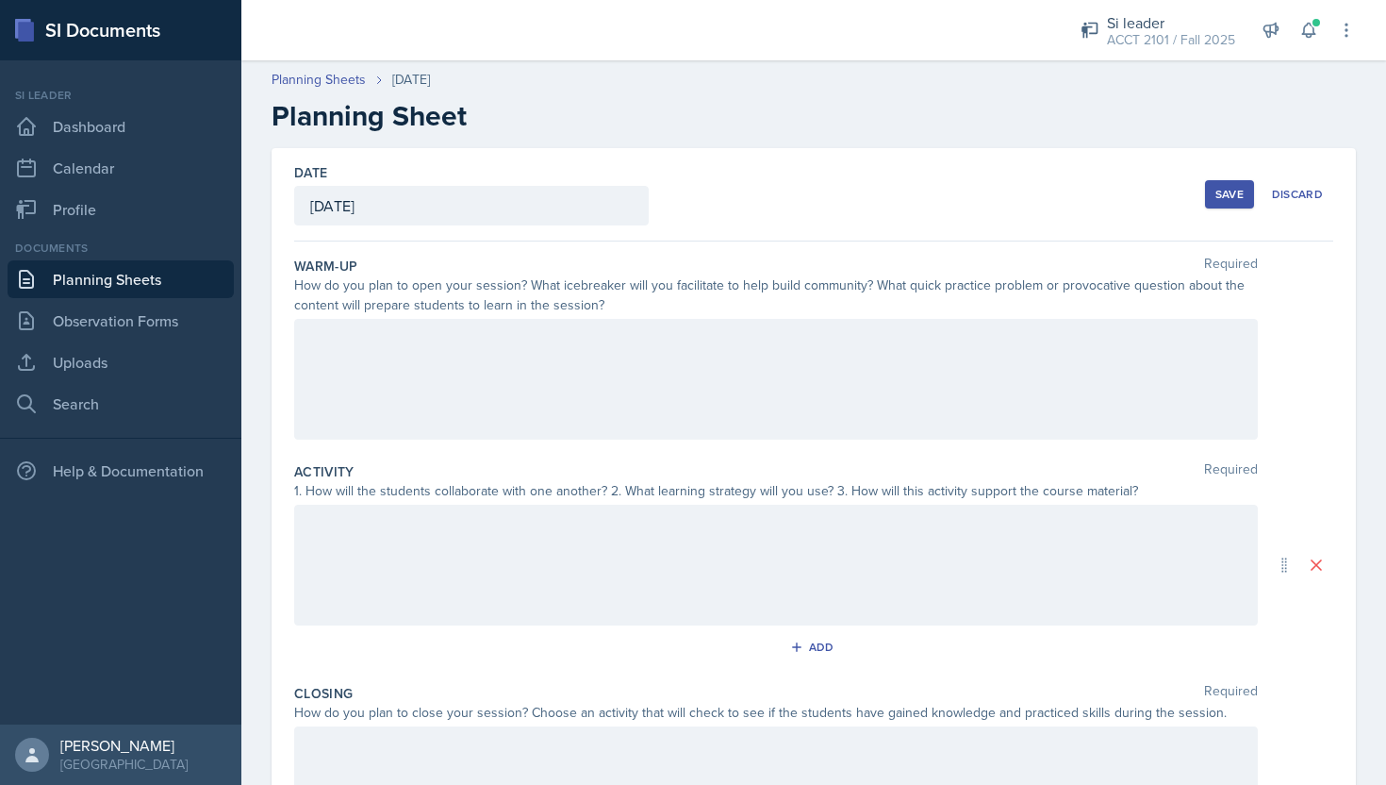
click at [601, 389] on div at bounding box center [776, 379] width 964 height 121
drag, startPoint x: 644, startPoint y: 392, endPoint x: 644, endPoint y: 411, distance: 18.9
click at [644, 416] on div at bounding box center [776, 379] width 964 height 121
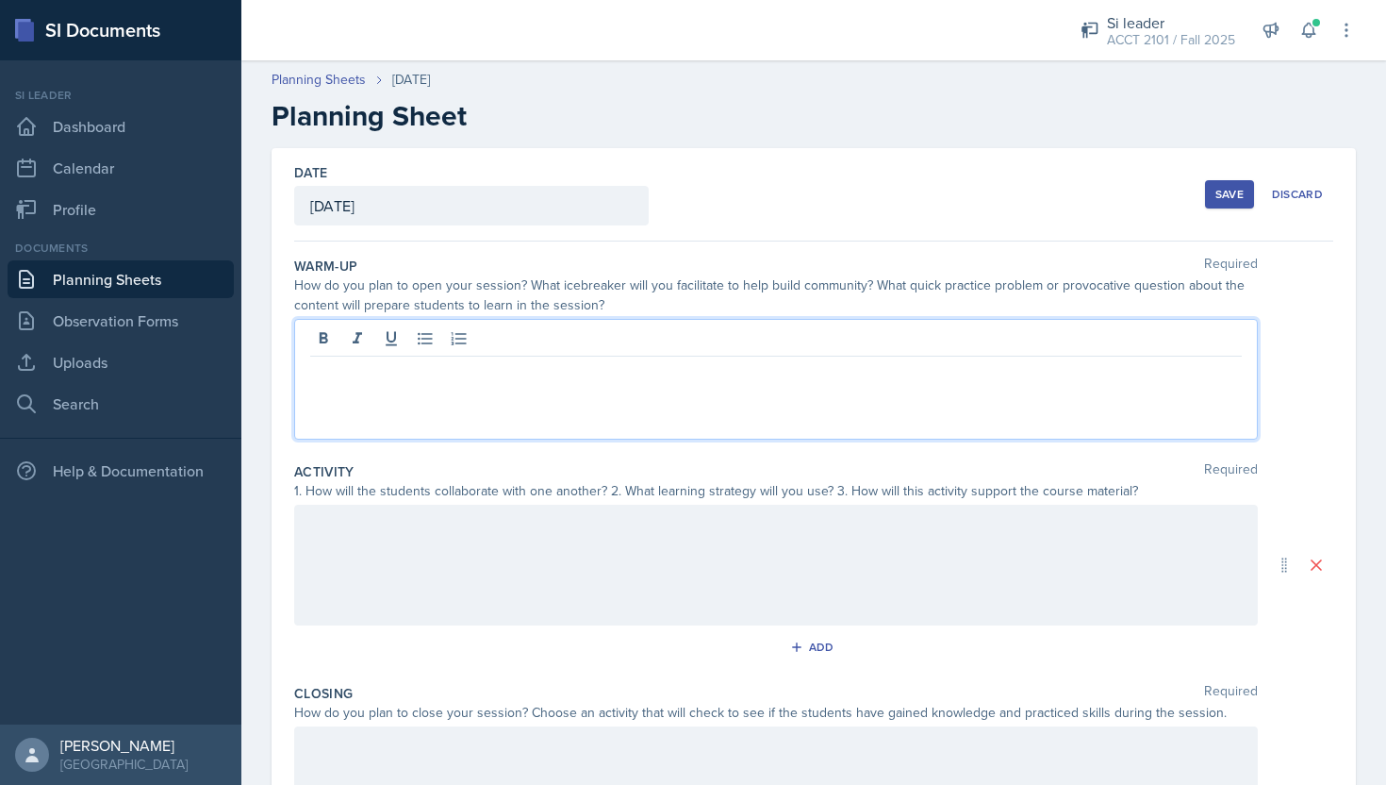
click at [644, 415] on div at bounding box center [776, 379] width 964 height 121
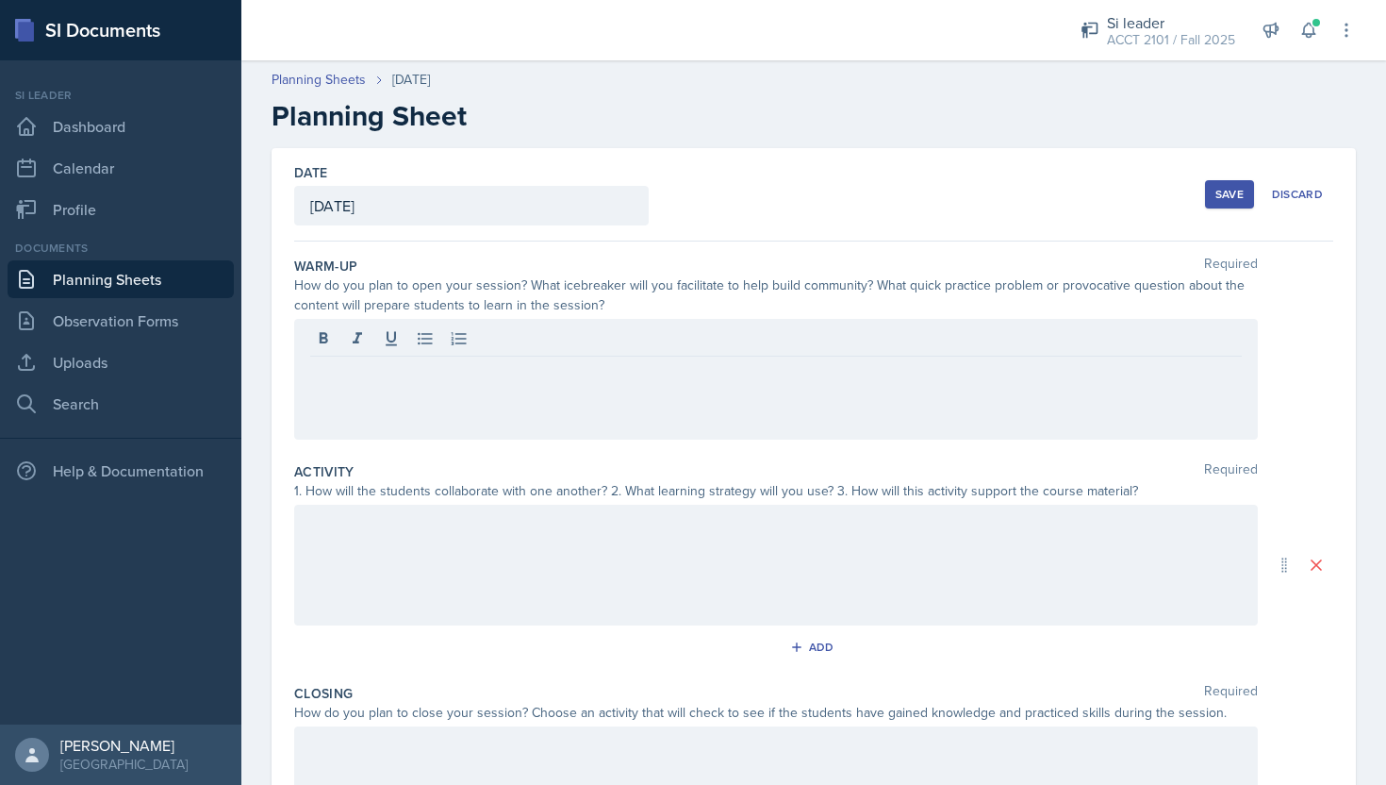
click at [650, 439] on div at bounding box center [776, 379] width 964 height 121
click at [654, 428] on div at bounding box center [776, 379] width 964 height 121
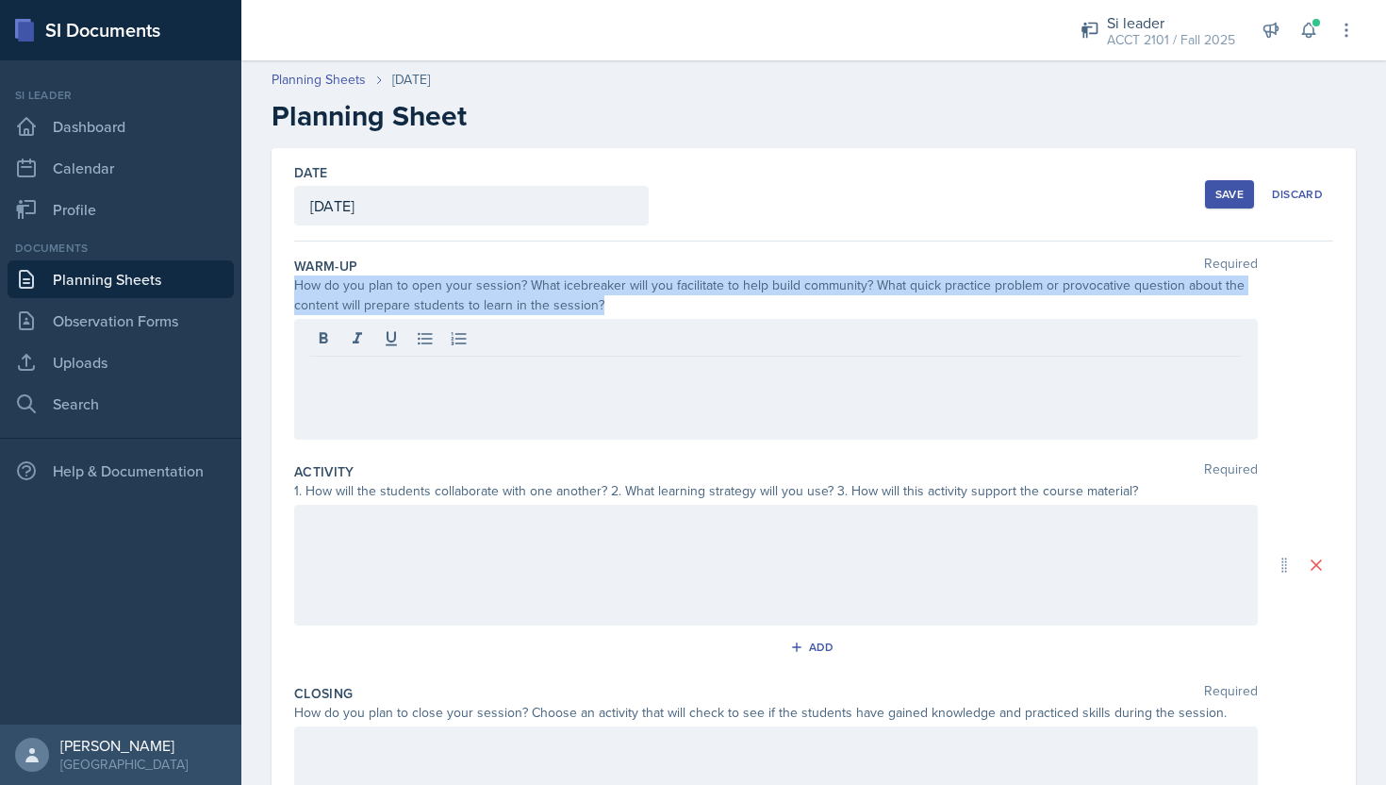
drag, startPoint x: 295, startPoint y: 282, endPoint x: 613, endPoint y: 343, distance: 323.7
click at [613, 343] on div "Warm-Up Required How do you plan to open your session? What icebreaker will you…" at bounding box center [813, 352] width 1039 height 206
copy div "How do you plan to open your session? What icebreaker will you facilitate to he…"
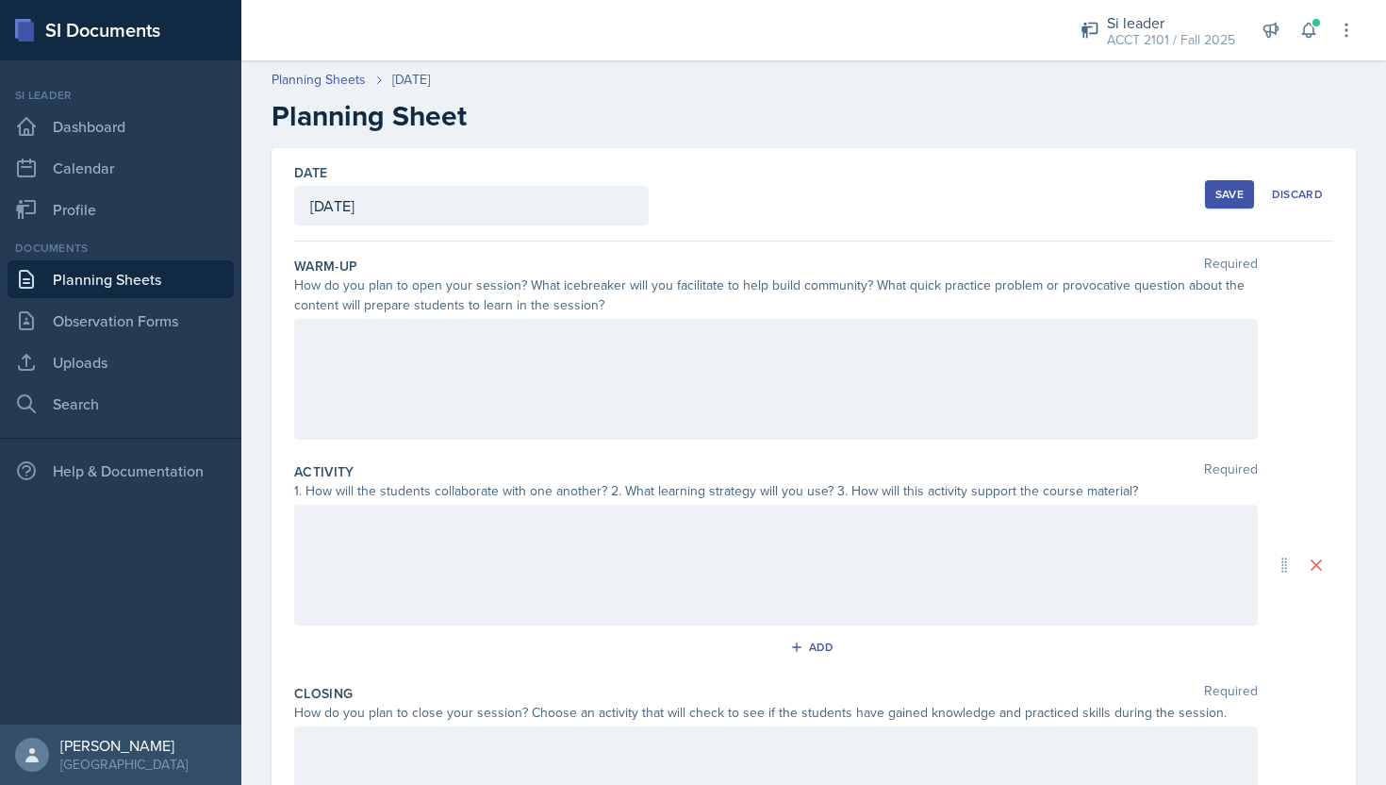
click at [497, 387] on div at bounding box center [776, 379] width 964 height 121
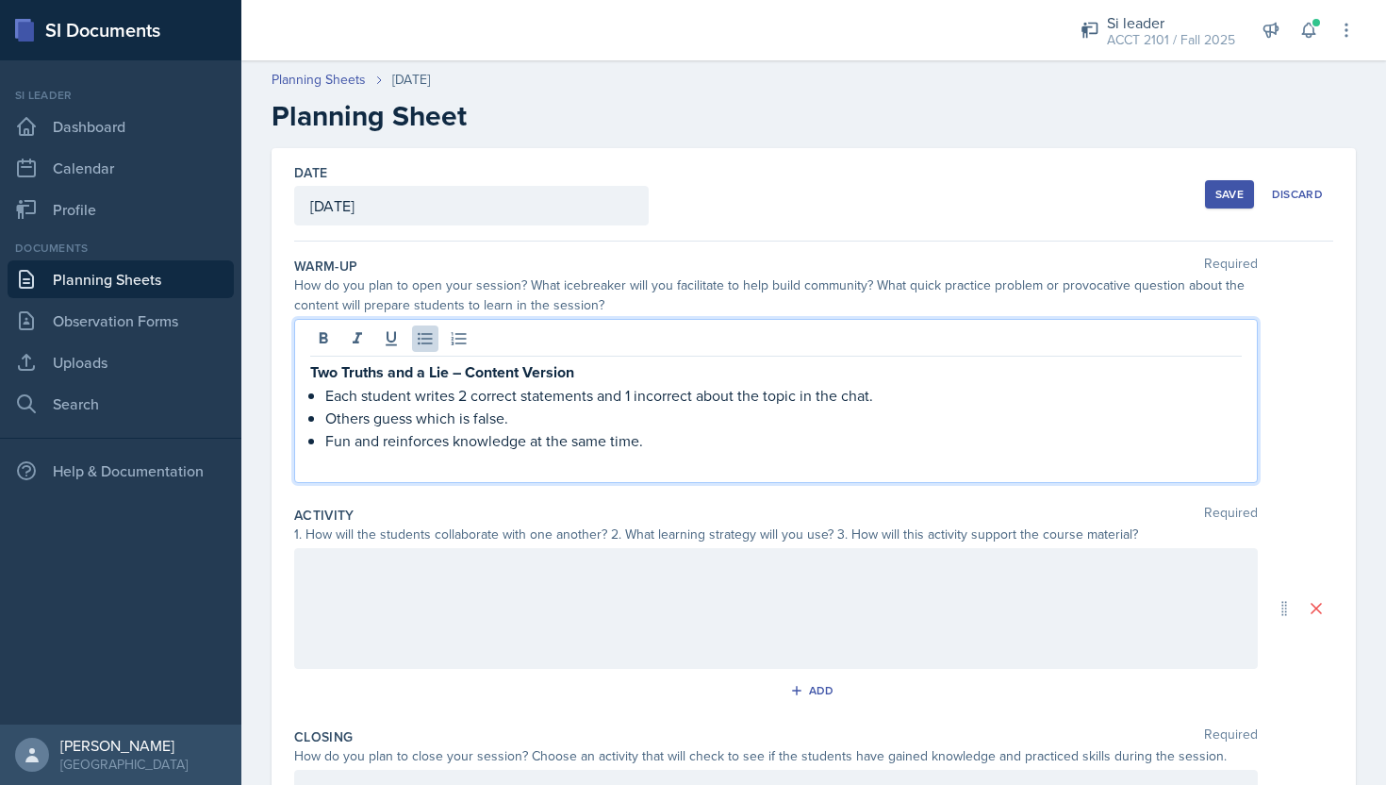
click at [668, 419] on p "Others guess which is false." at bounding box center [783, 417] width 917 height 23
click at [602, 367] on p "Two Truths and a Lie – Content Version" at bounding box center [776, 372] width 932 height 24
click at [662, 423] on p "Others guess which is false." at bounding box center [783, 417] width 917 height 23
click at [663, 425] on p "Others guess which is false." at bounding box center [783, 417] width 917 height 23
click at [522, 422] on p "Others guess which is false." at bounding box center [783, 417] width 917 height 23
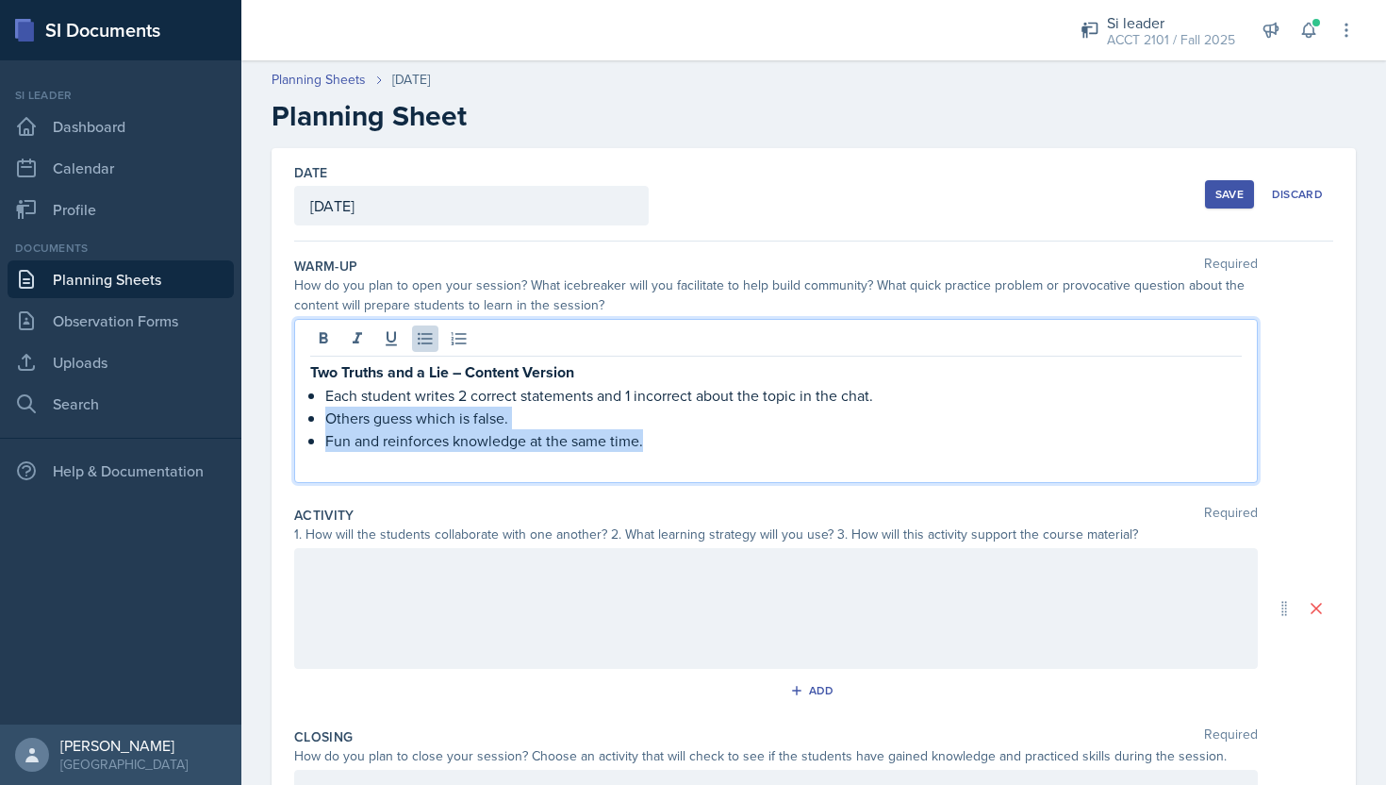
drag, startPoint x: 670, startPoint y: 450, endPoint x: 313, endPoint y: 415, distance: 358.2
click at [325, 415] on ul "Each student writes 2 correct statements and 1 incorrect about the topic in the…" at bounding box center [783, 418] width 917 height 68
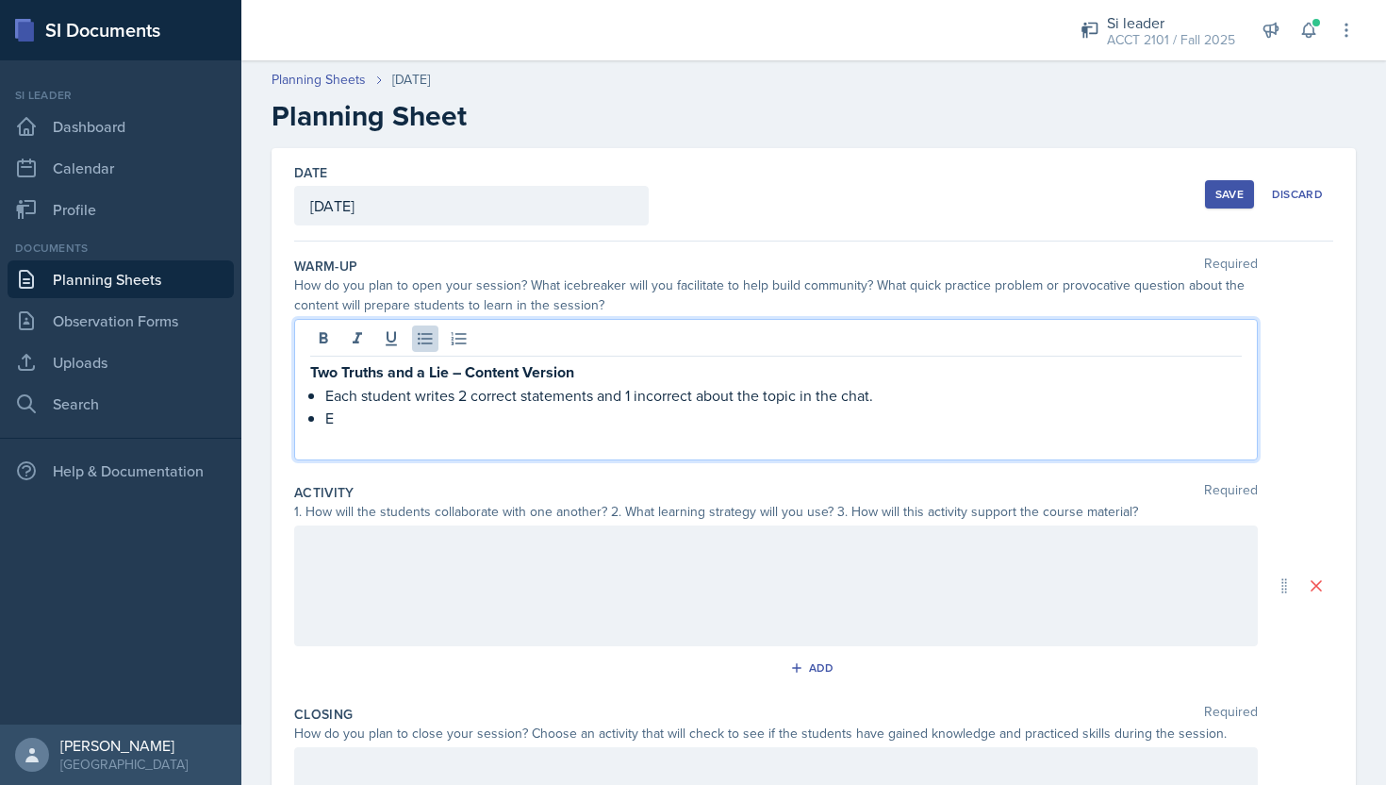
click at [451, 395] on p "Each student writes 2 correct statements and 1 incorrect about the topic in the…" at bounding box center [783, 395] width 917 height 23
click at [704, 405] on p "Each student takes turns and writes 2 correct statements and 1 incorrect about …" at bounding box center [783, 395] width 917 height 23
click at [560, 394] on p "Each student takes turns and writes 2 correct statements and 1 incorrect about …" at bounding box center [783, 395] width 917 height 23
click at [974, 402] on p "Each student takes turns and says 2 correct statements and 1 incorrect about th…" at bounding box center [783, 395] width 917 height 23
drag, startPoint x: 974, startPoint y: 402, endPoint x: 899, endPoint y: 396, distance: 75.7
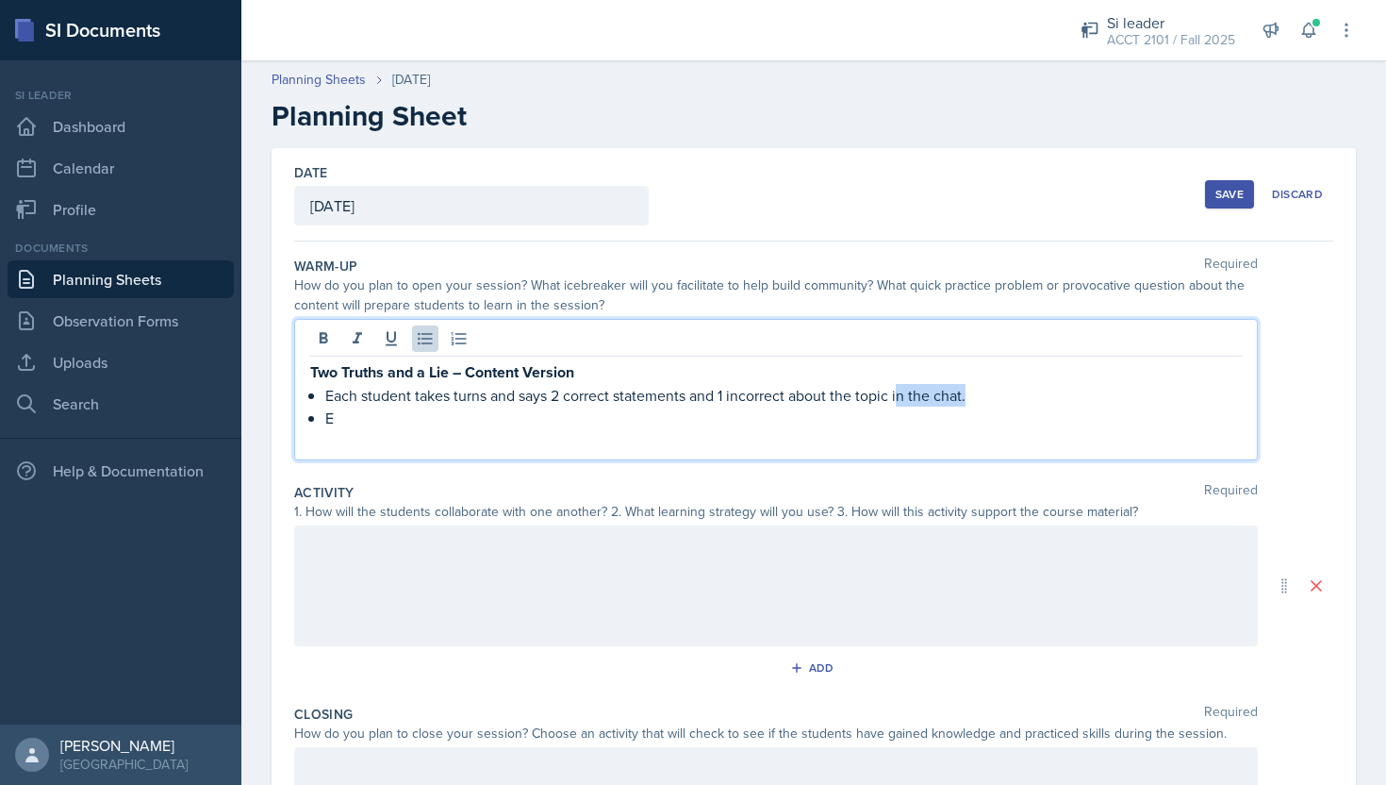
click at [899, 396] on p "Each student takes turns and says 2 correct statements and 1 incorrect about th…" at bounding box center [783, 395] width 917 height 23
click at [648, 432] on p at bounding box center [776, 440] width 932 height 23
click at [552, 421] on p "E" at bounding box center [783, 417] width 917 height 23
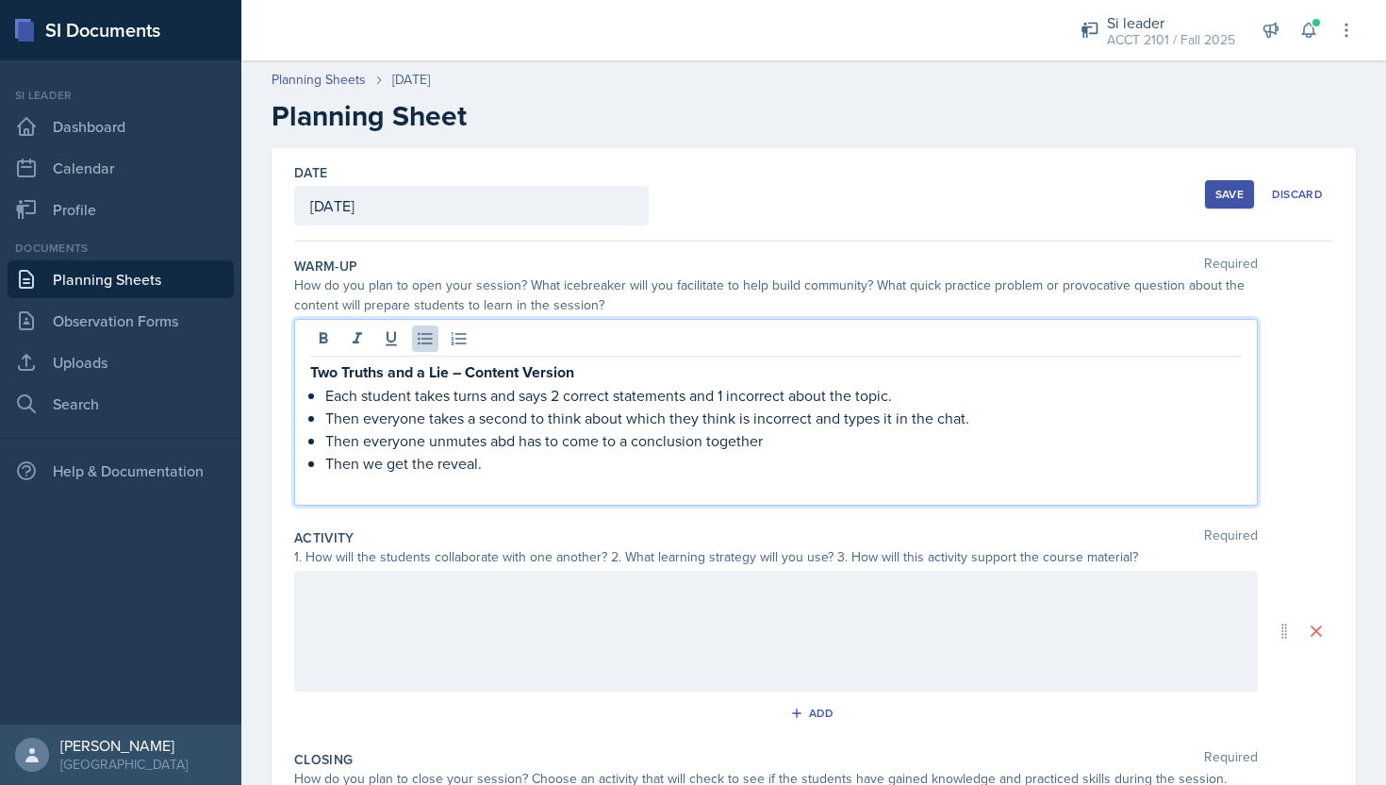
click at [799, 434] on p "Then everyone unmutes abd has to come to a conclusion together" at bounding box center [783, 440] width 917 height 23
click at [508, 437] on p "Then everyone unmutes abd has to come to a conclusion together." at bounding box center [783, 440] width 917 height 23
click at [507, 439] on p "Then everyone unmutes abd has to come to a conclusion together." at bounding box center [783, 440] width 917 height 23
click at [576, 459] on p "Then we get the reveal." at bounding box center [783, 463] width 917 height 23
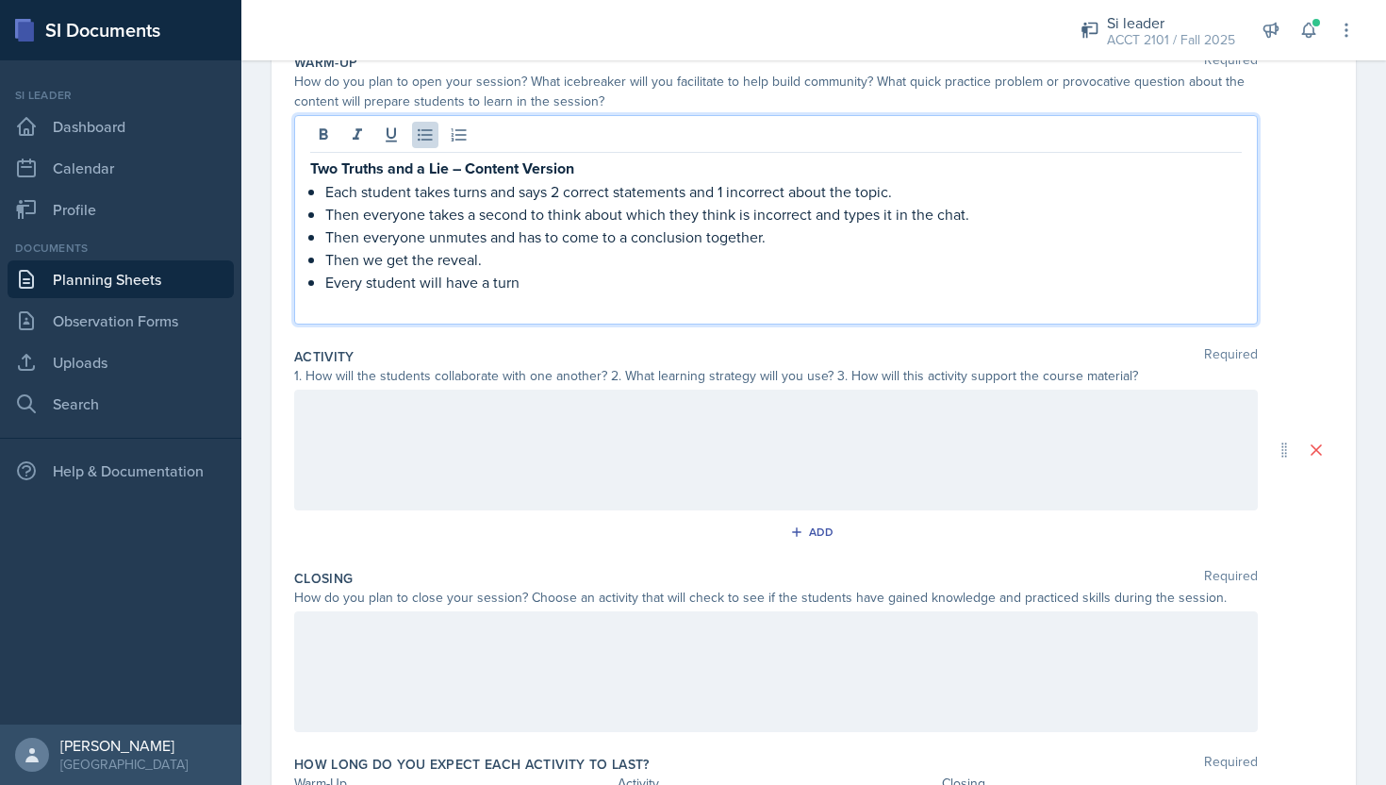
scroll to position [330, 0]
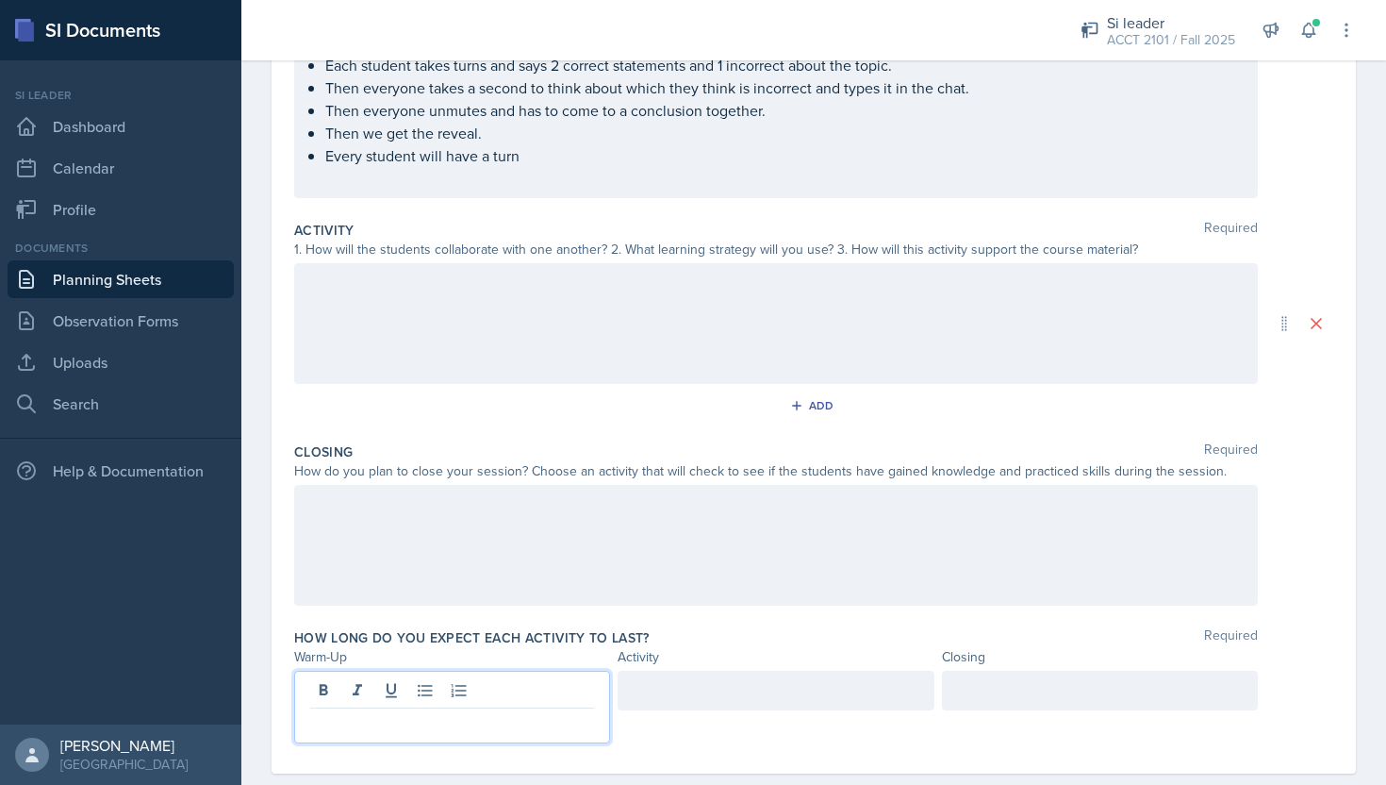
click at [460, 712] on p at bounding box center [452, 723] width 284 height 23
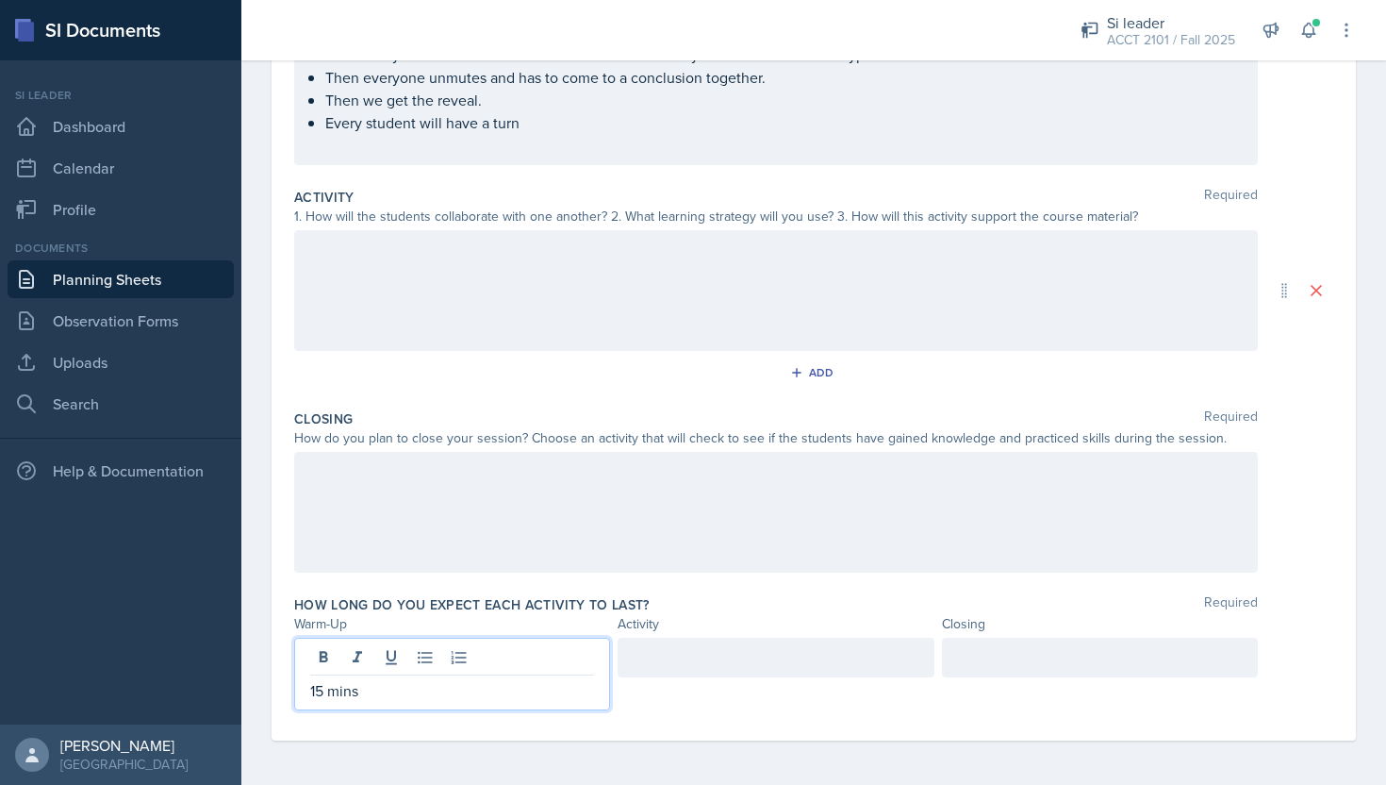
click at [518, 313] on div at bounding box center [776, 290] width 964 height 121
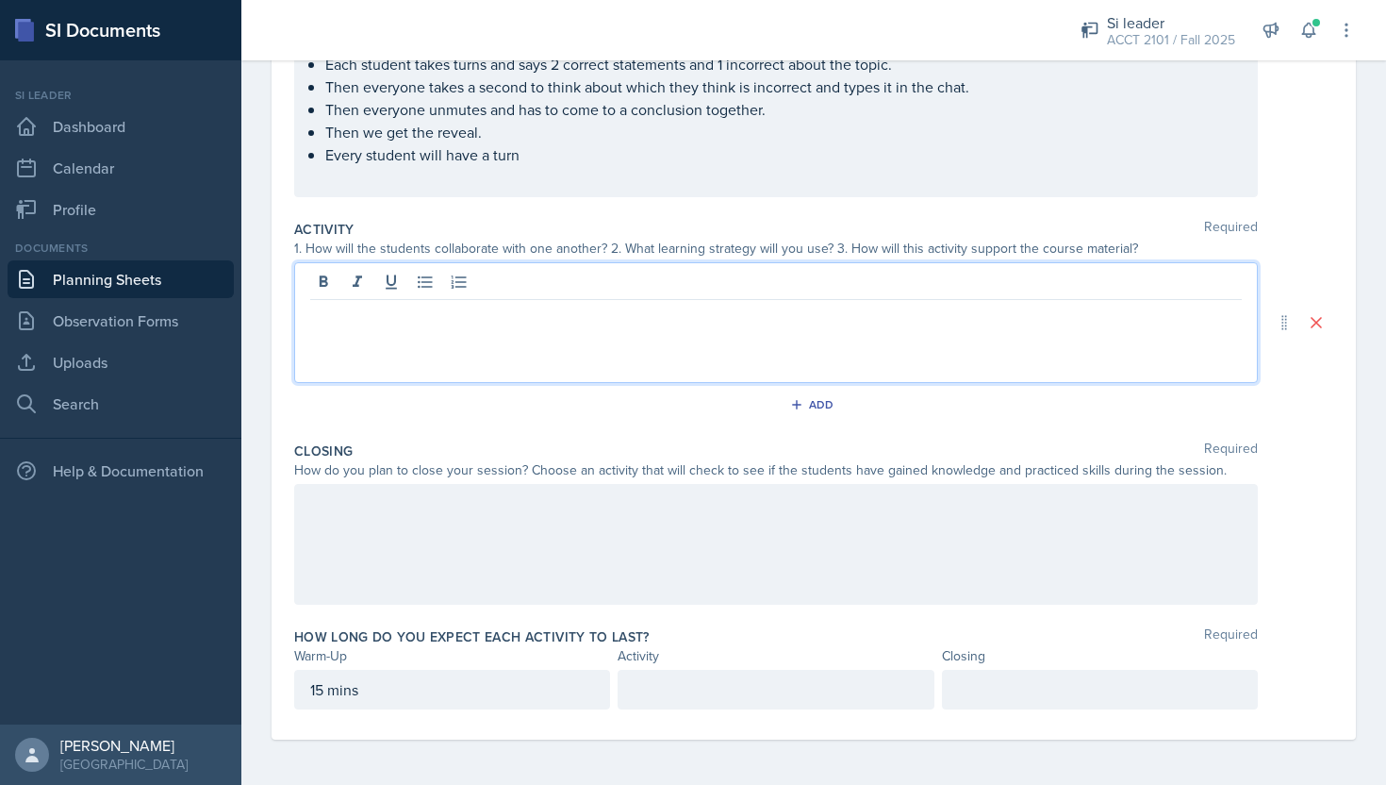
scroll to position [297, 0]
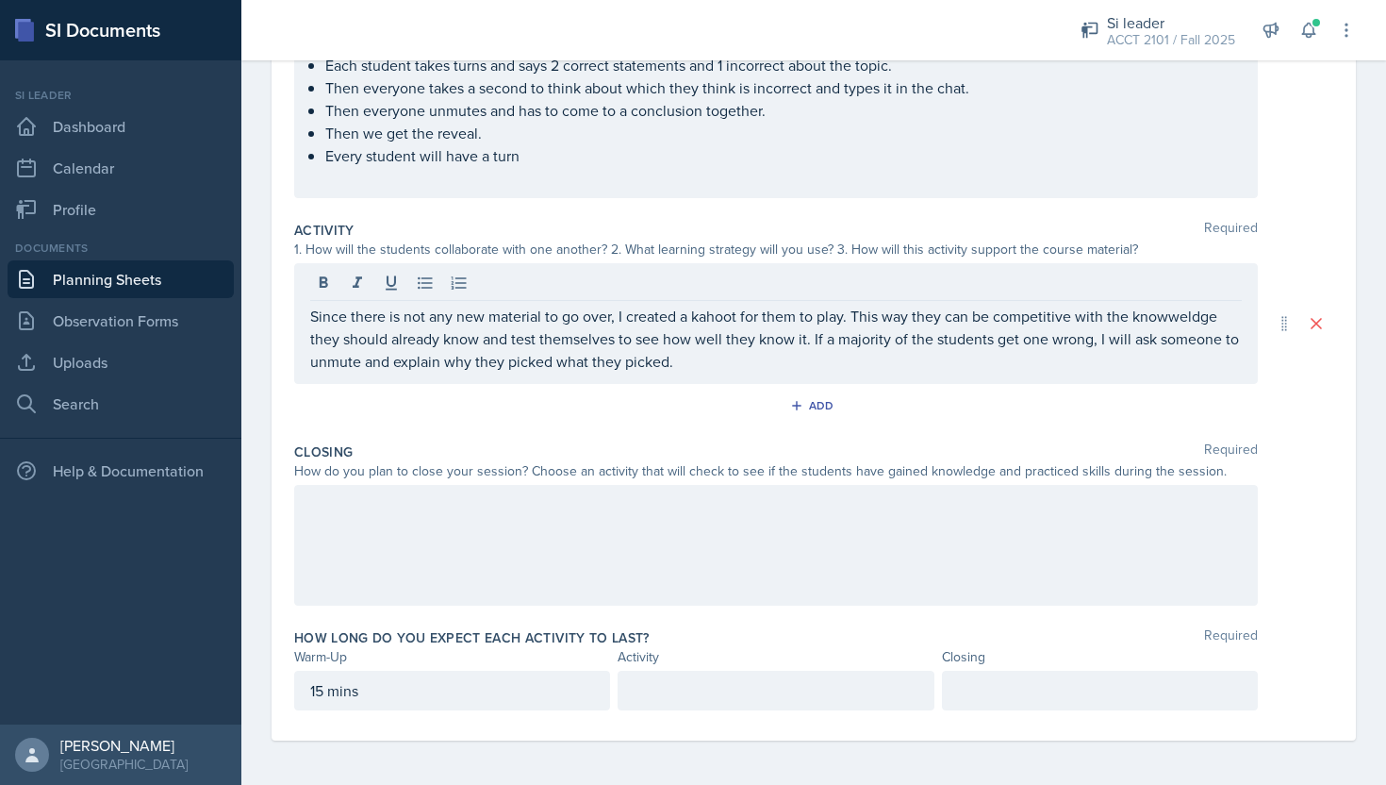
click at [726, 373] on div "Since there is not any new material to go over, I created a kahoot for them to …" at bounding box center [776, 323] width 964 height 121
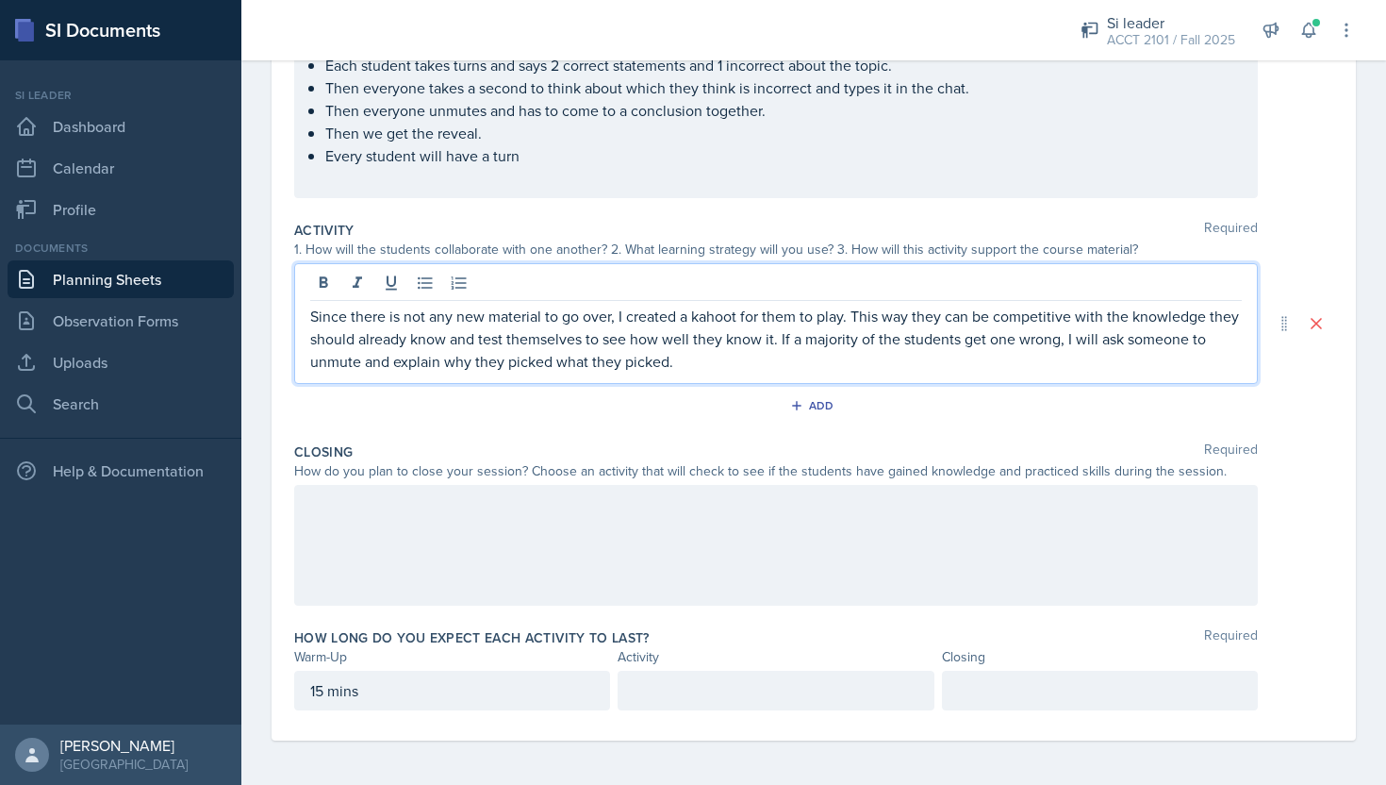
click at [813, 366] on p "Since there is not any new material to go over, I created a kahoot for them to …" at bounding box center [776, 339] width 932 height 68
click at [704, 560] on div at bounding box center [776, 545] width 964 height 121
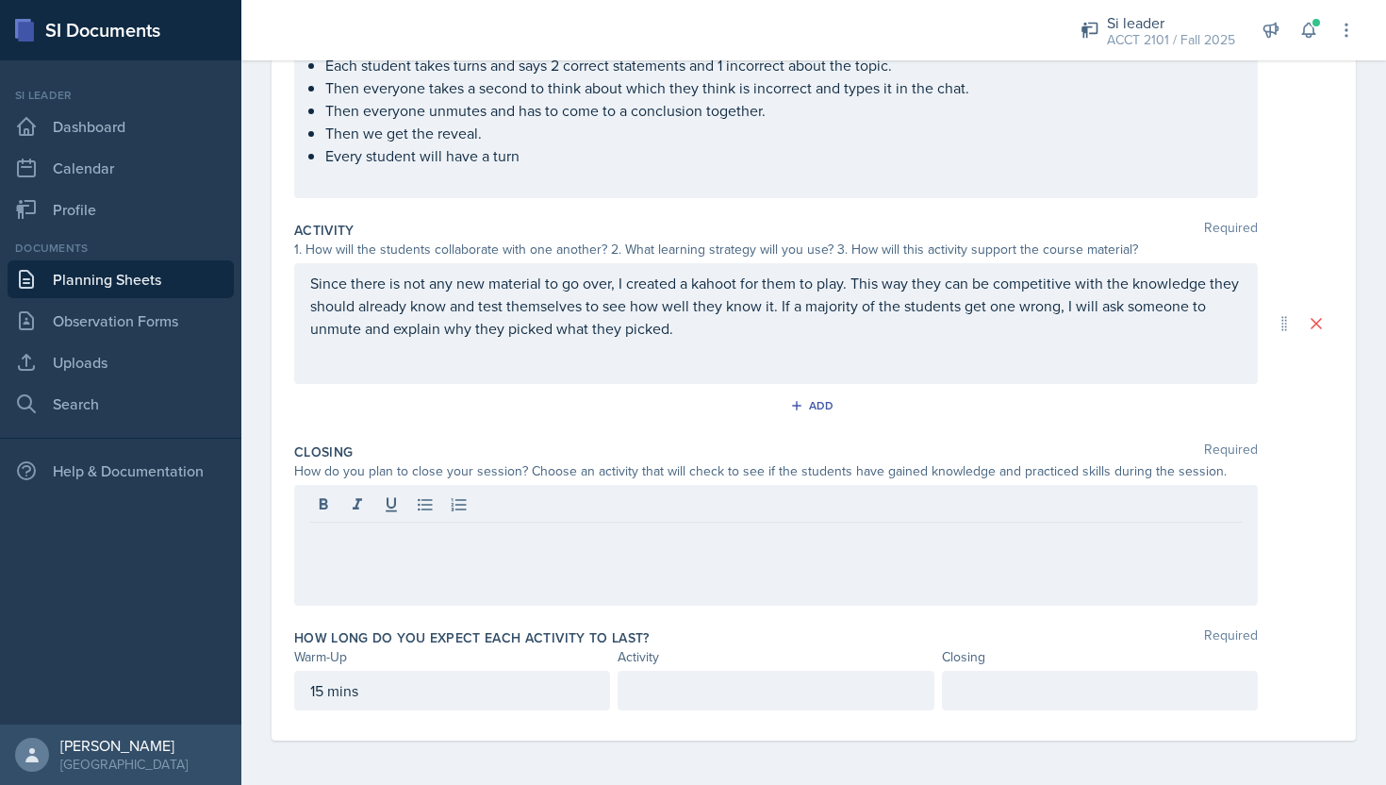
click at [294, 471] on div "How do you plan to close your session? Choose an activity that will check to se…" at bounding box center [776, 471] width 964 height 20
click at [344, 564] on div at bounding box center [776, 545] width 964 height 121
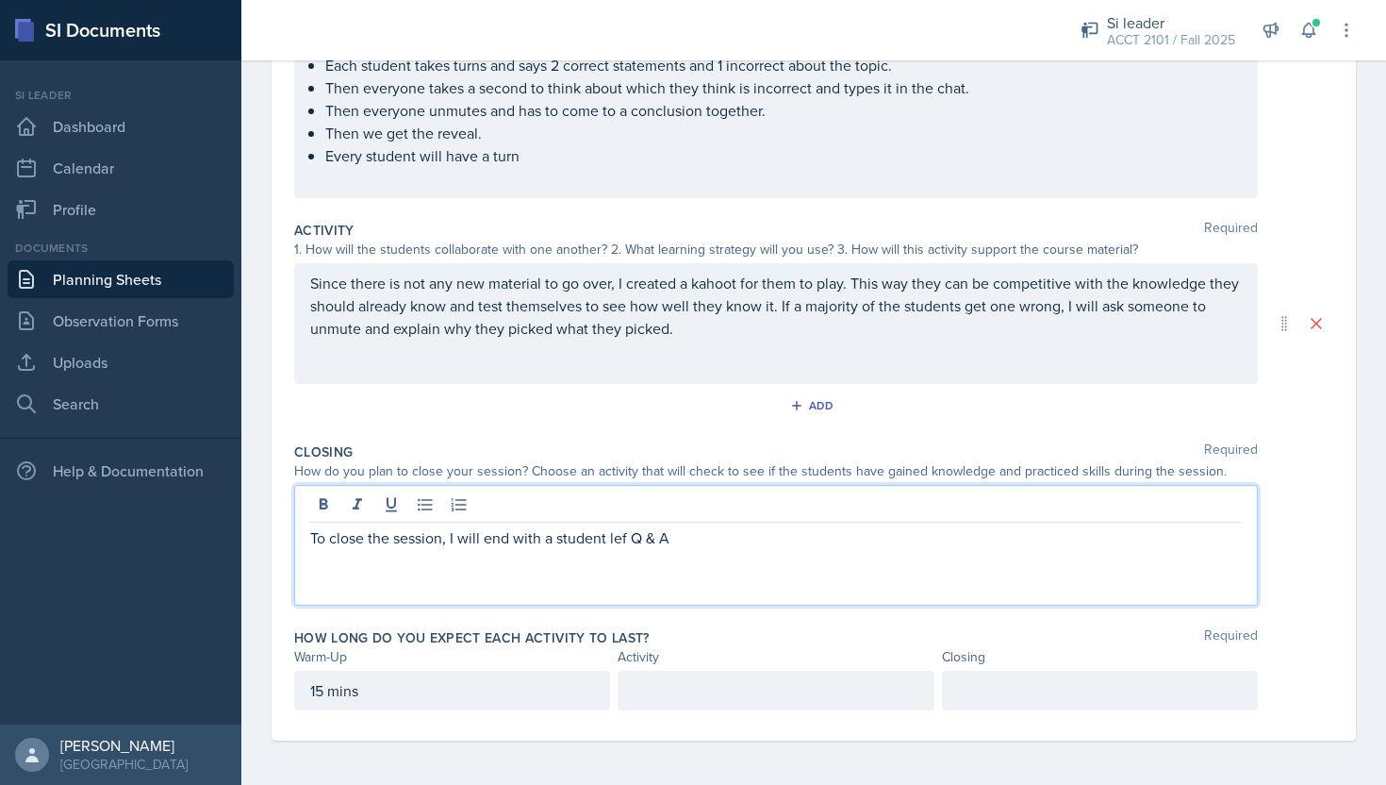
click at [625, 533] on p "To close the session, I will end with a student lef Q & A" at bounding box center [776, 537] width 932 height 23
click at [701, 533] on p "To close the session, I will end with a student led Q & A" at bounding box center [776, 537] width 932 height 23
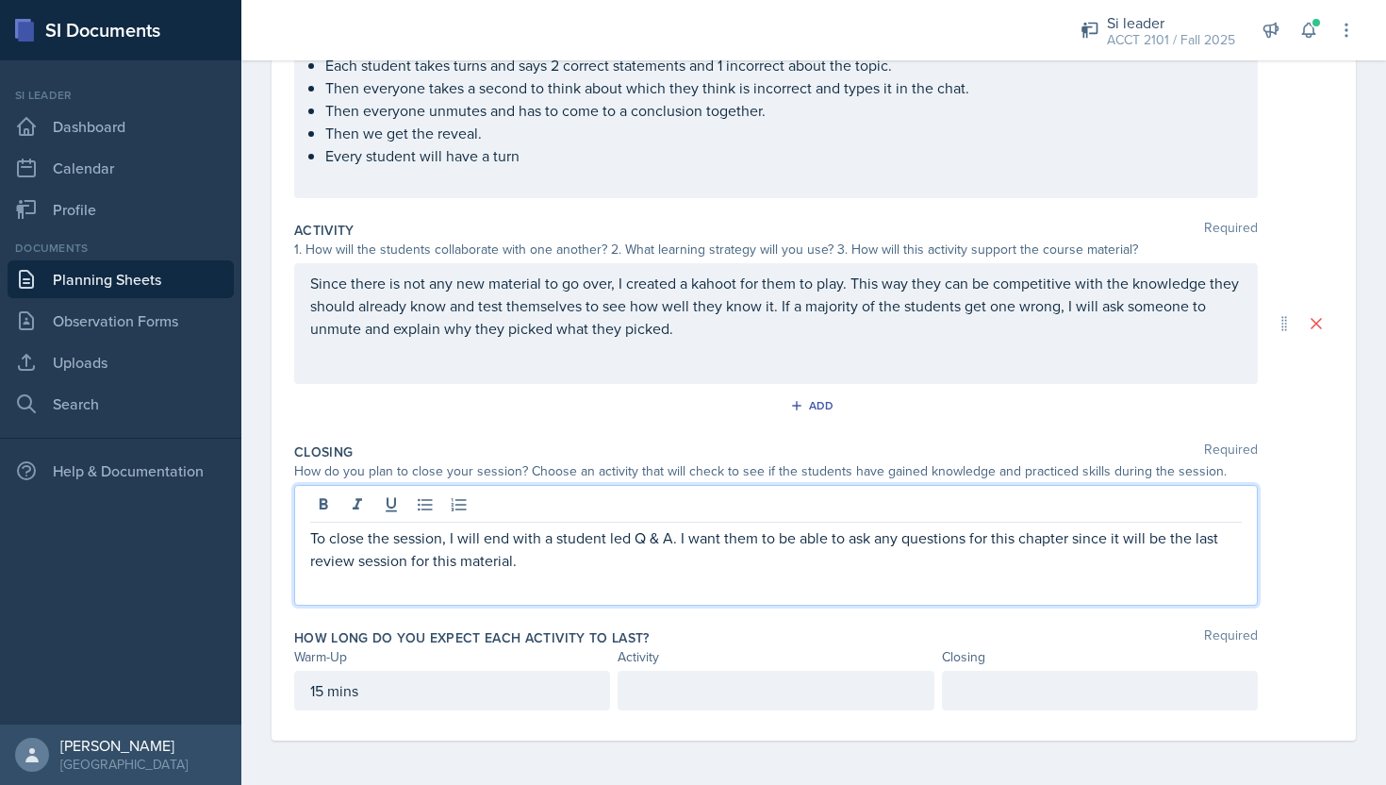
scroll to position [330, 0]
click at [784, 687] on p at bounding box center [776, 689] width 284 height 23
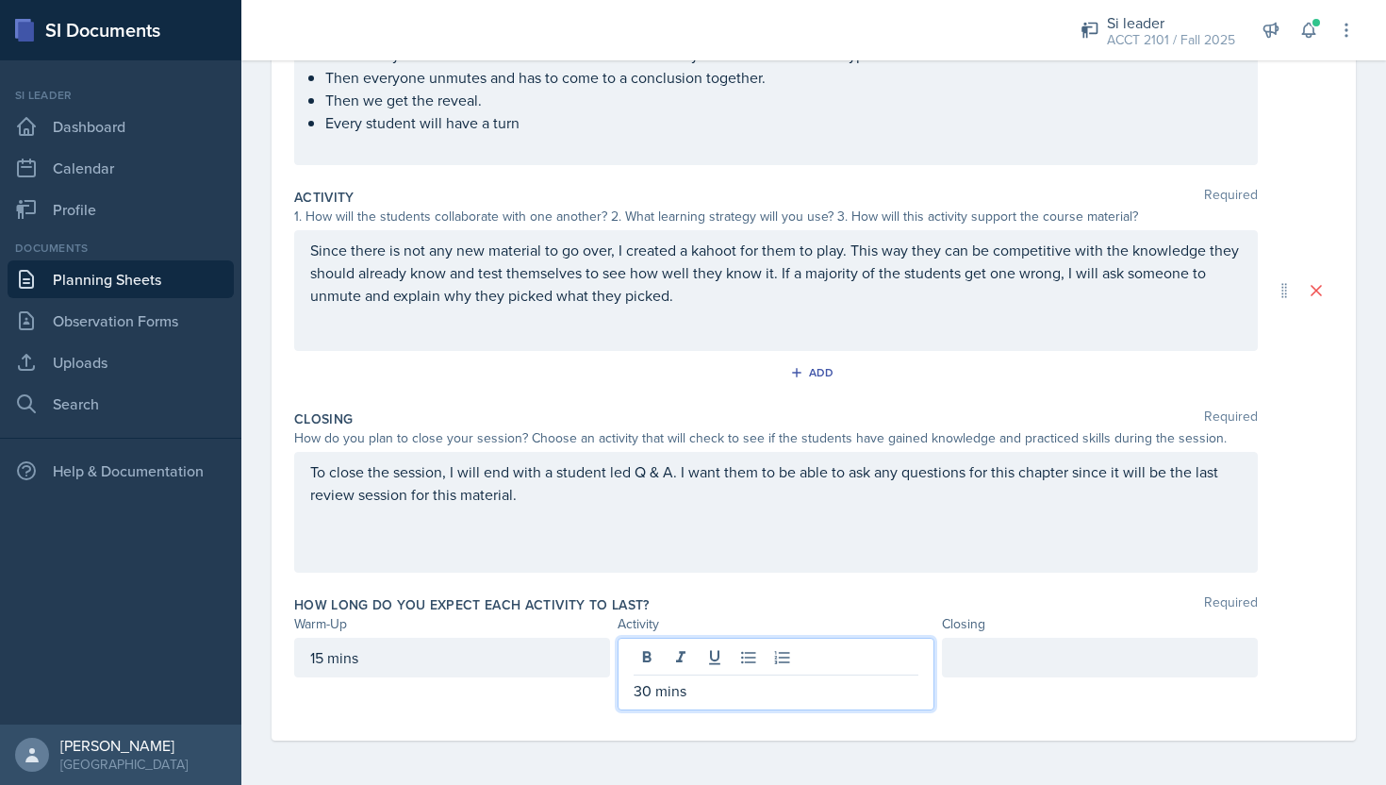
click at [652, 697] on p "30 mins" at bounding box center [776, 690] width 284 height 23
click at [708, 687] on p "35 mins" at bounding box center [776, 690] width 284 height 23
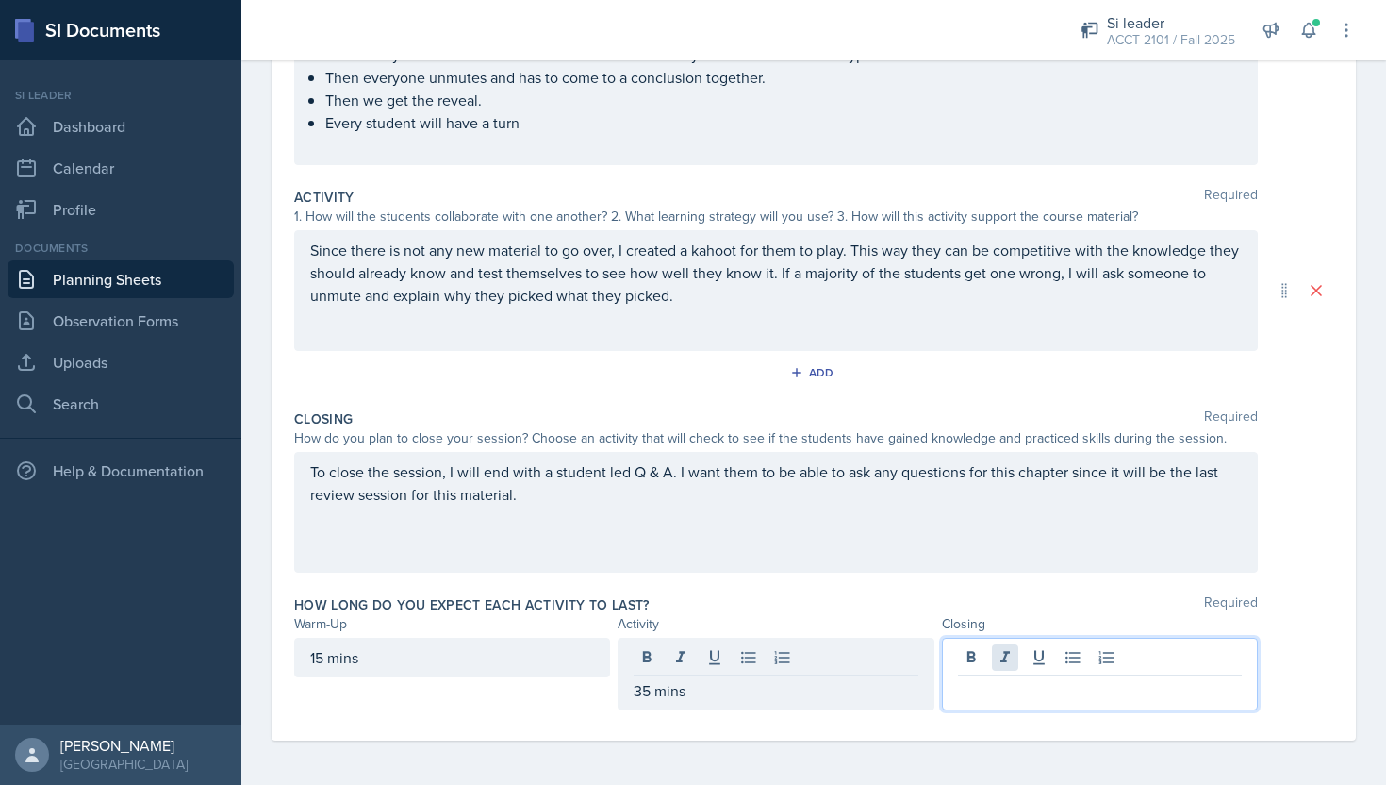
click at [995, 656] on div at bounding box center [1100, 673] width 316 height 73
click at [996, 687] on p at bounding box center [1100, 690] width 284 height 23
click at [666, 688] on div "35 mins" at bounding box center [776, 673] width 316 height 73
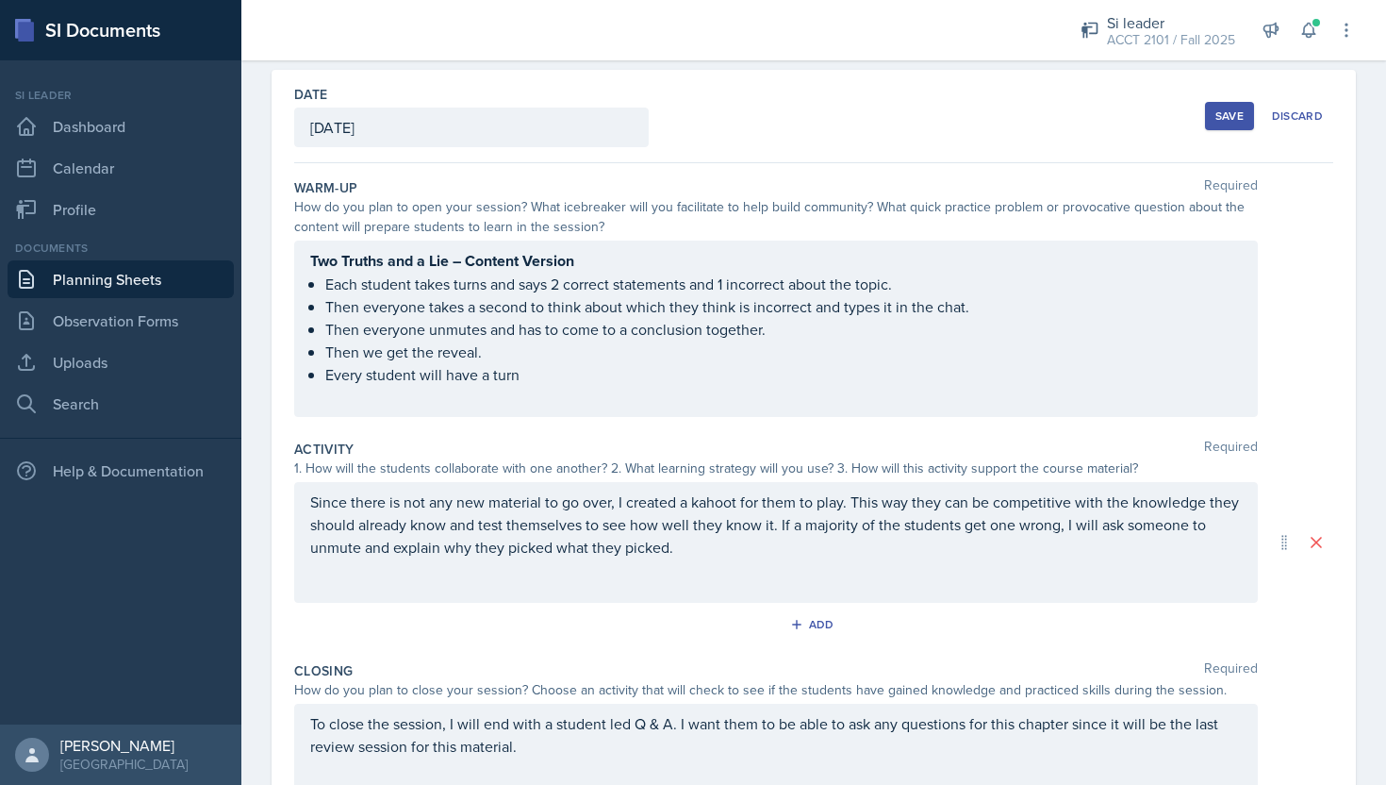
scroll to position [0, 0]
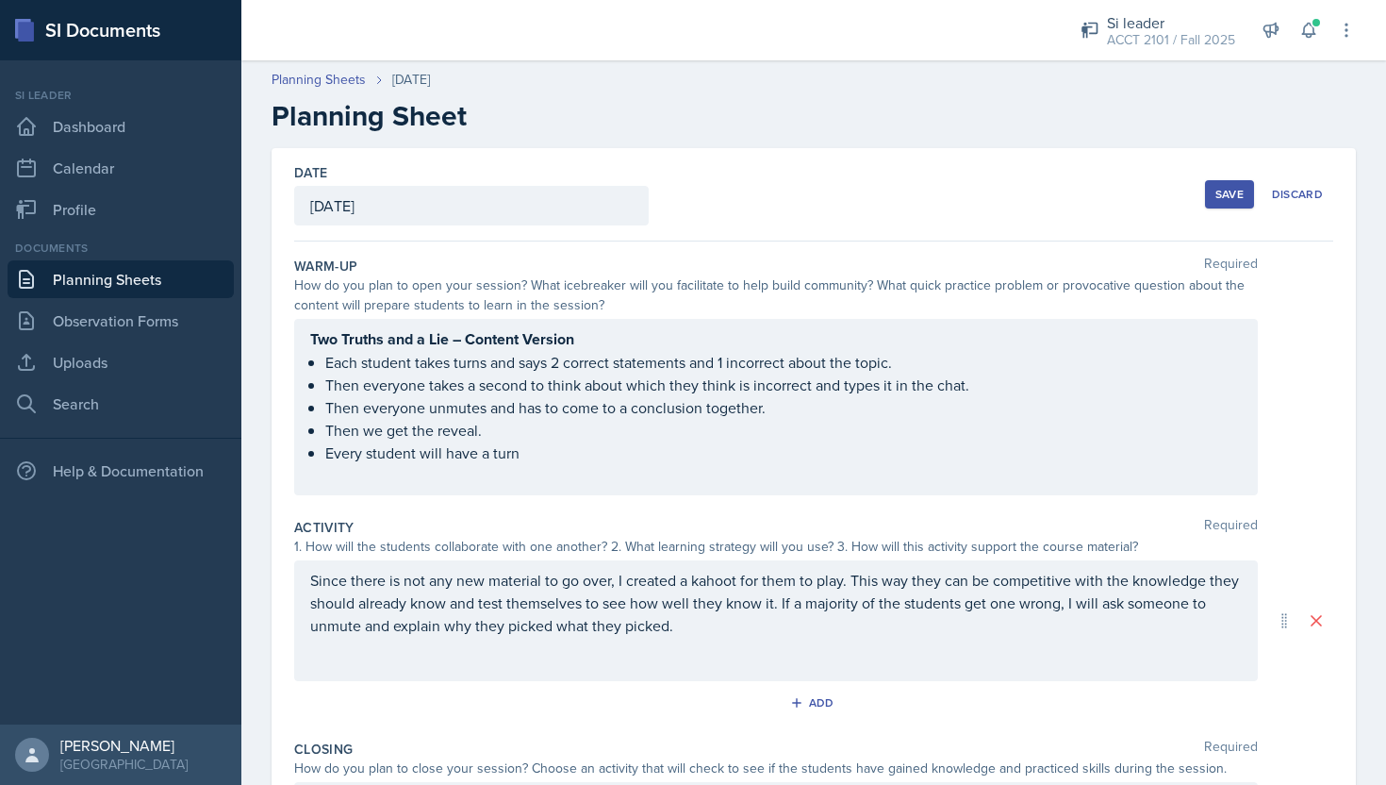
click at [1236, 206] on button "Save" at bounding box center [1229, 194] width 49 height 28
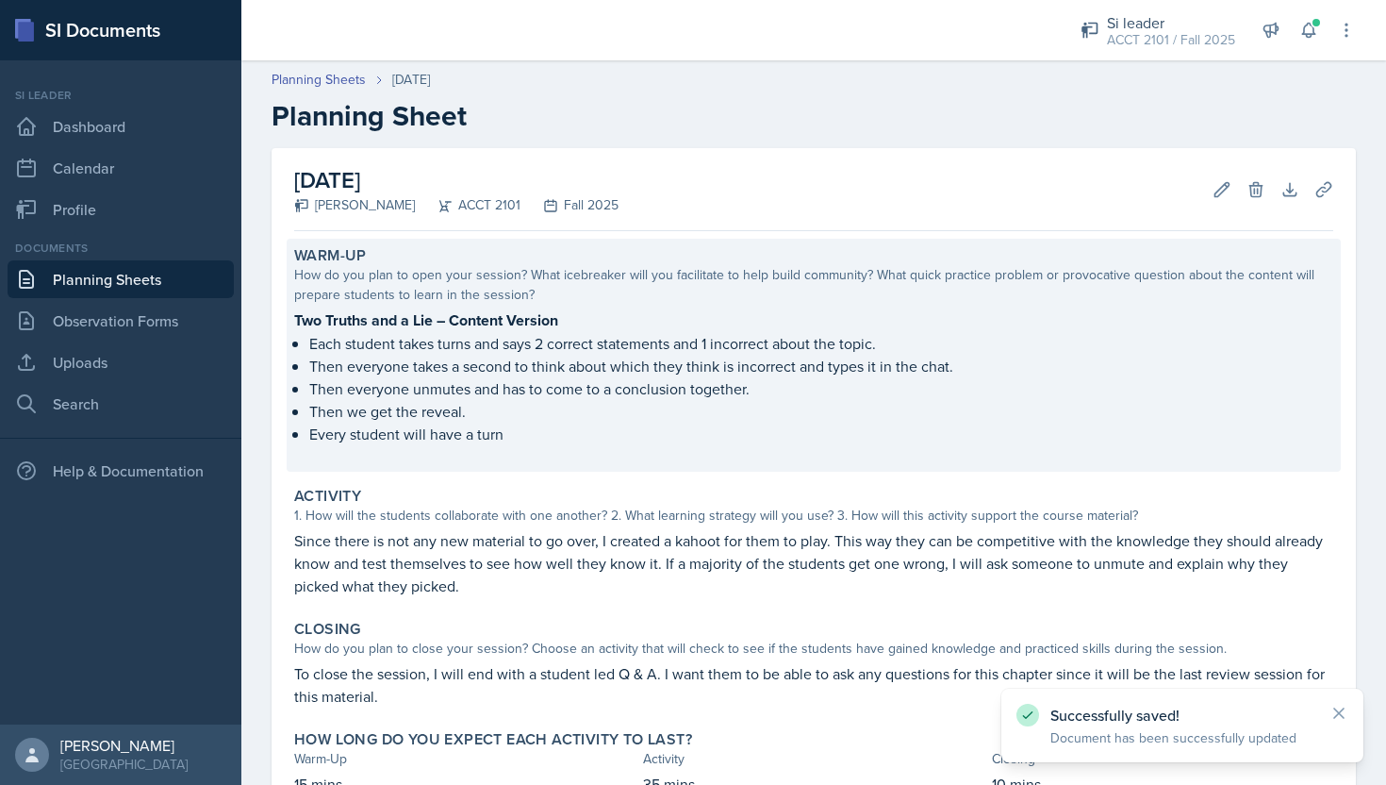
scroll to position [140, 0]
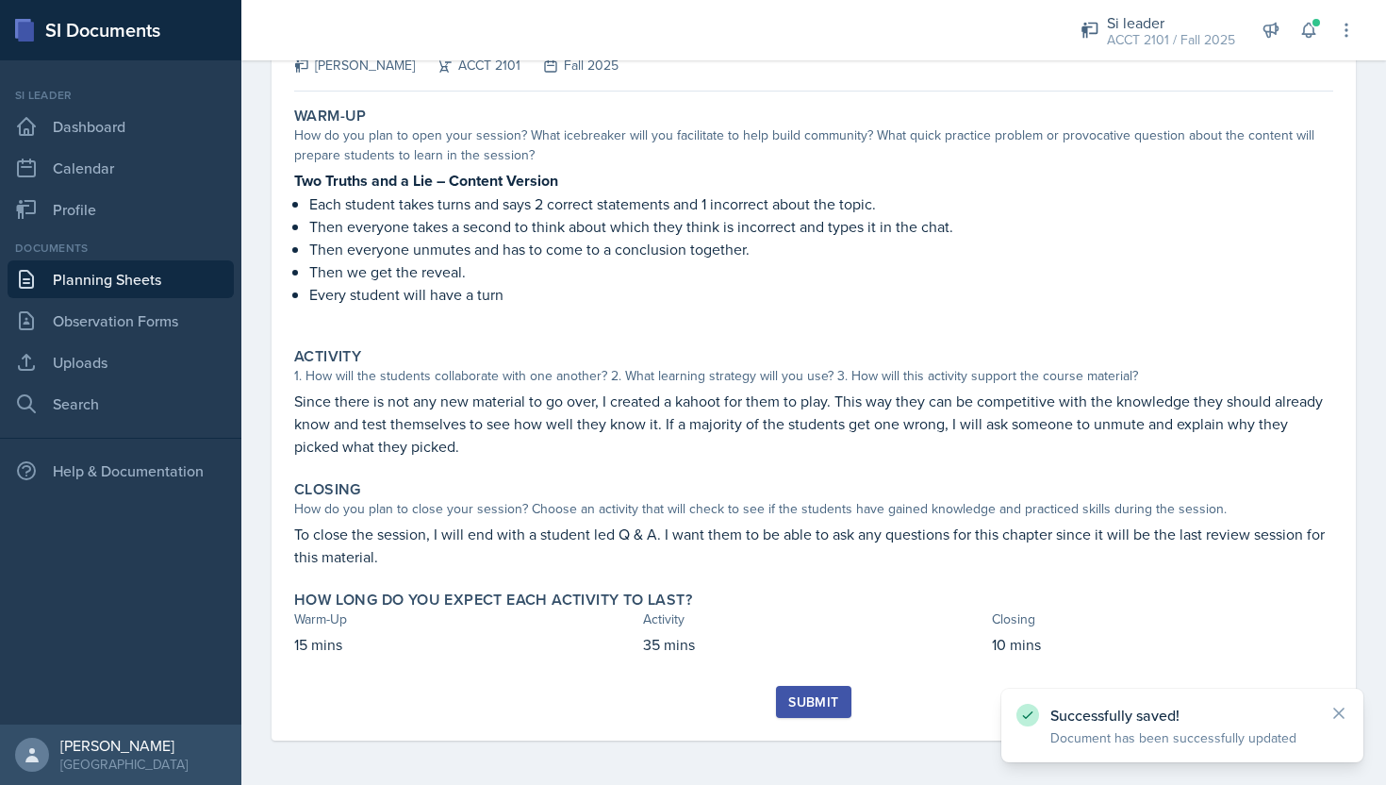
click at [837, 696] on div "Submit" at bounding box center [813, 701] width 50 height 15
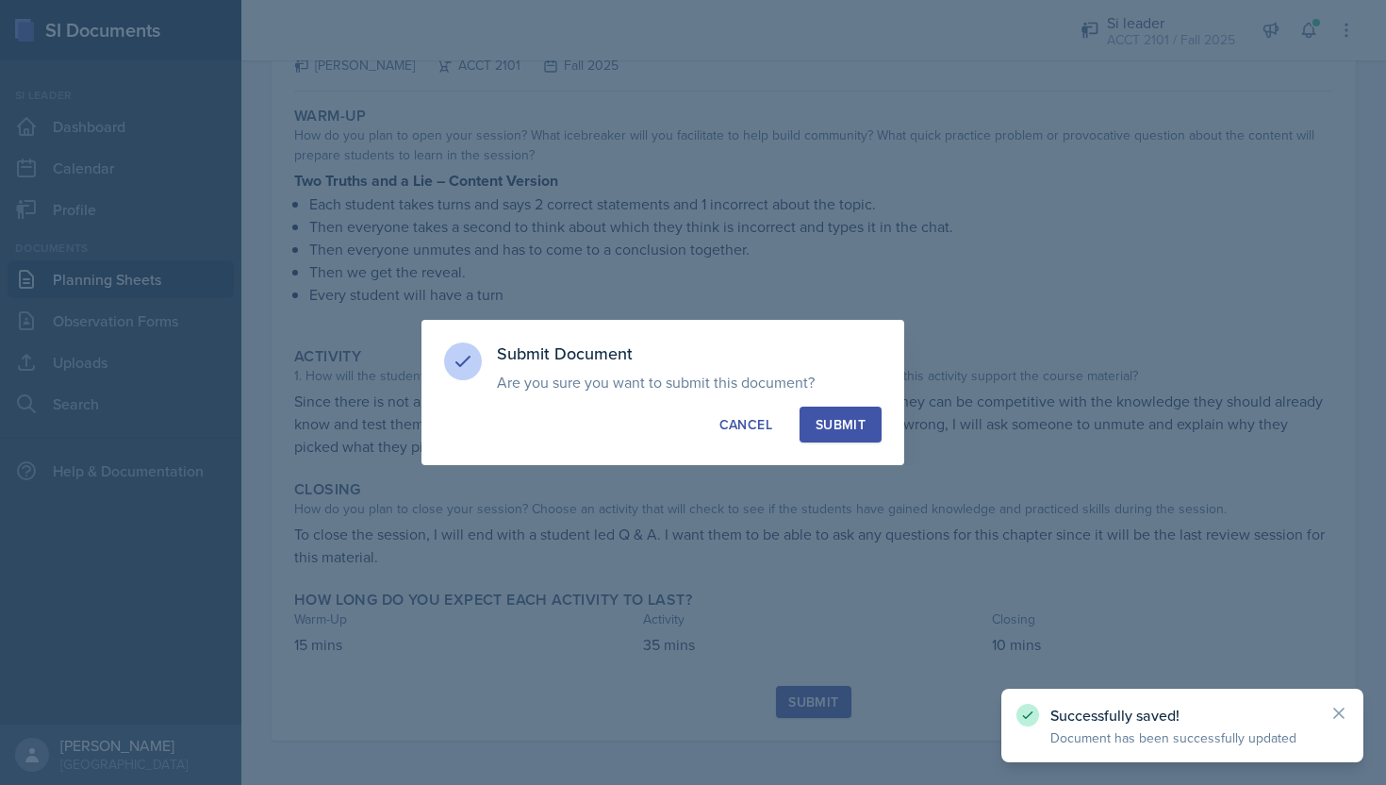
click at [869, 391] on div "Submit Document Are you sure you want to submit this document? This document wi…" at bounding box center [663, 392] width 483 height 145
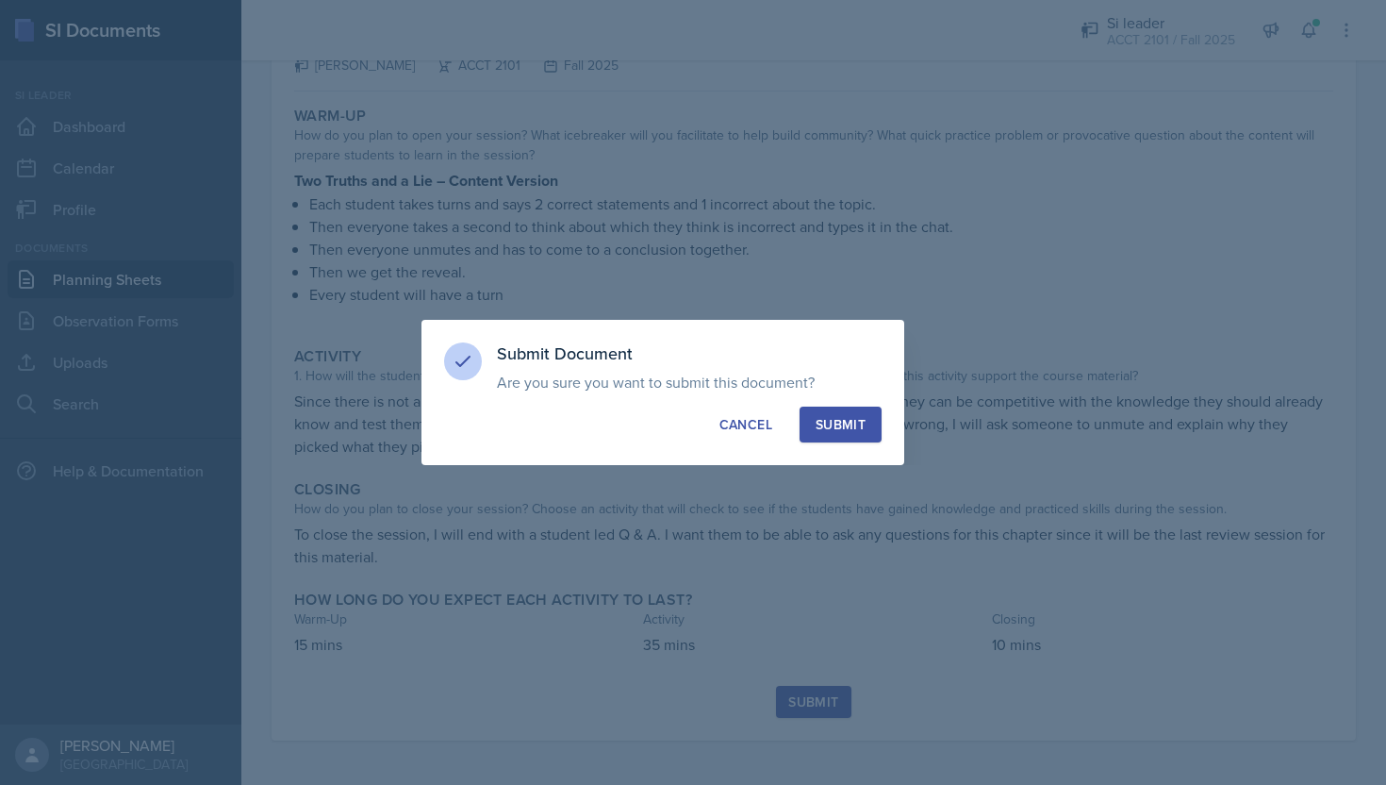
click at [869, 425] on button "Submit" at bounding box center [841, 424] width 82 height 36
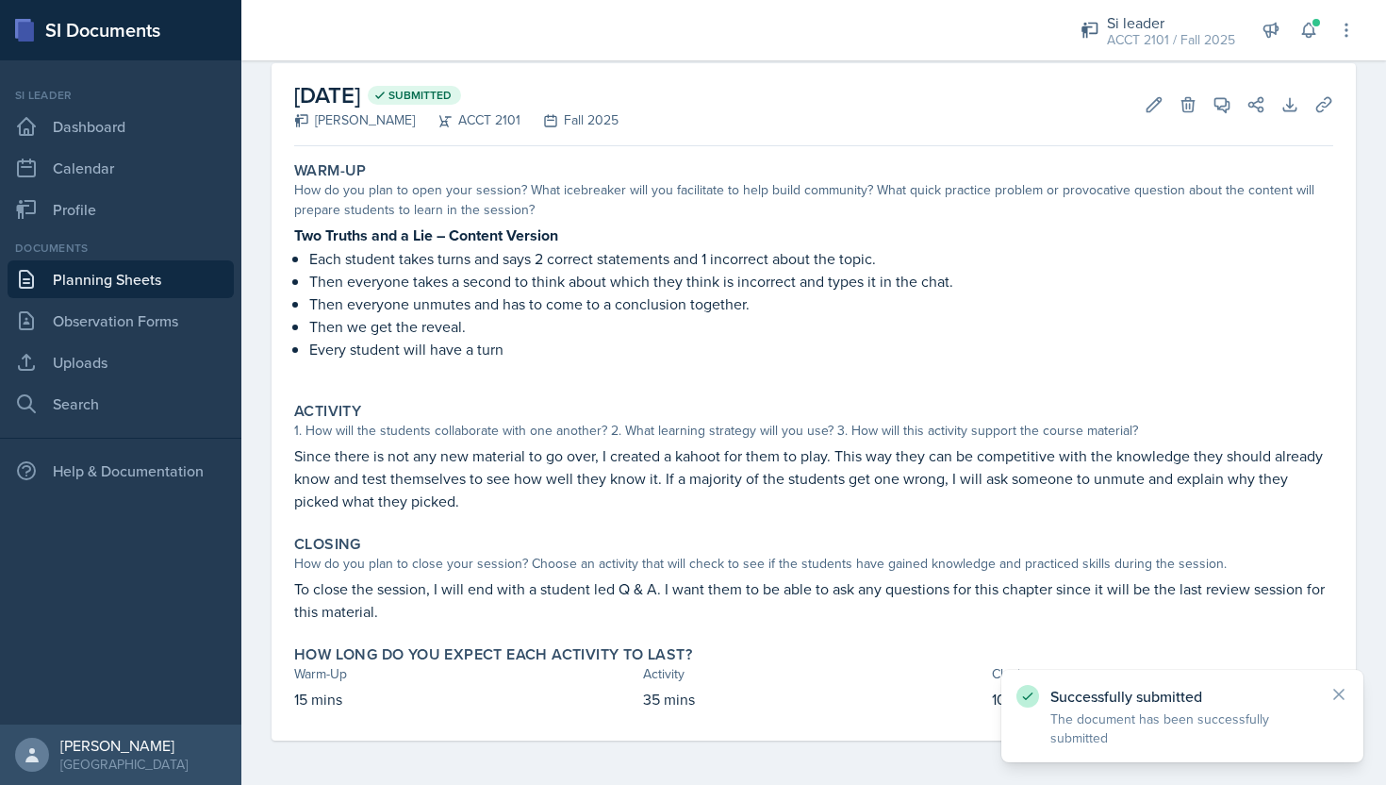
click at [161, 281] on link "Planning Sheets" at bounding box center [121, 279] width 226 height 38
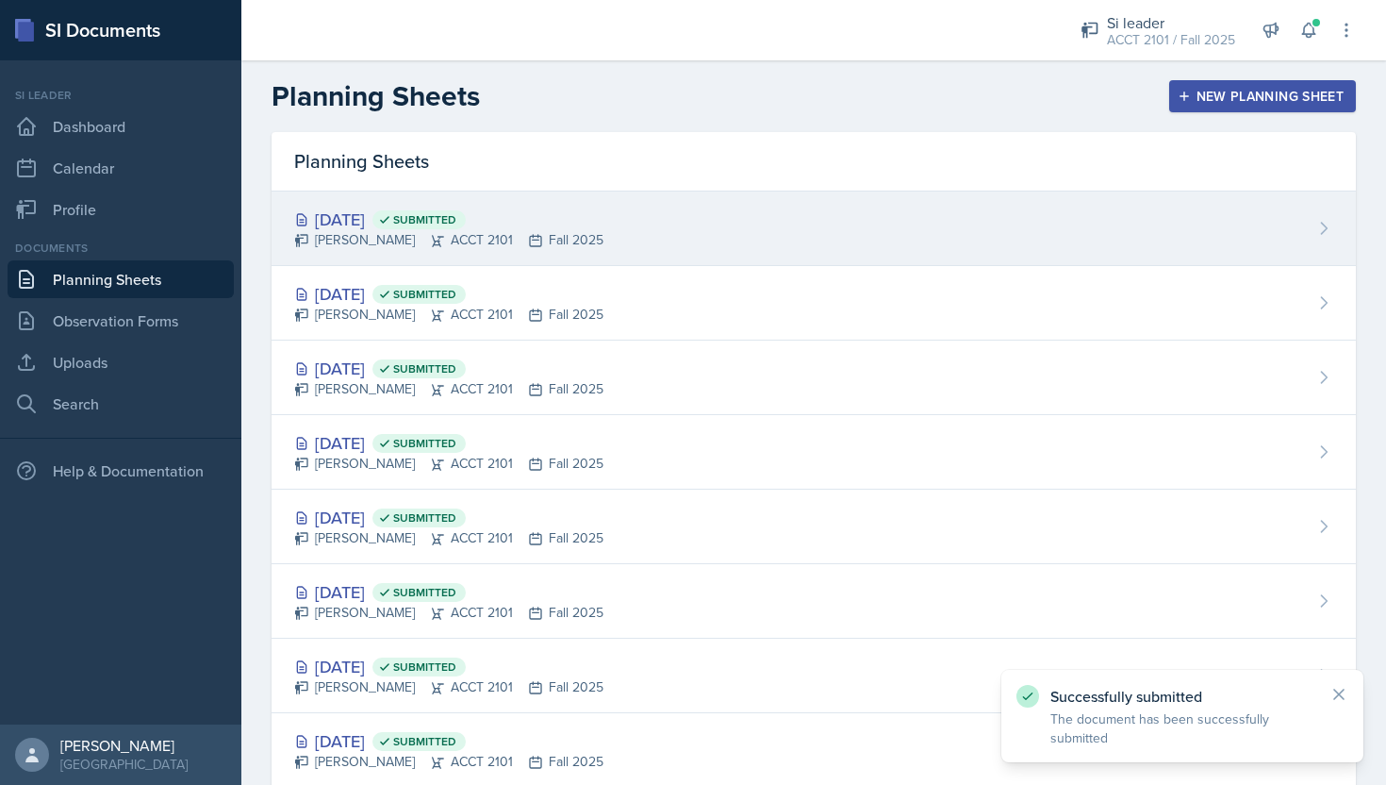
click at [867, 216] on div "[DATE] Submitted [PERSON_NAME] ACCT 2101 Fall 2025" at bounding box center [814, 228] width 1085 height 75
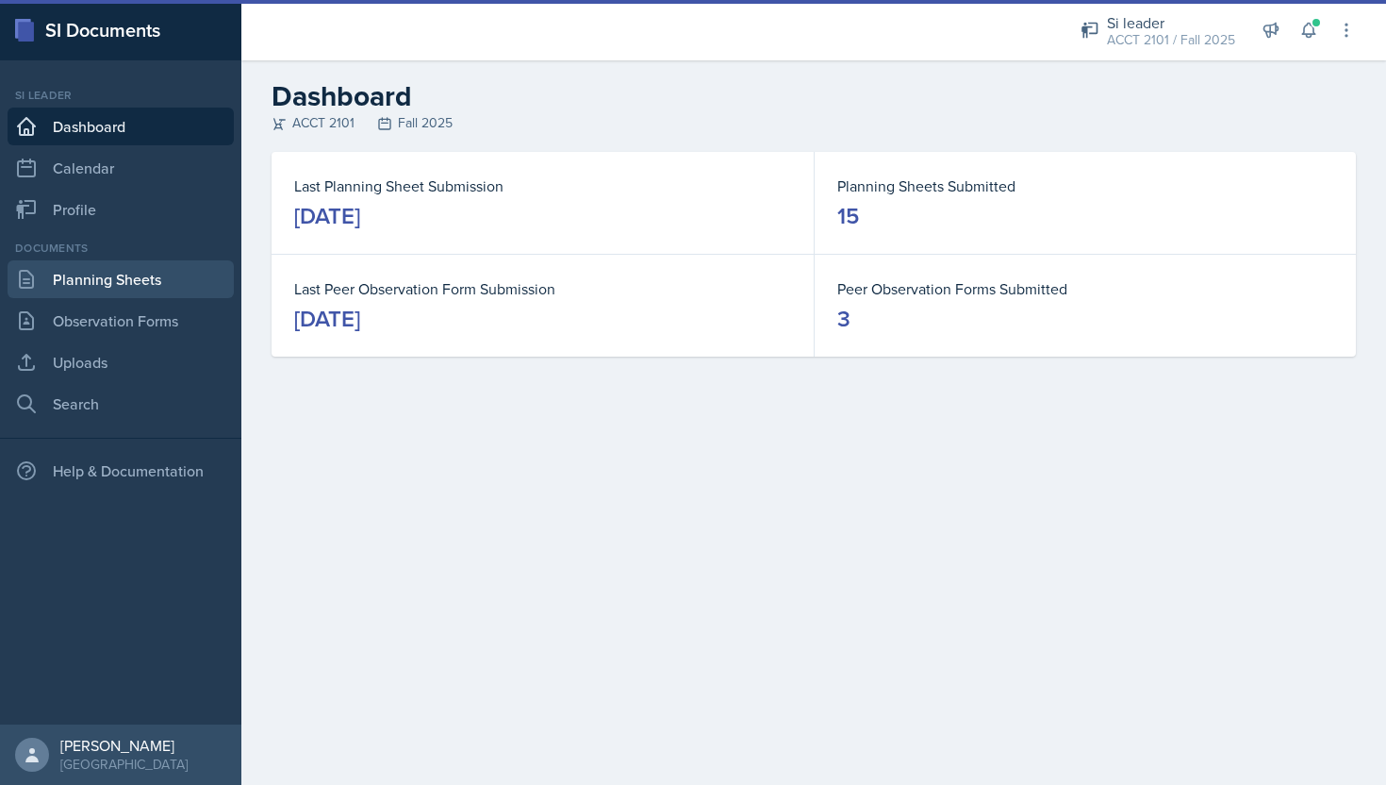
click at [137, 289] on link "Planning Sheets" at bounding box center [121, 279] width 226 height 38
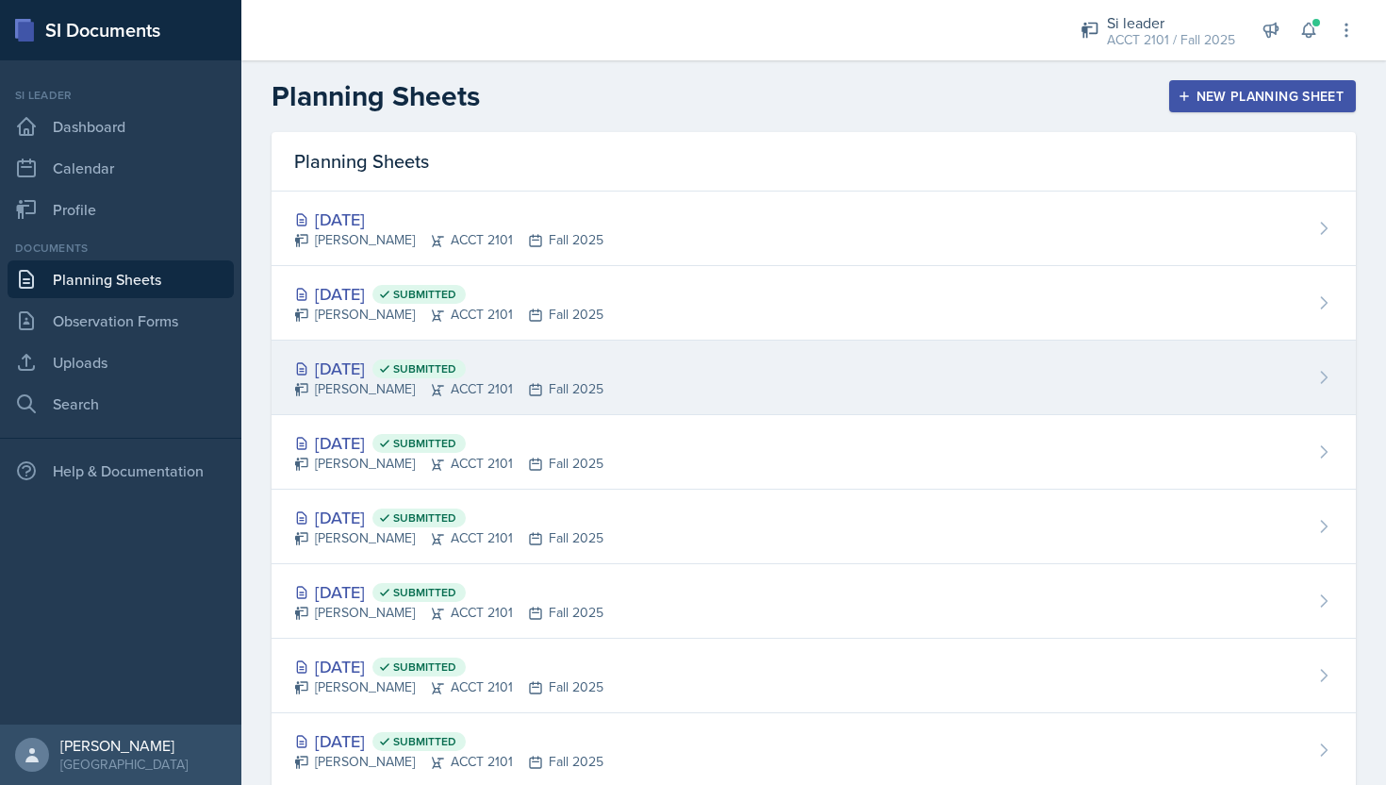
click at [456, 371] on span "Submitted" at bounding box center [424, 368] width 63 height 15
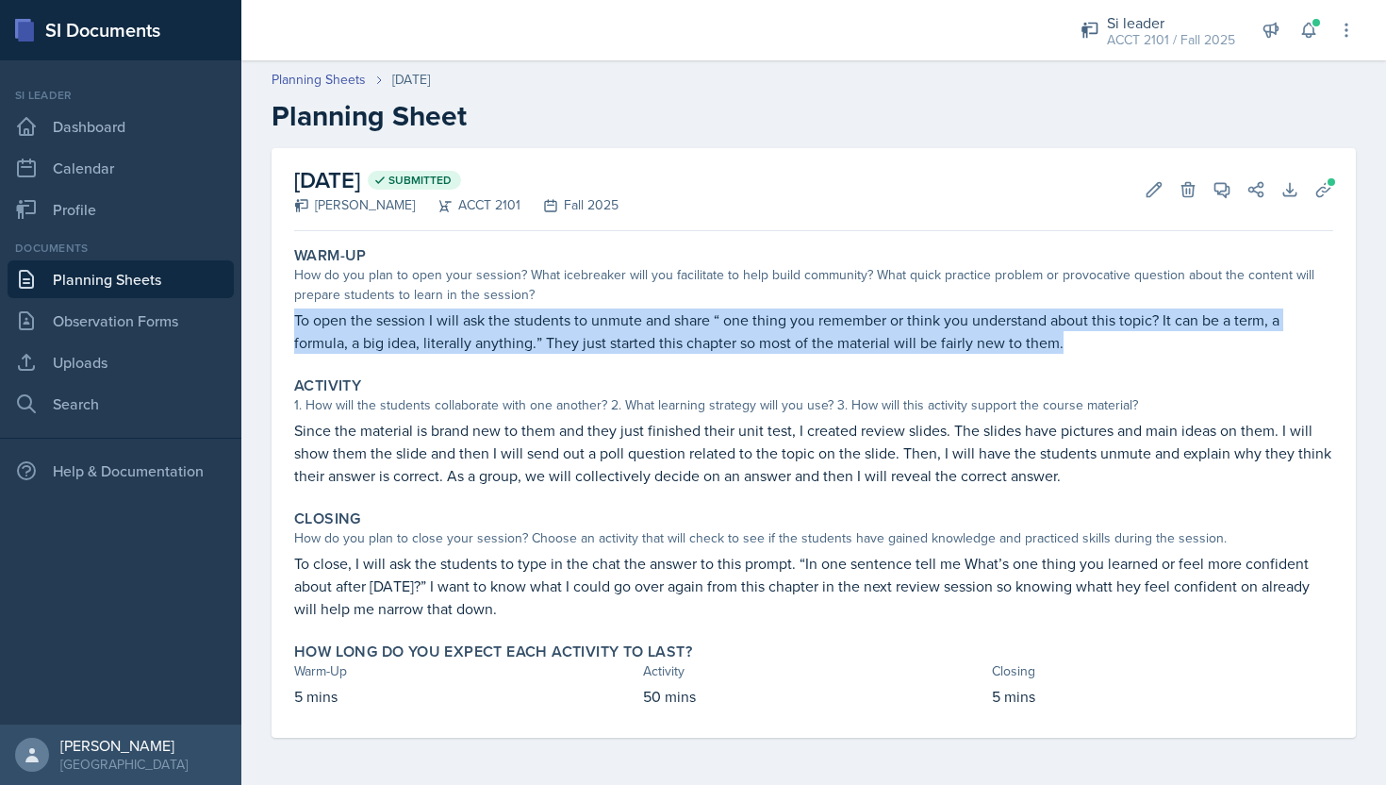
drag, startPoint x: 293, startPoint y: 319, endPoint x: 1077, endPoint y: 350, distance: 784.3
click at [1077, 350] on p "To open the session I will ask the students to unmute and share “ one thing you…" at bounding box center [813, 330] width 1039 height 45
copy p "To open the session I will ask the students to unmute and share “ one thing you…"
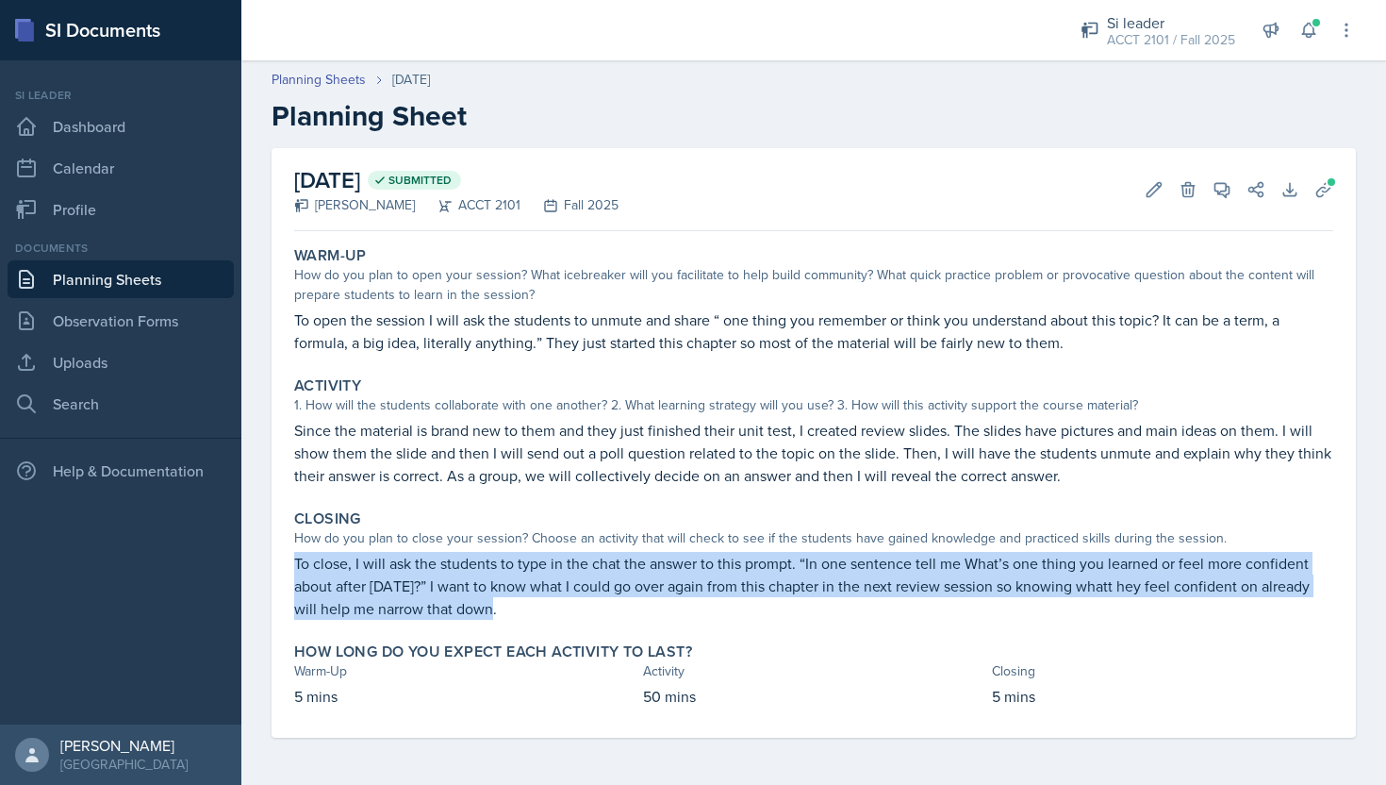
drag, startPoint x: 293, startPoint y: 564, endPoint x: 514, endPoint y: 605, distance: 224.5
click at [514, 605] on p "To close, I will ask the students to type in the chat the answer to this prompt…" at bounding box center [813, 586] width 1039 height 68
copy p "To close, I will ask the students to type in the chat the answer to this prompt…"
click at [183, 282] on link "Planning Sheets" at bounding box center [121, 279] width 226 height 38
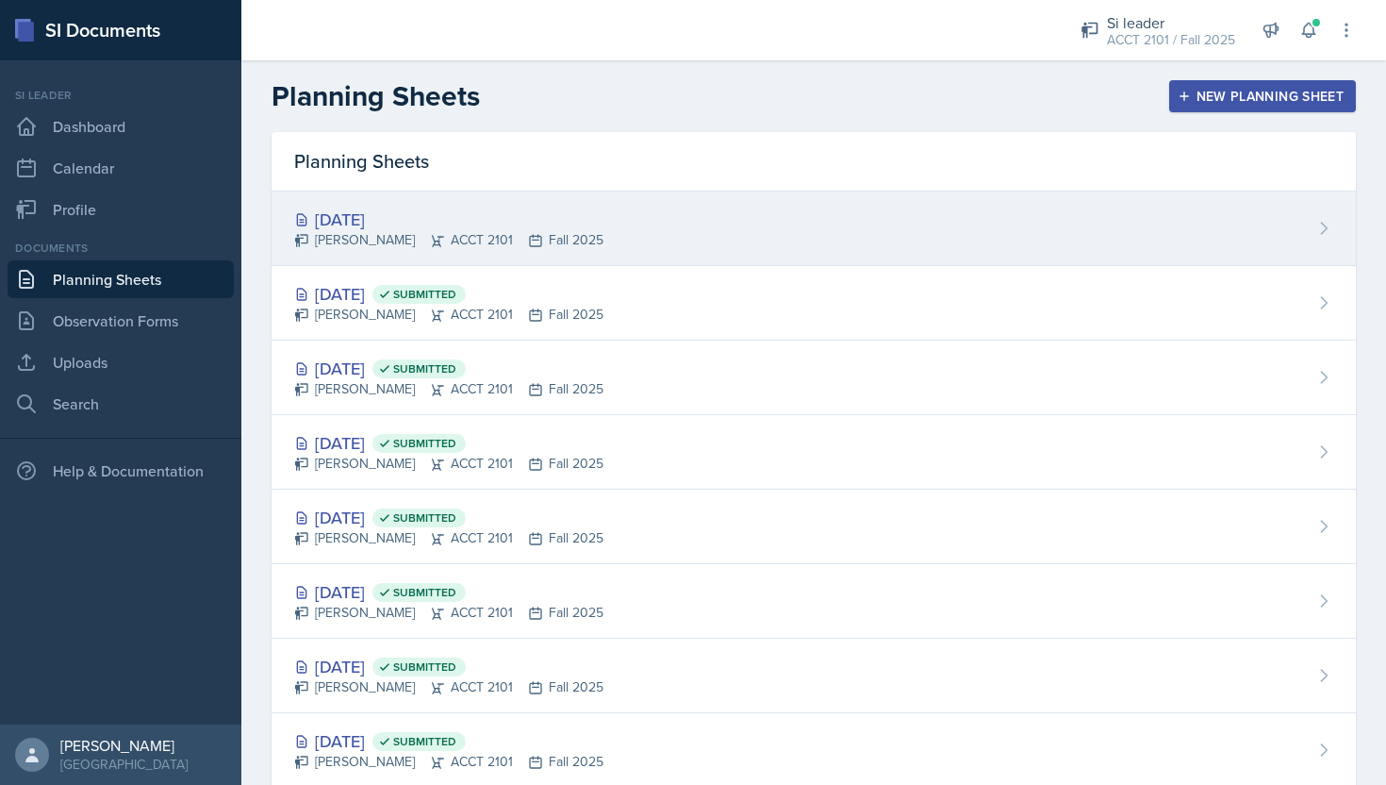
click at [1242, 224] on div "[DATE] [PERSON_NAME] ACCT 2101 Fall 2025" at bounding box center [814, 228] width 1085 height 75
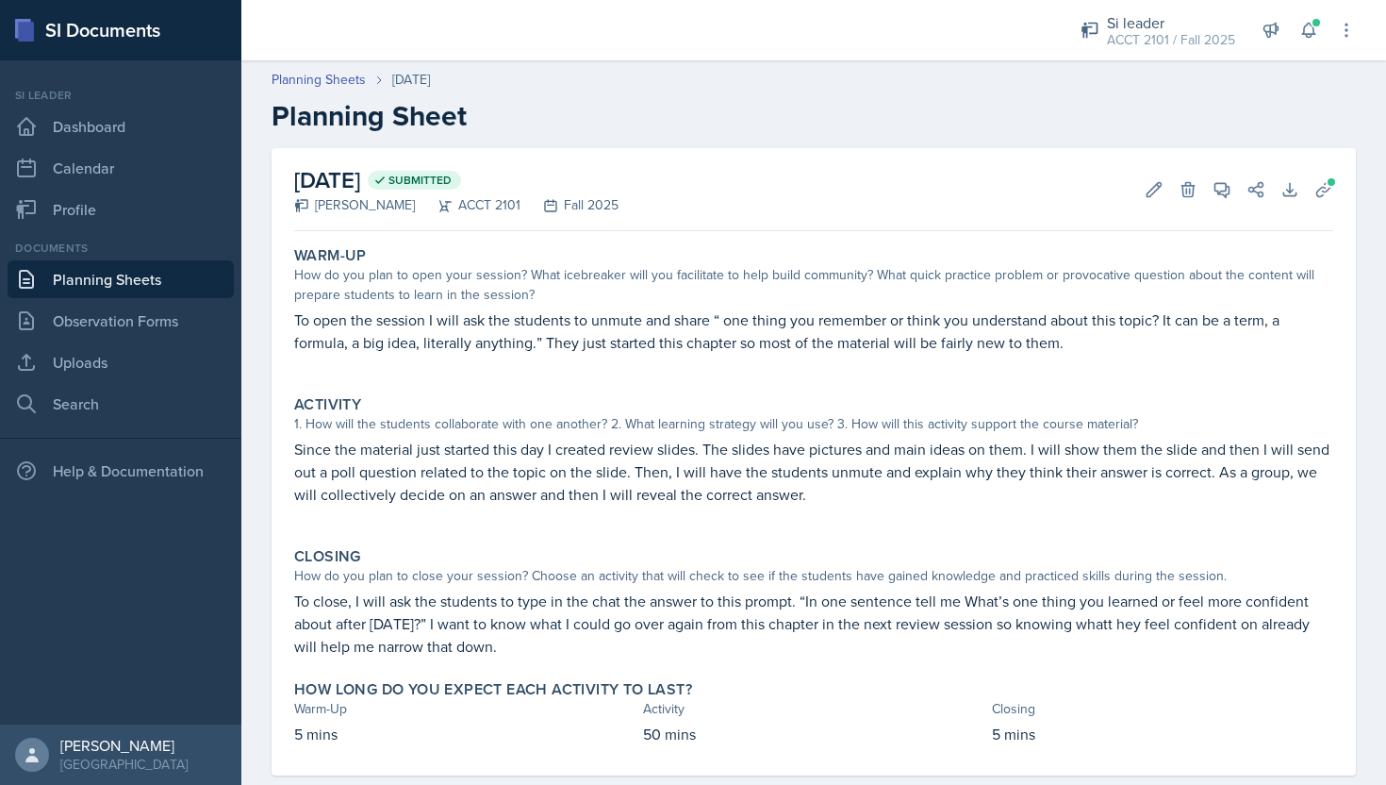
click at [194, 268] on link "Planning Sheets" at bounding box center [121, 279] width 226 height 38
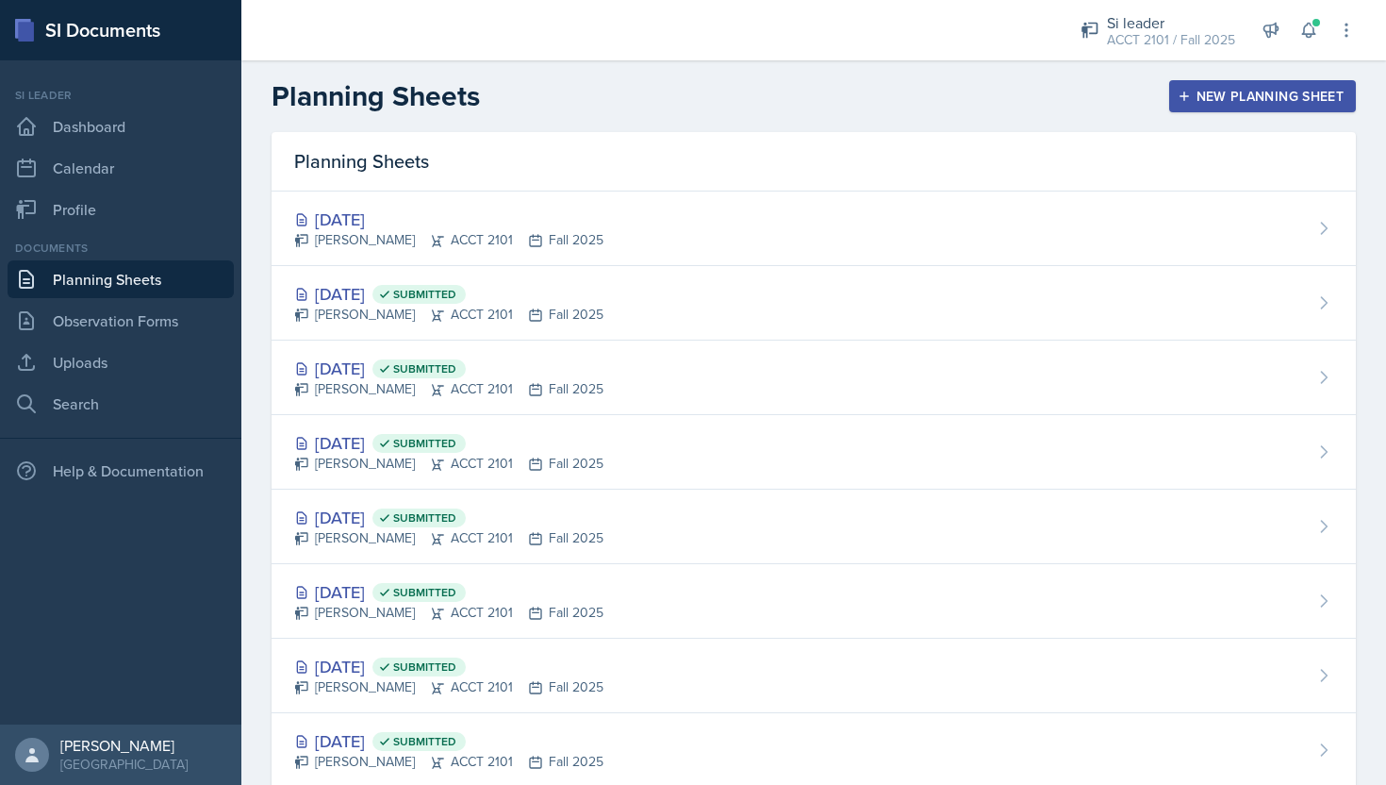
click at [1207, 119] on header "Planning Sheets New Planning Sheet" at bounding box center [813, 96] width 1145 height 72
click at [1207, 104] on div "New Planning Sheet" at bounding box center [1263, 96] width 162 height 15
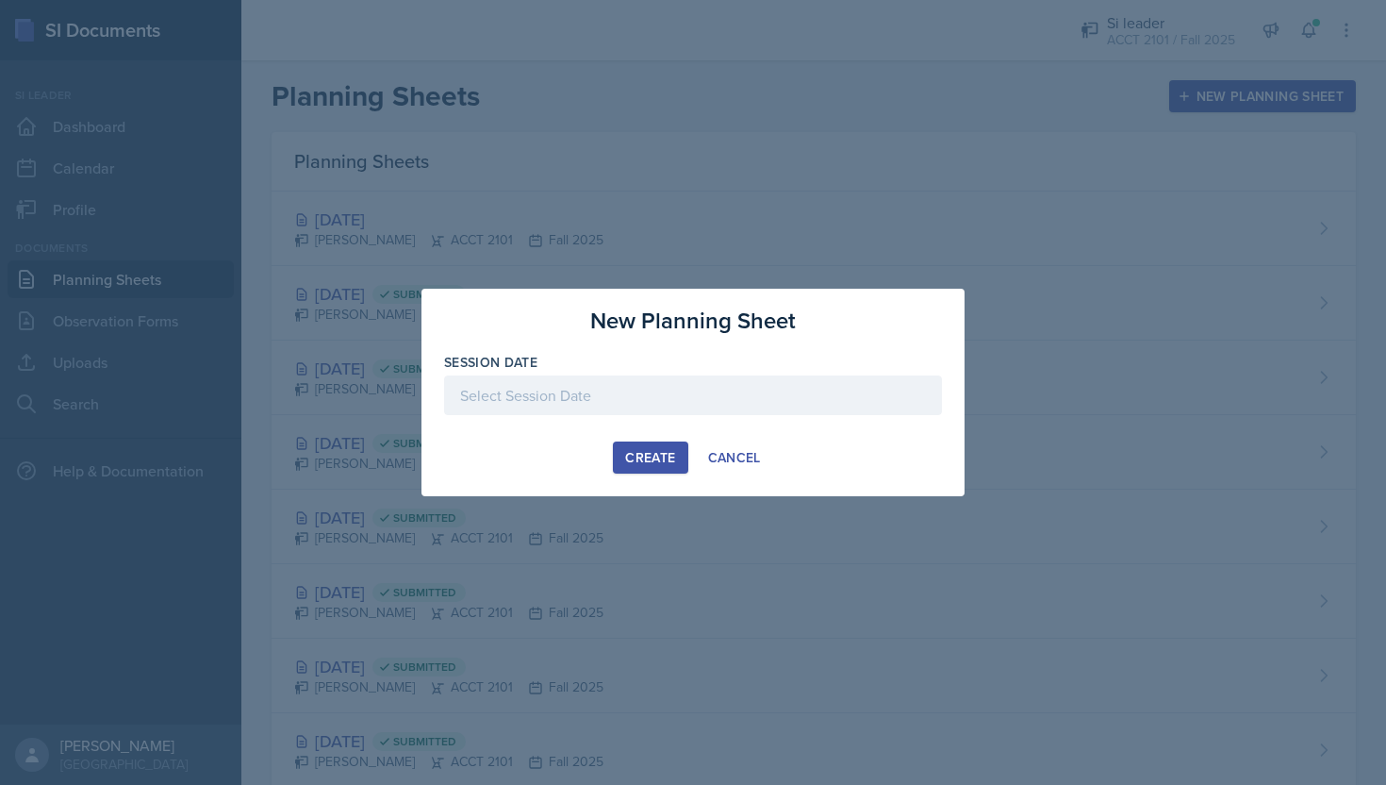
click at [684, 214] on div at bounding box center [693, 392] width 1386 height 785
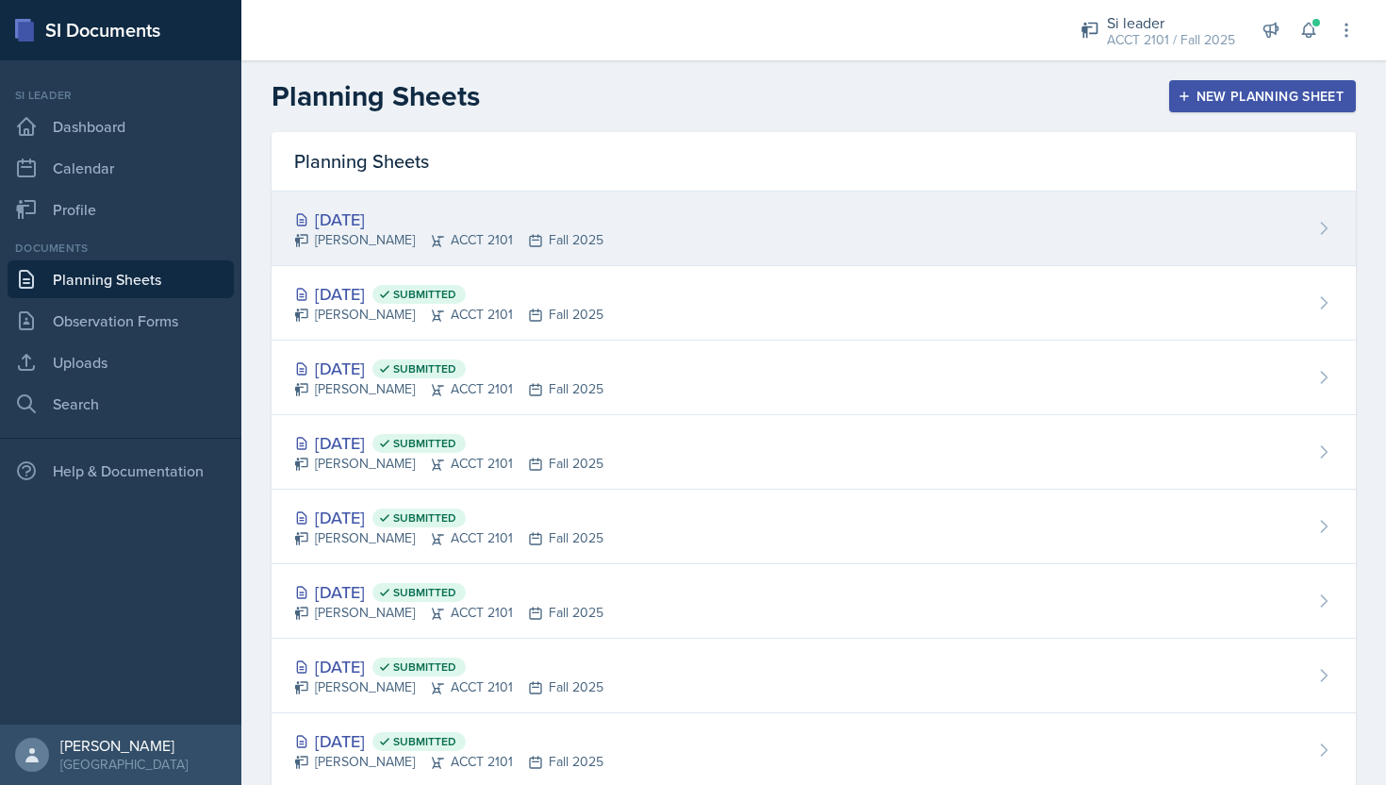
click at [649, 257] on div "[DATE] [PERSON_NAME] ACCT 2101 Fall 2025" at bounding box center [814, 228] width 1085 height 75
